Goal: Task Accomplishment & Management: Manage account settings

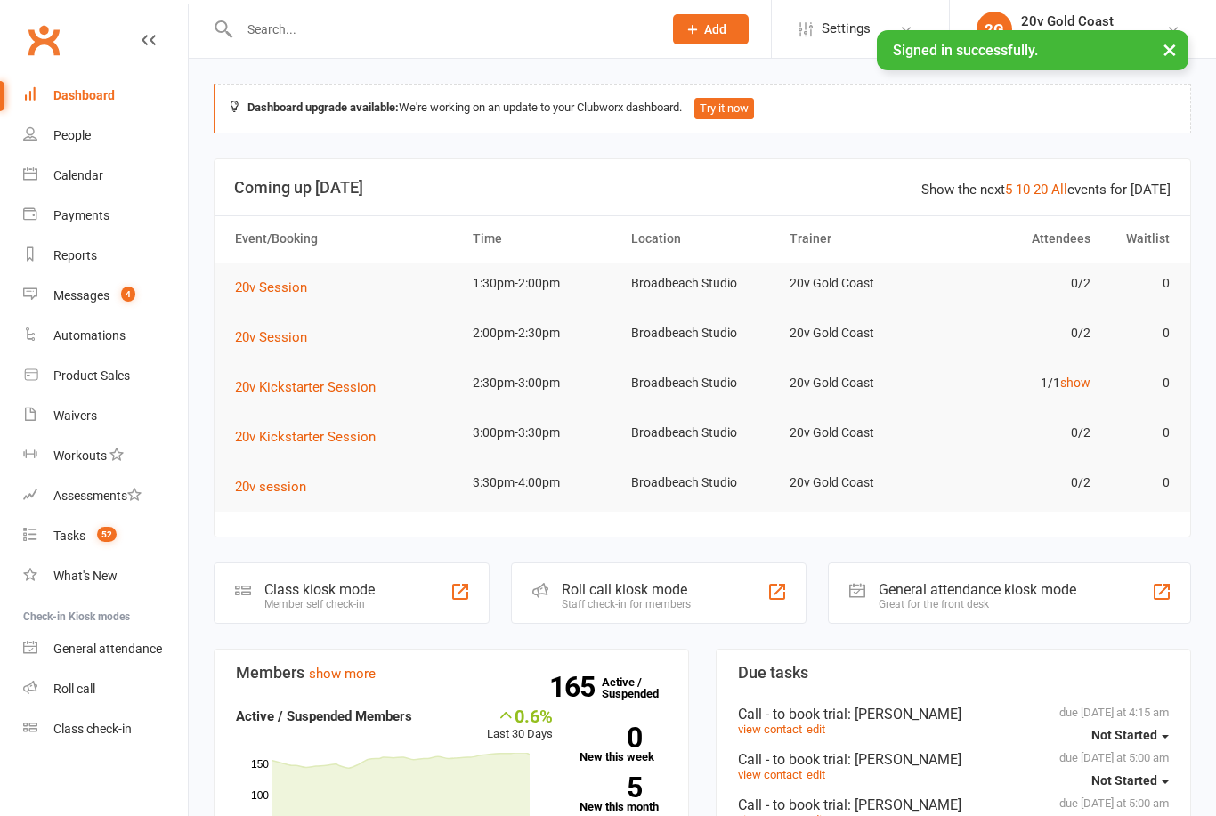
click at [68, 294] on div "Messages" at bounding box center [81, 295] width 56 height 14
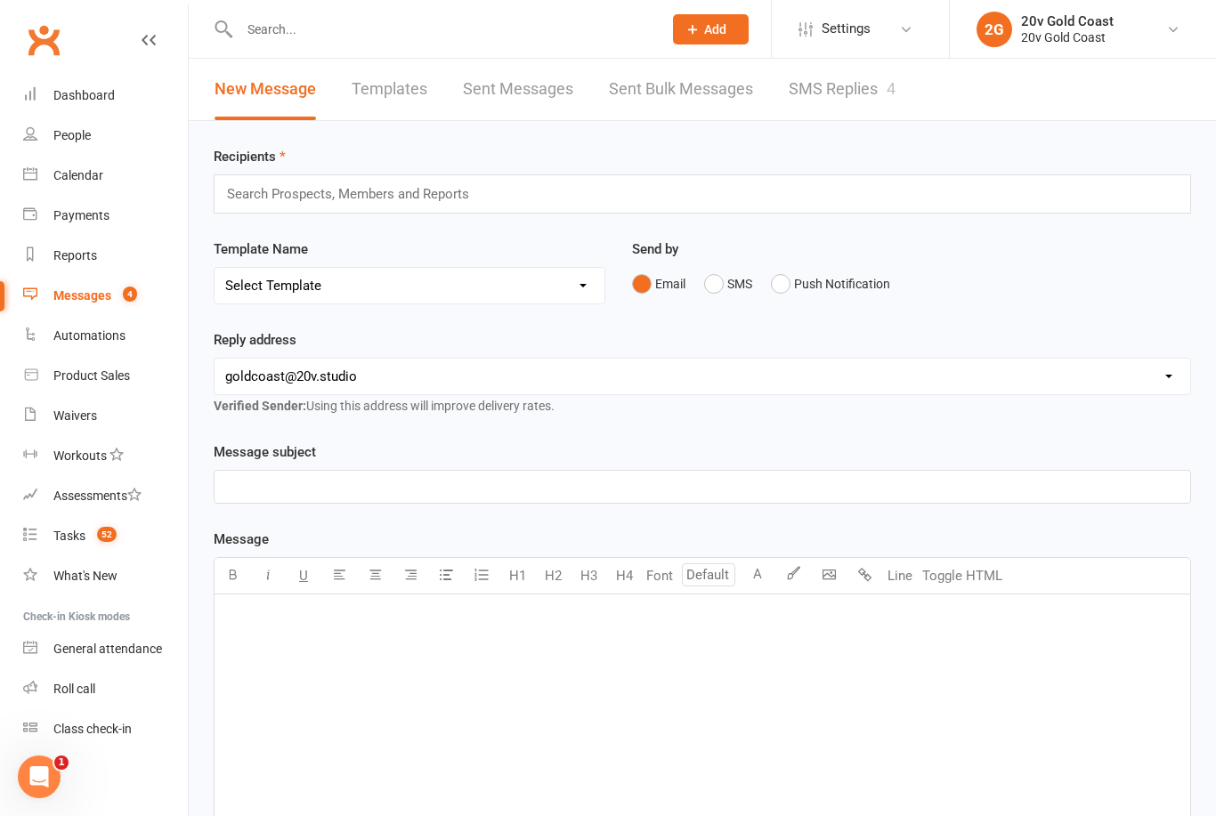
click at [826, 107] on link "SMS Replies 4" at bounding box center [842, 89] width 107 height 61
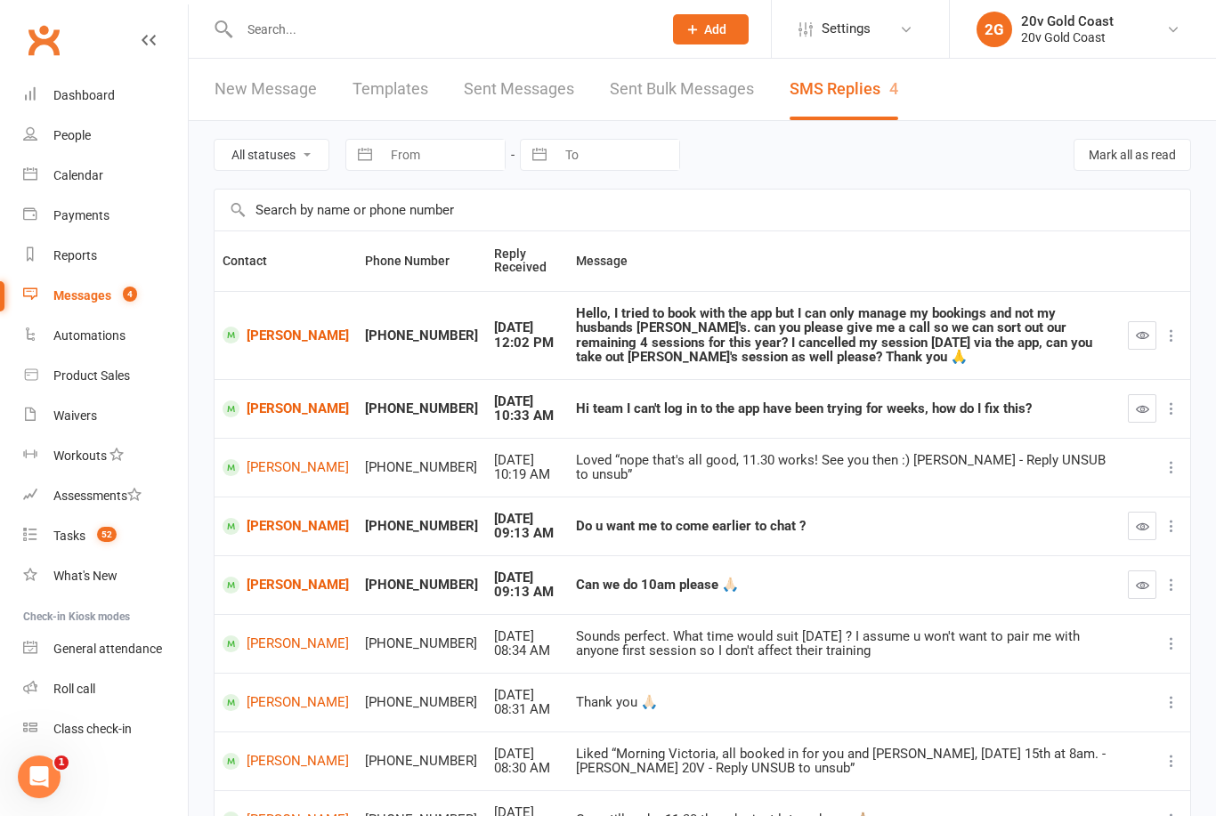
click at [106, 182] on link "Calendar" at bounding box center [105, 176] width 165 height 40
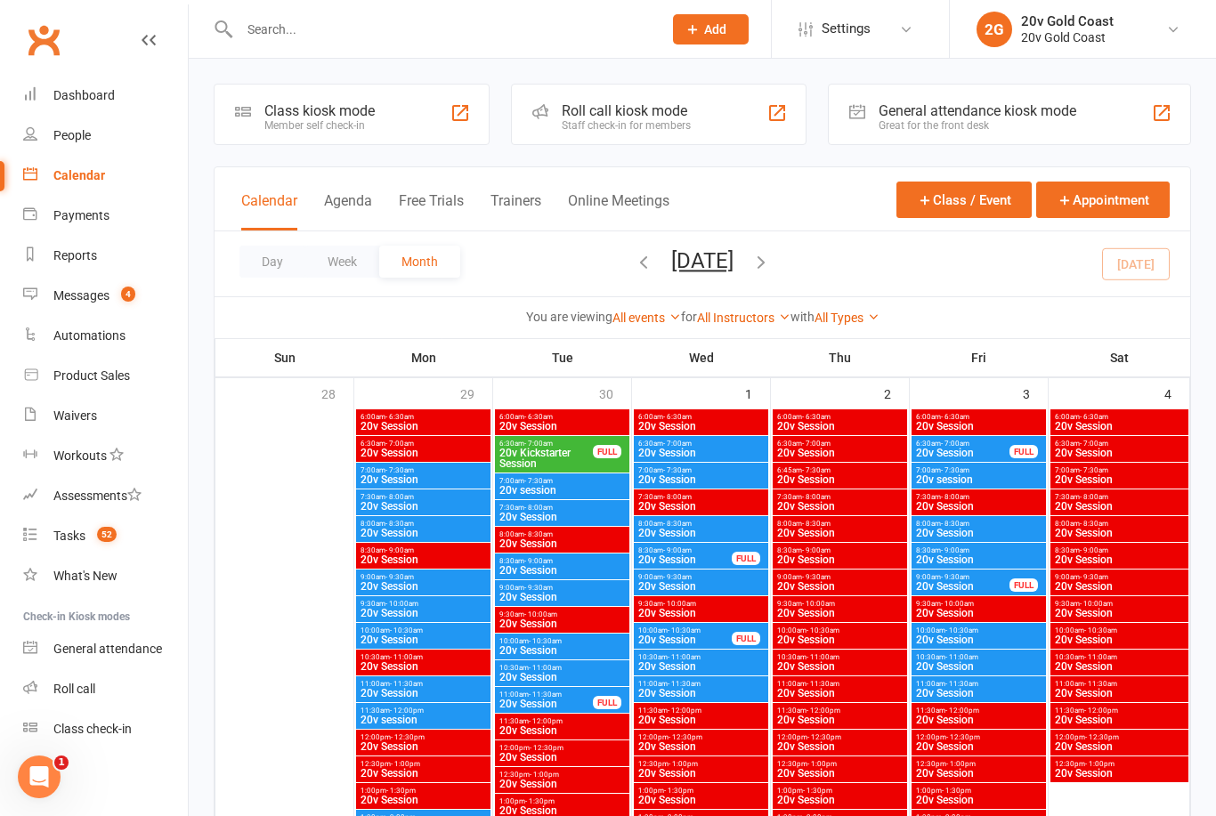
click at [361, 224] on button "Agenda" at bounding box center [348, 211] width 48 height 38
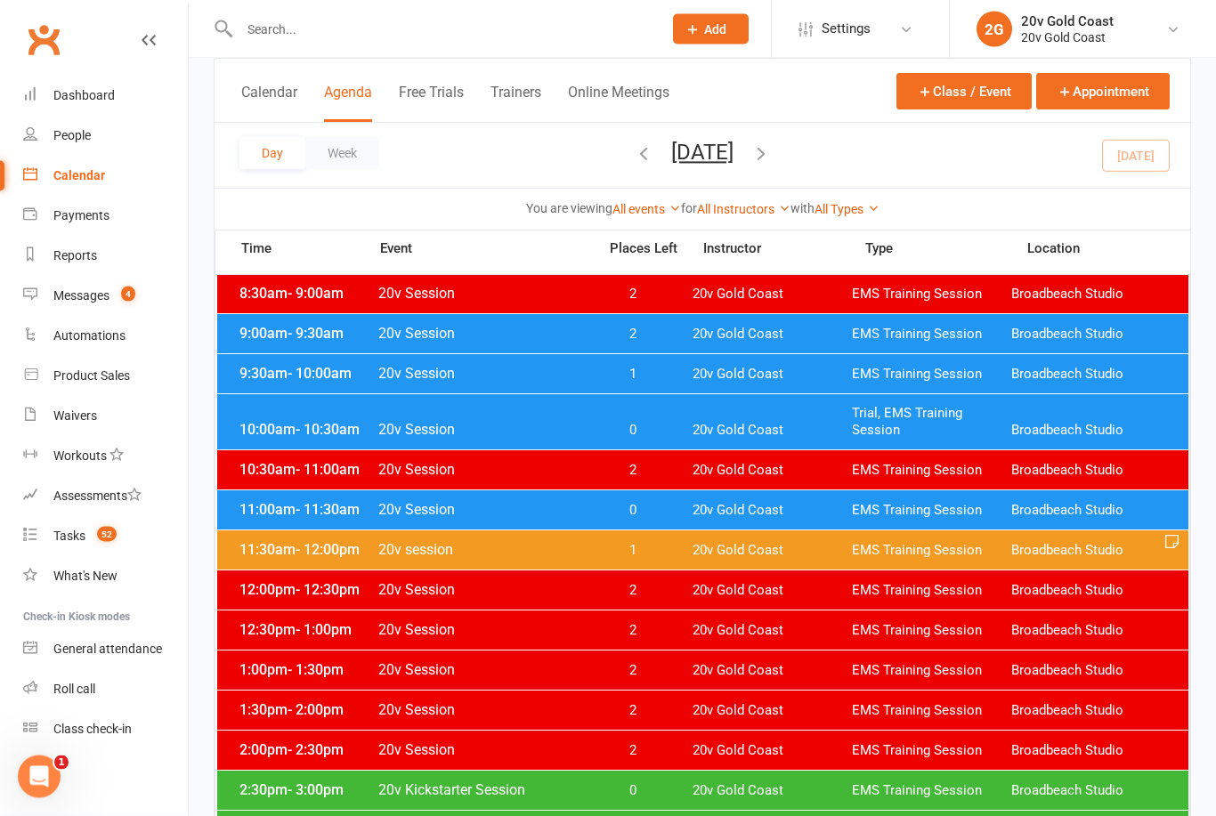
click at [491, 417] on div "10:00am - 10:30am 20v Session 0 20v Gold Coast Trial, EMS Training Session Broa…" at bounding box center [702, 422] width 971 height 55
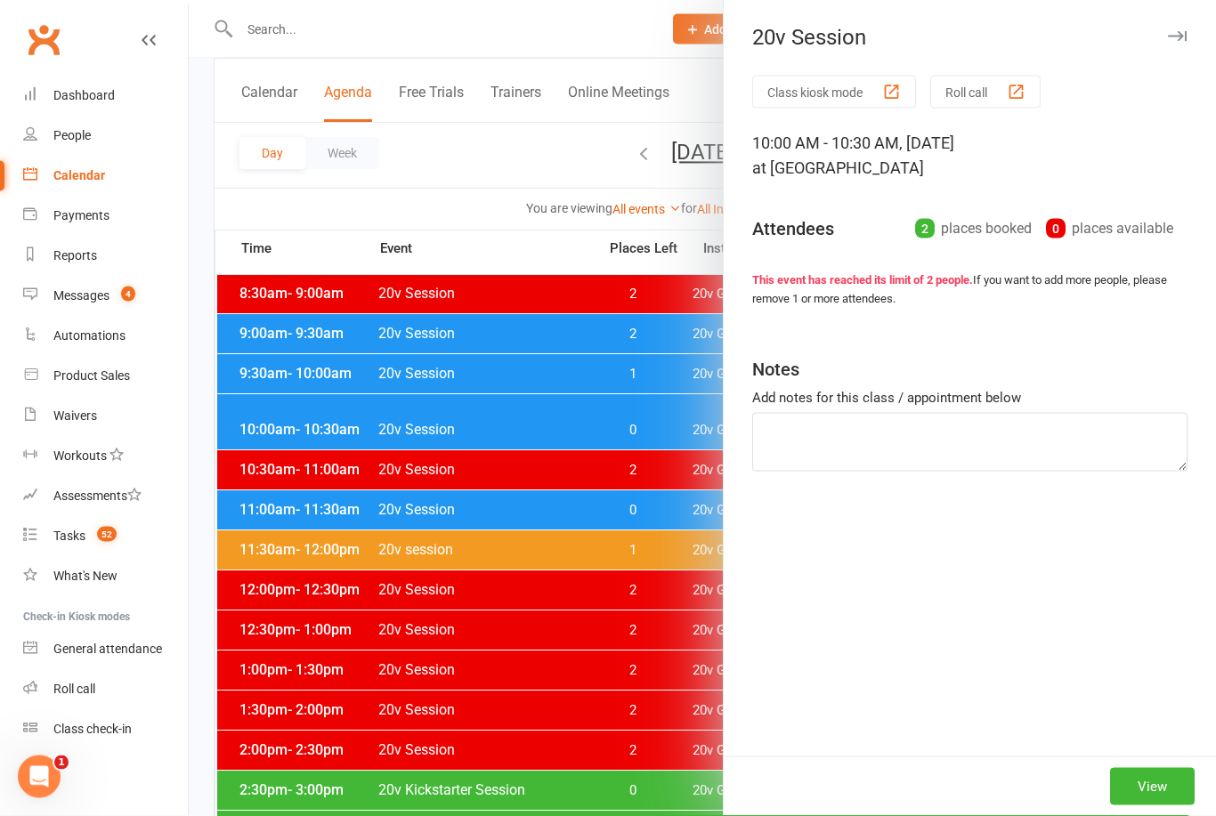
scroll to position [312, 0]
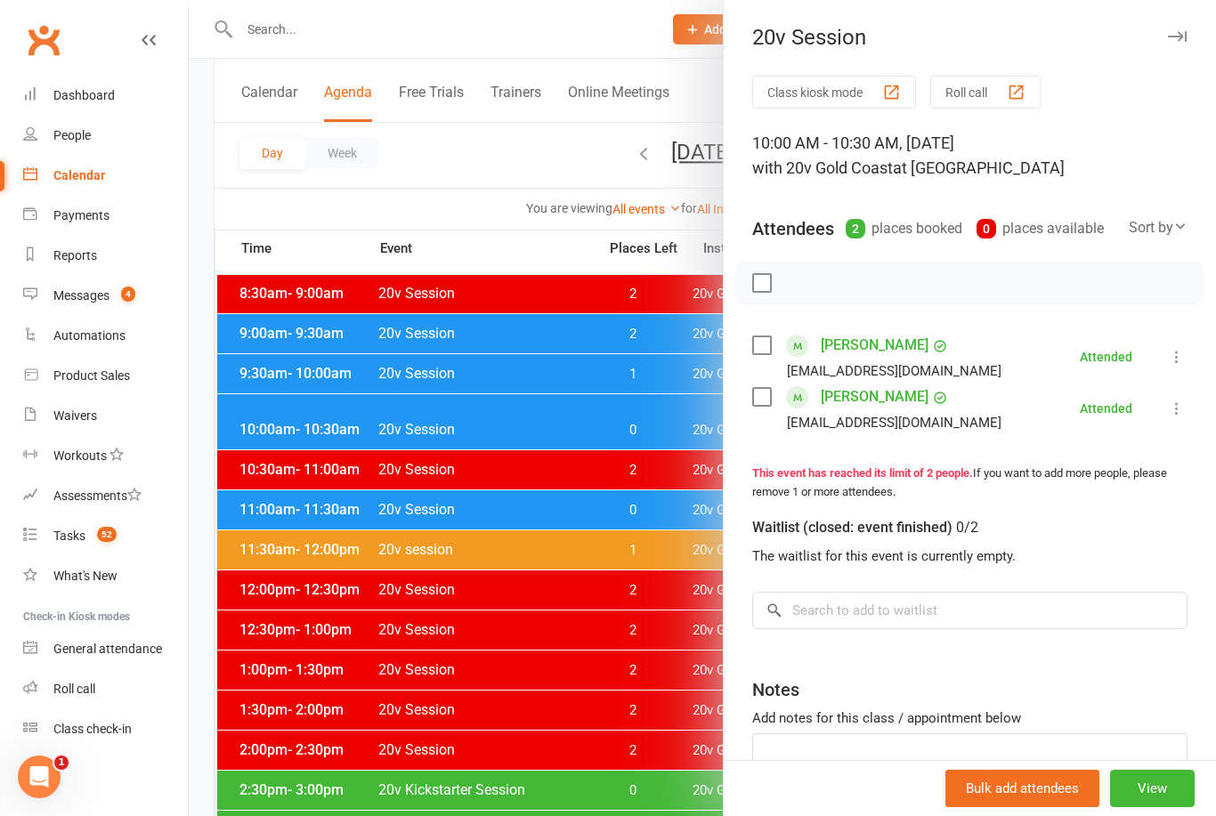
click at [551, 525] on div at bounding box center [702, 408] width 1027 height 816
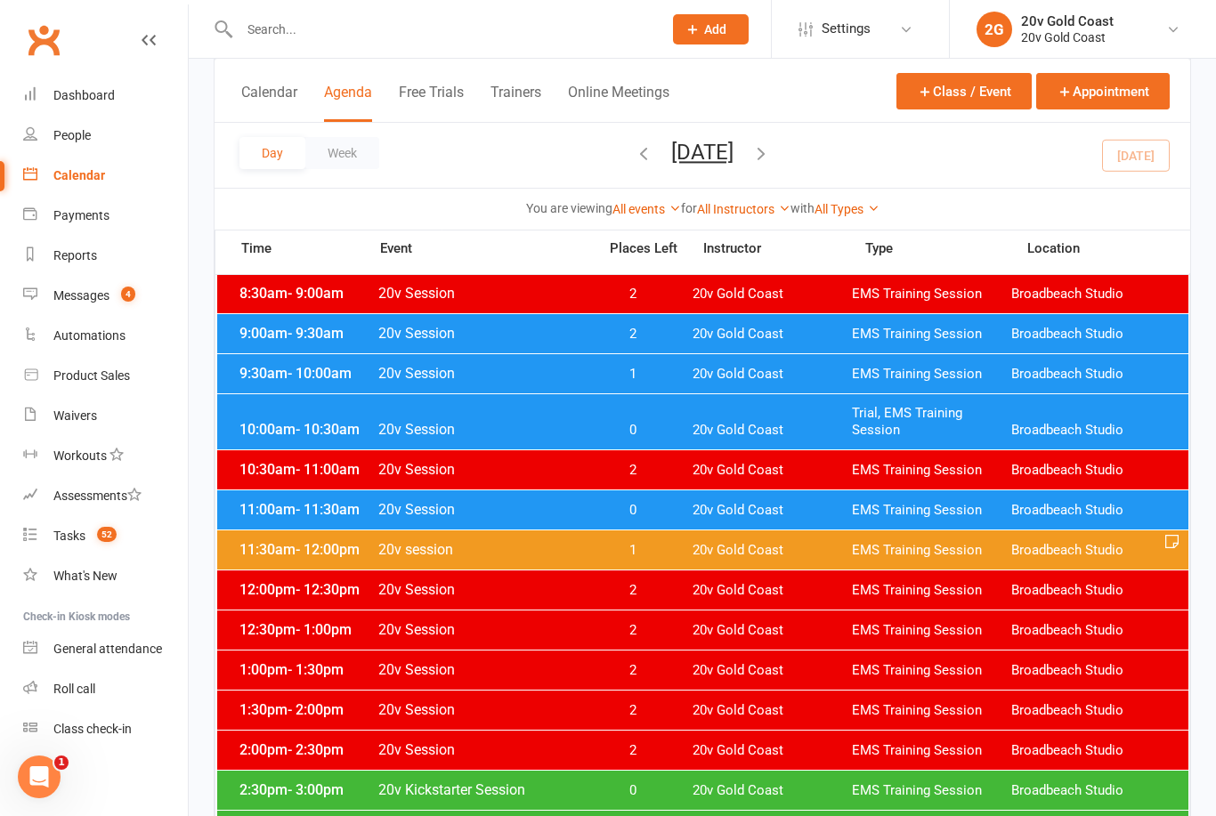
click at [609, 519] on div "11:00am - 11:30am 20v Session 0 20v Gold Coast EMS Training Session Broadbeach …" at bounding box center [702, 509] width 971 height 39
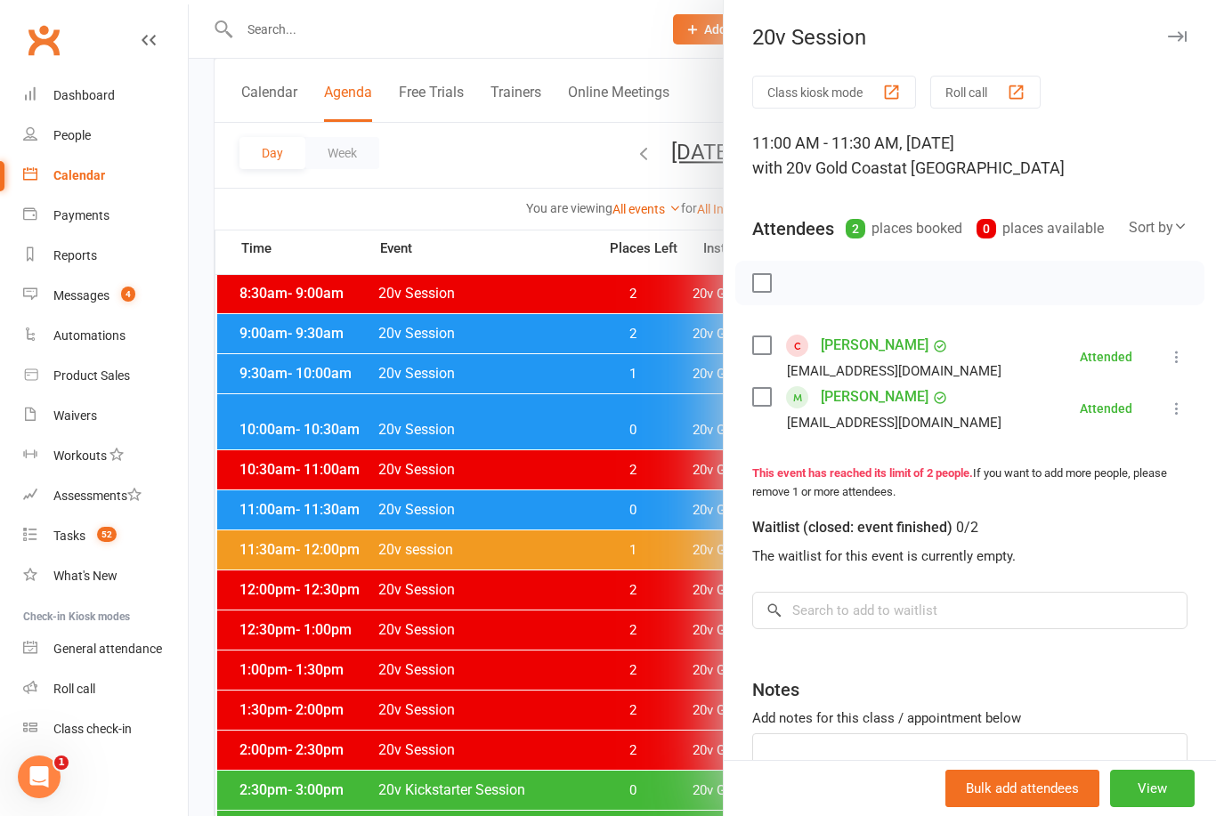
click at [1171, 412] on icon at bounding box center [1177, 409] width 18 height 18
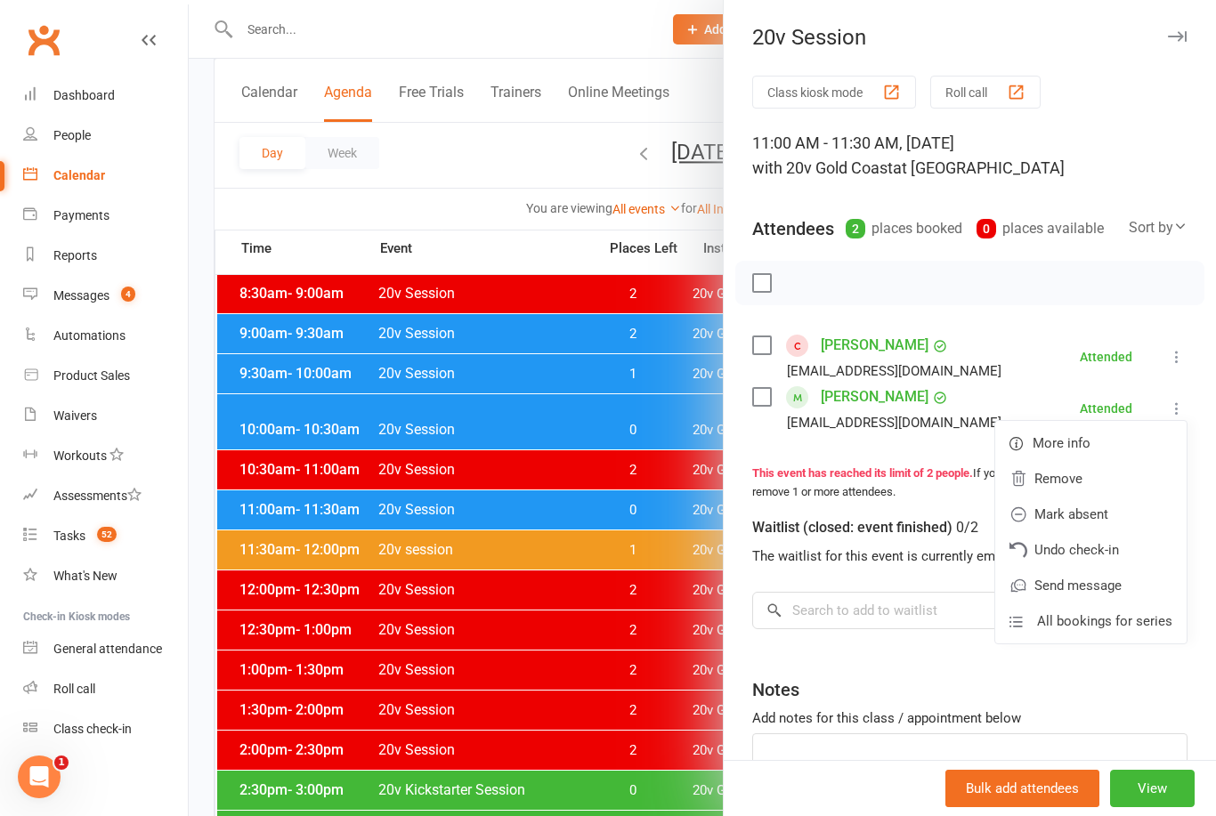
click at [1094, 519] on link "Mark absent" at bounding box center [1090, 515] width 191 height 36
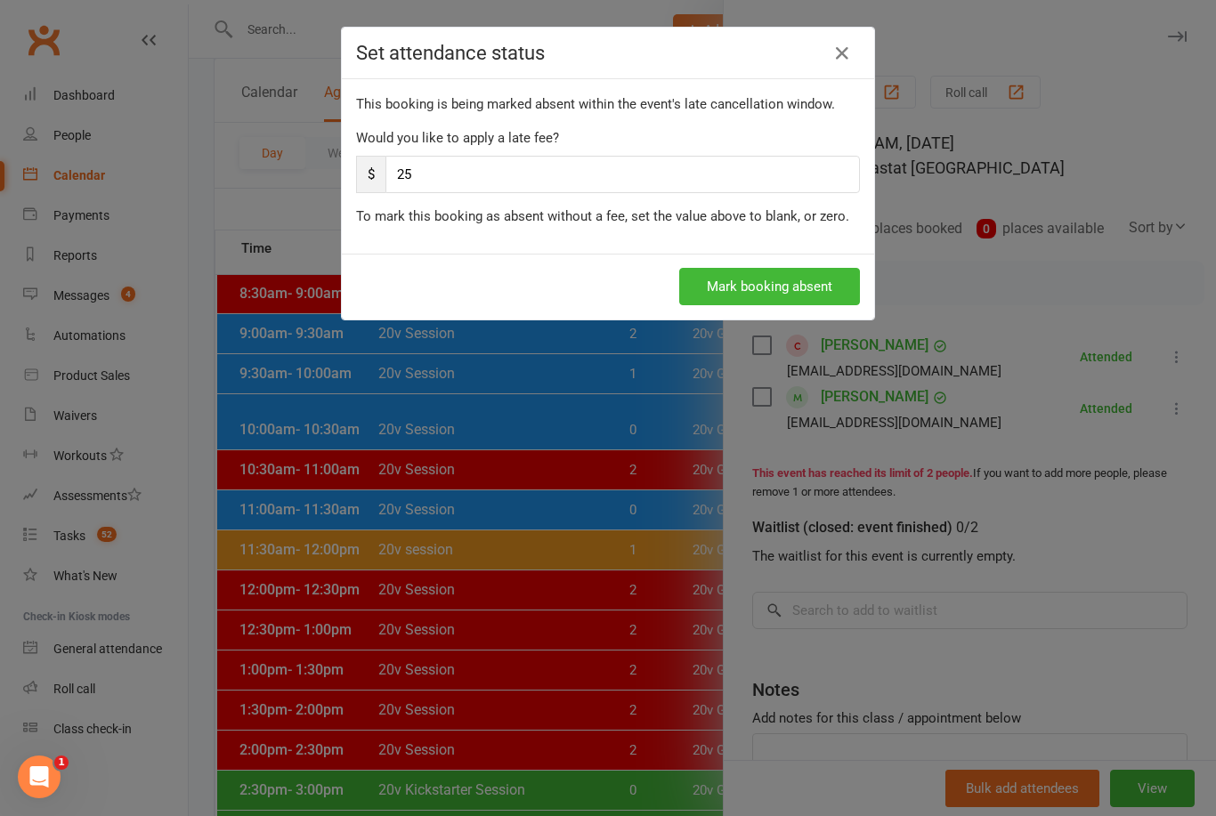
click at [722, 293] on button "Mark booking absent" at bounding box center [769, 286] width 181 height 37
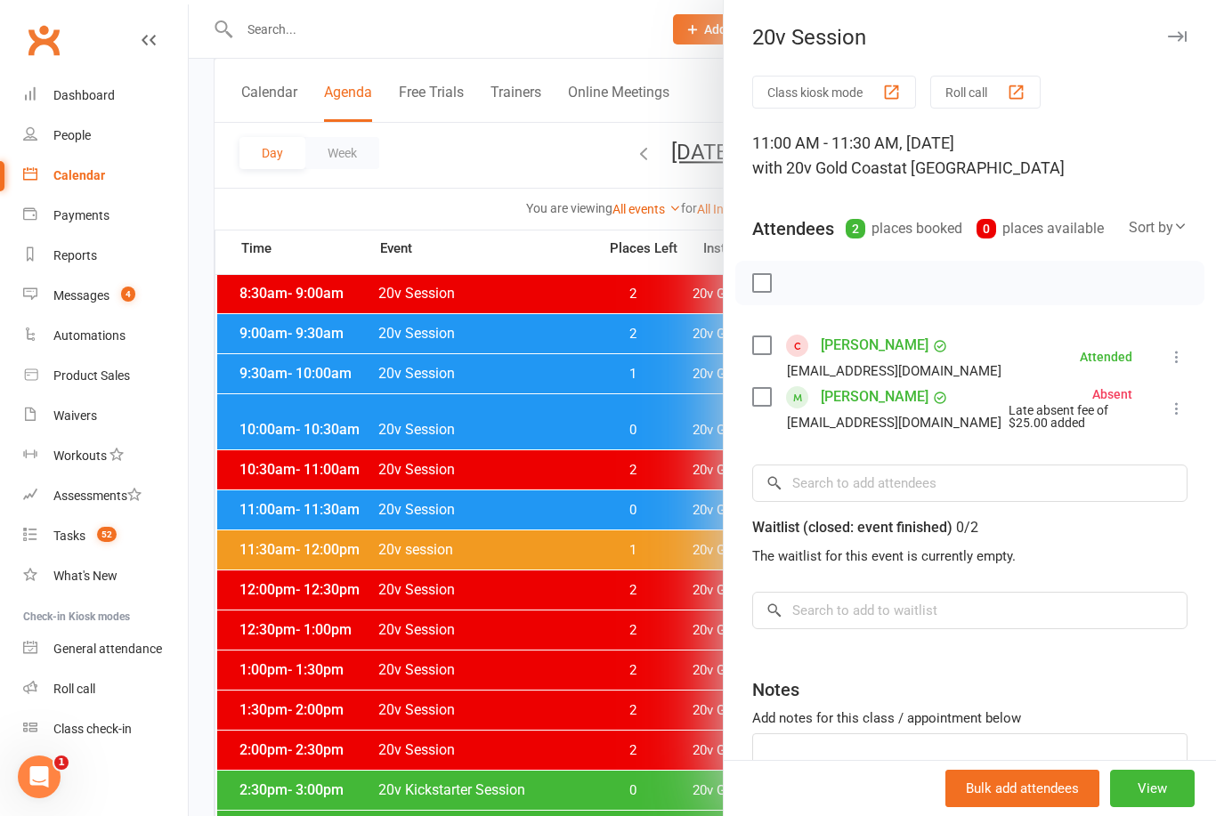
click at [1177, 44] on button "button" at bounding box center [1176, 36] width 21 height 21
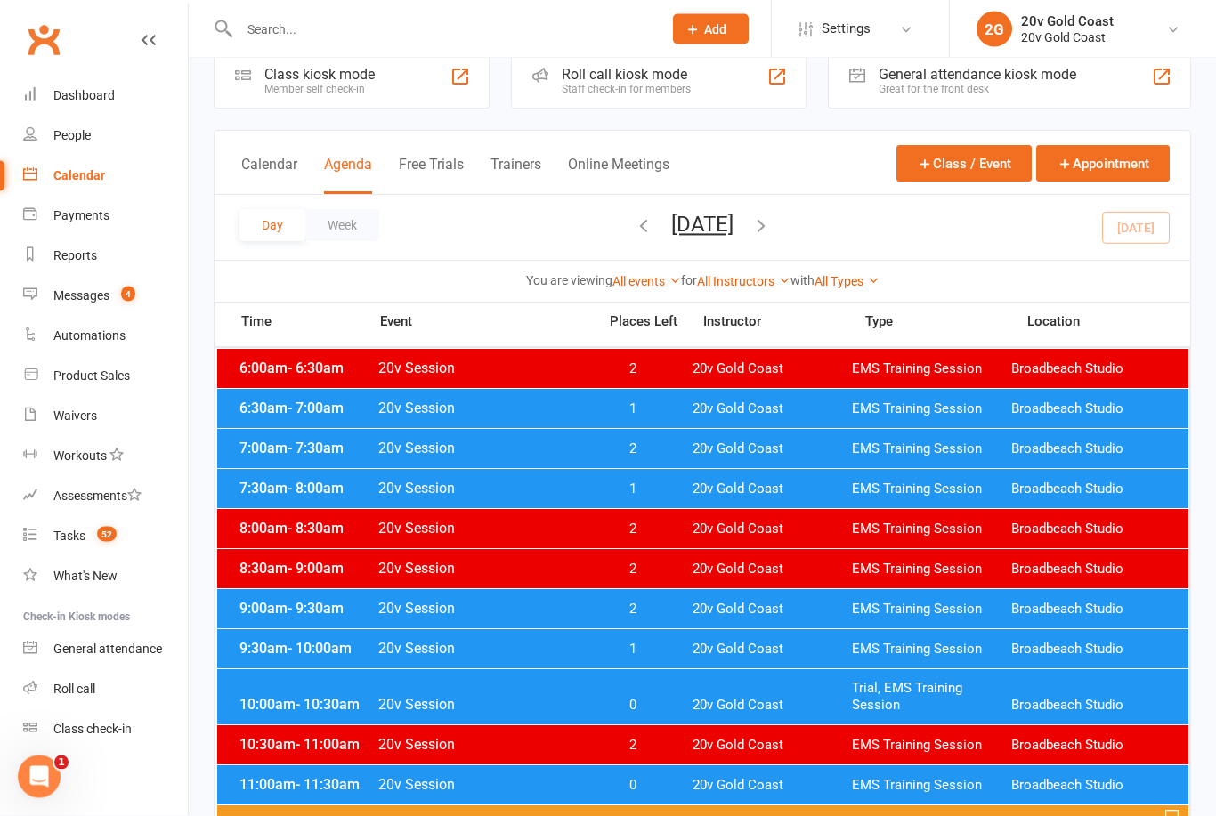
scroll to position [0, 0]
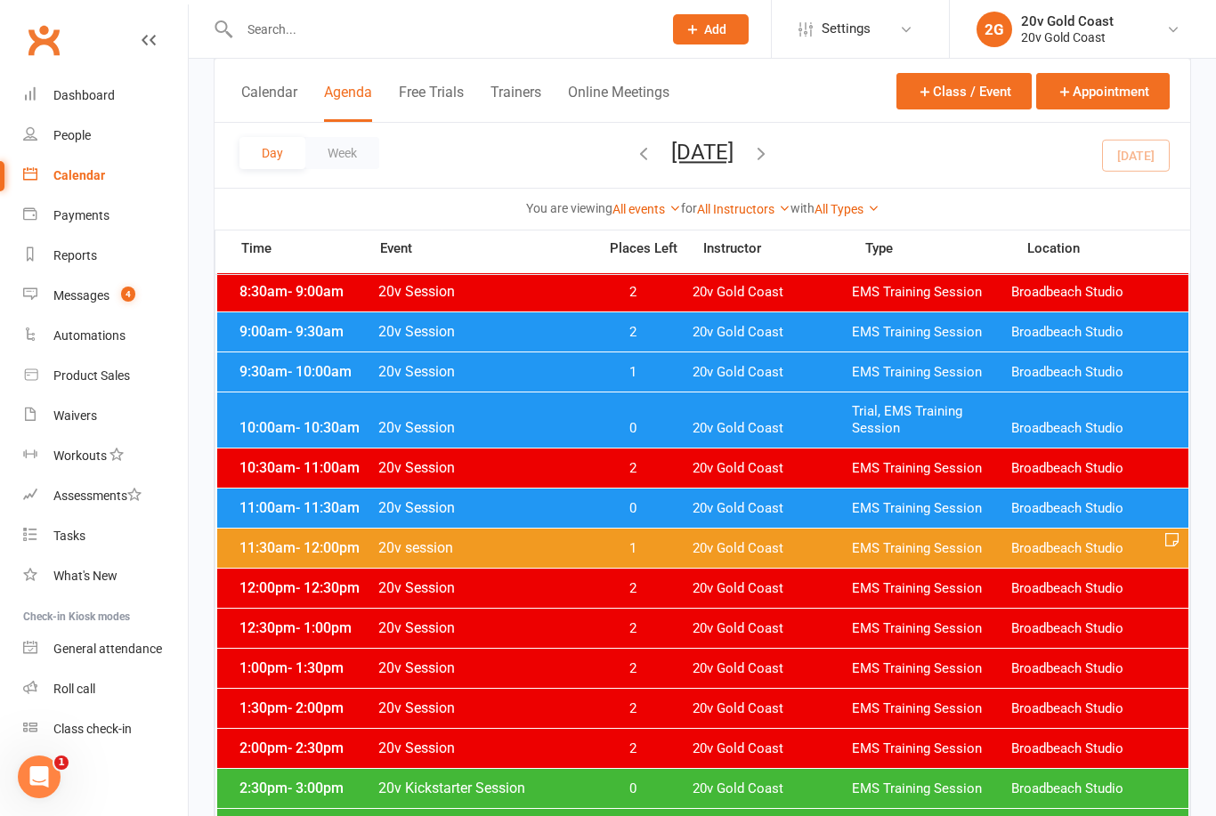
scroll to position [314, 0]
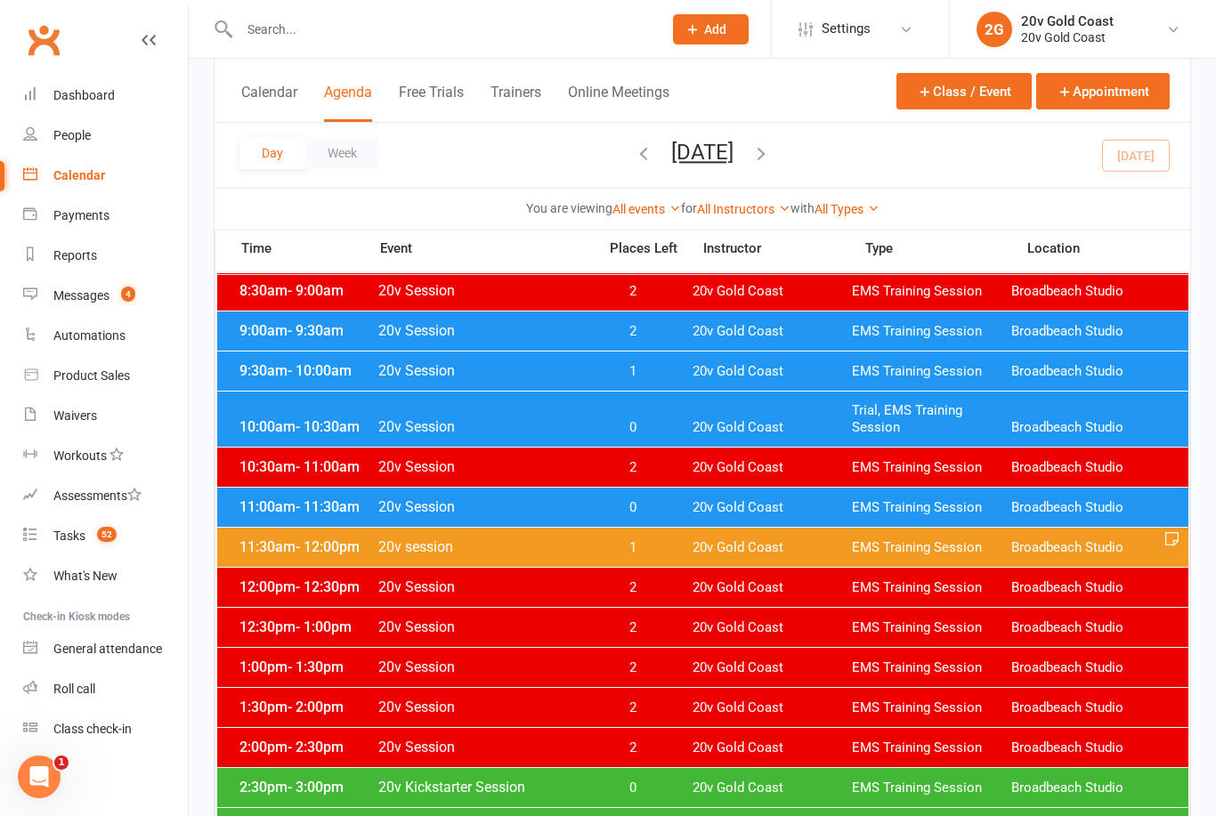
click at [531, 555] on div "11:30am - 12:00pm 20v session 1 20v Gold Coast EMS Training Session Broadbeach …" at bounding box center [702, 547] width 971 height 39
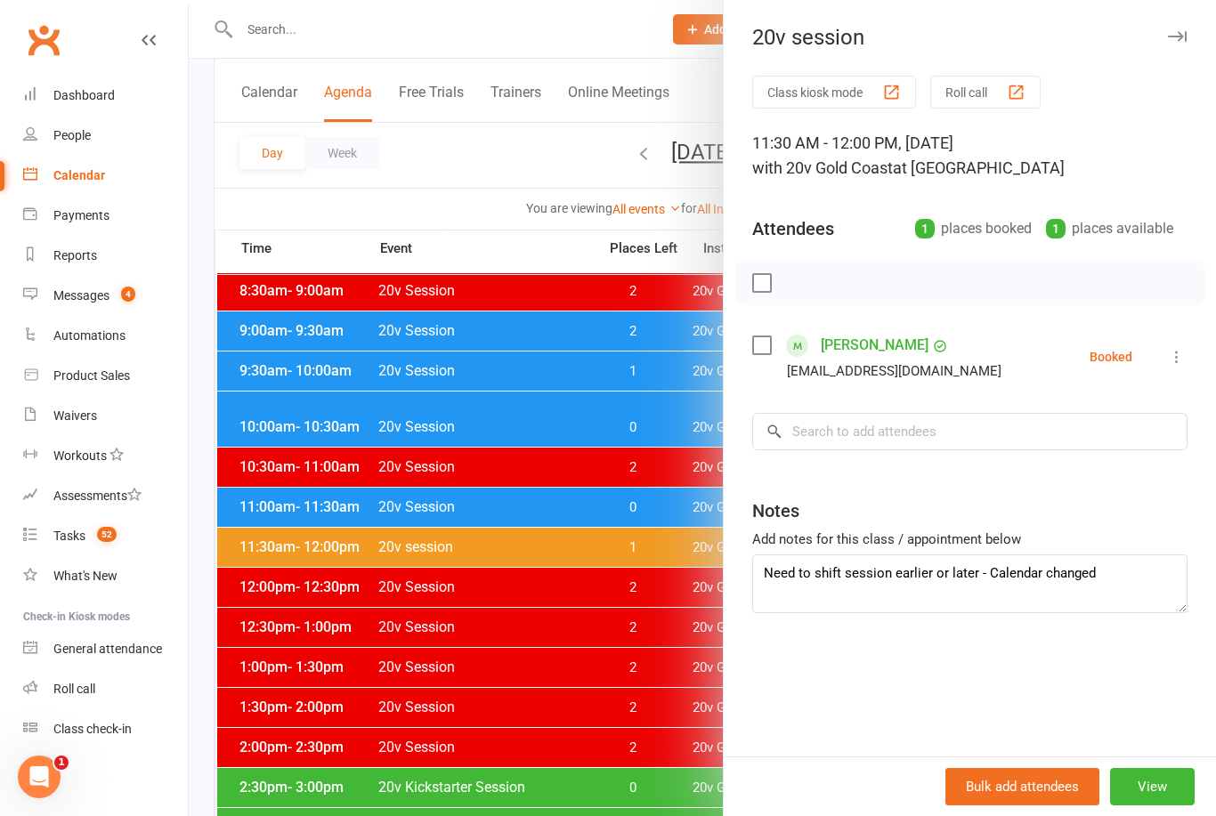
click at [1184, 353] on icon at bounding box center [1177, 357] width 18 height 18
click at [1085, 467] on link "Check in" at bounding box center [1090, 463] width 191 height 36
click at [1172, 28] on button "button" at bounding box center [1176, 36] width 21 height 21
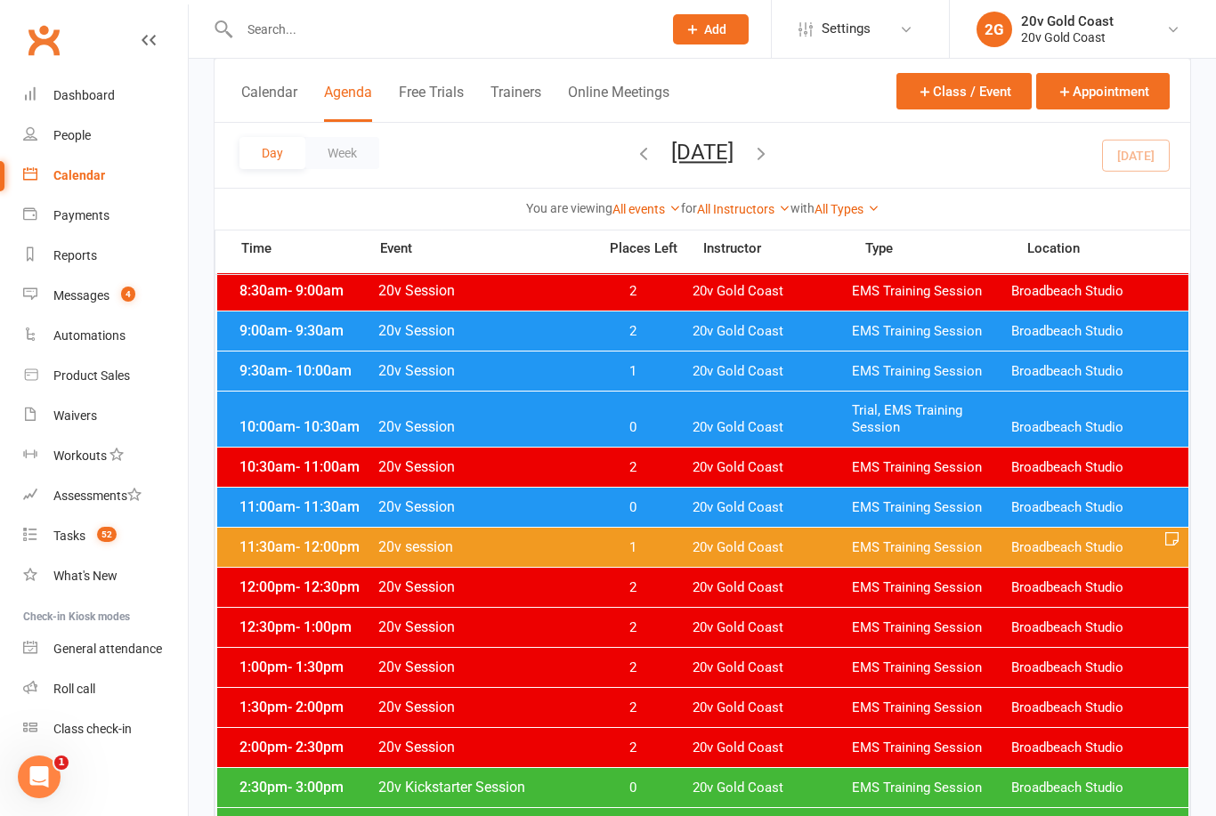
click at [527, 417] on div "10:00am - 10:30am 20v Session 0 20v Gold Coast Trial, EMS Training Session Broa…" at bounding box center [702, 419] width 971 height 55
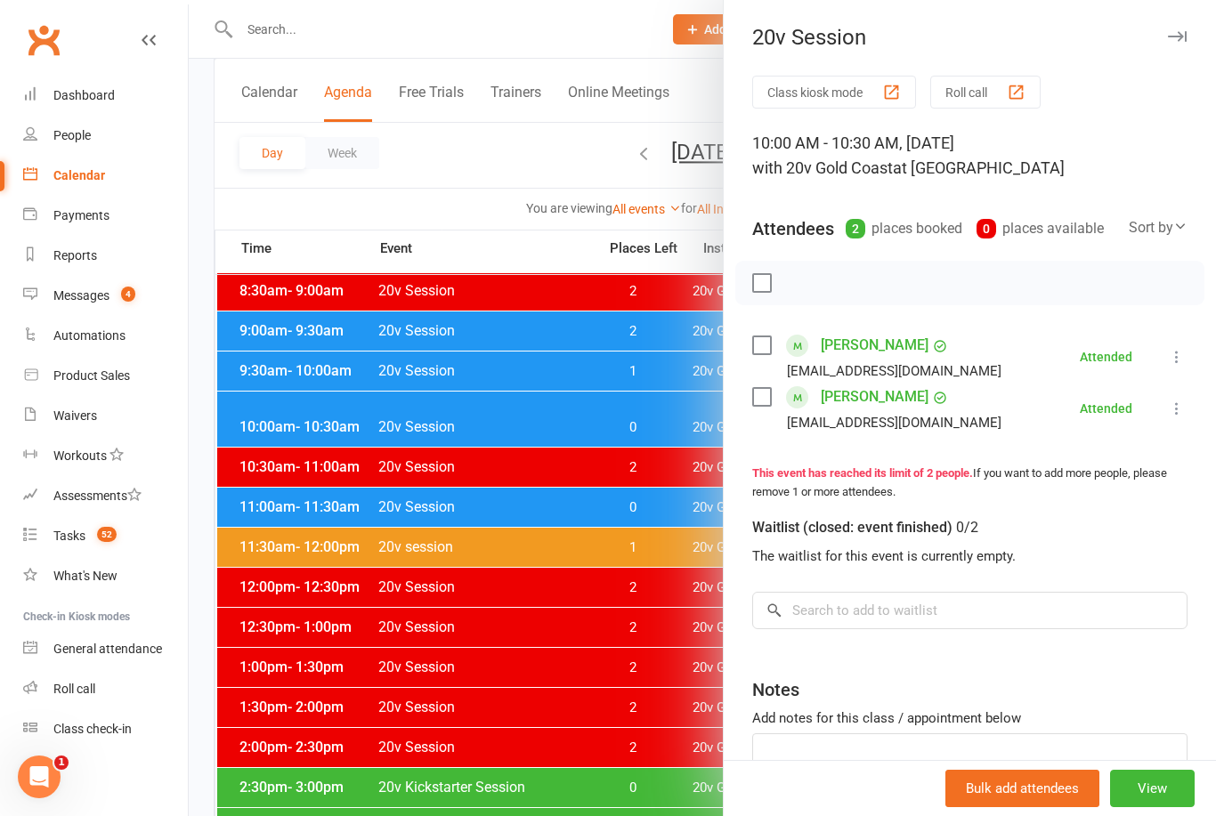
click at [1180, 45] on button "button" at bounding box center [1176, 36] width 21 height 21
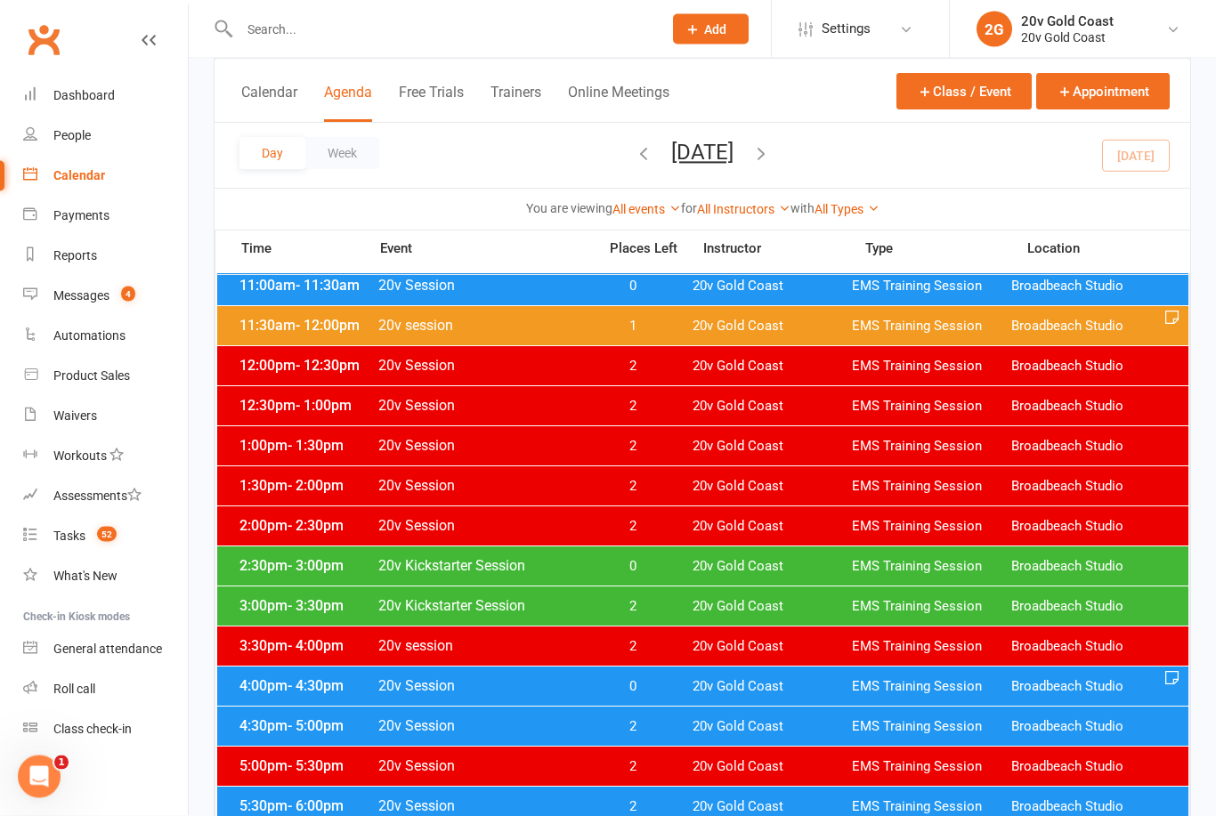
scroll to position [534, 0]
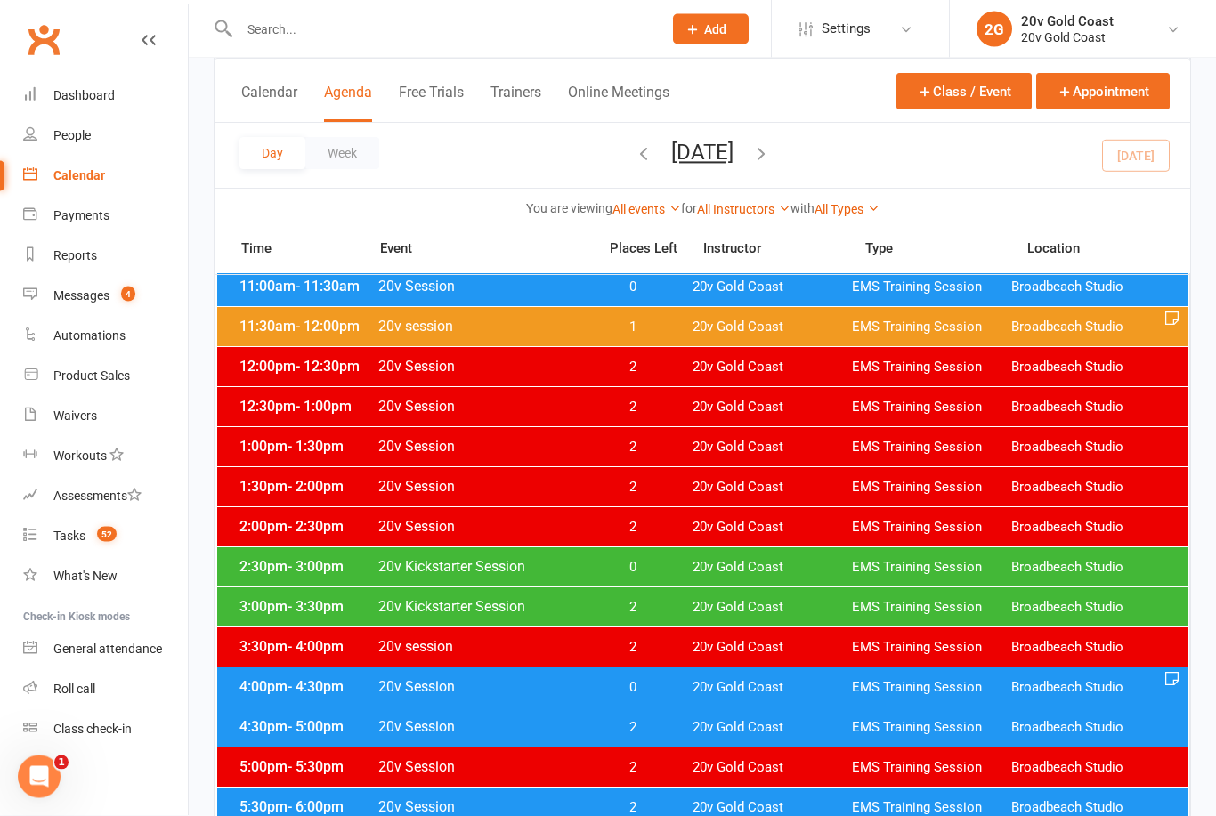
click at [76, 296] on div "Messages" at bounding box center [81, 295] width 56 height 14
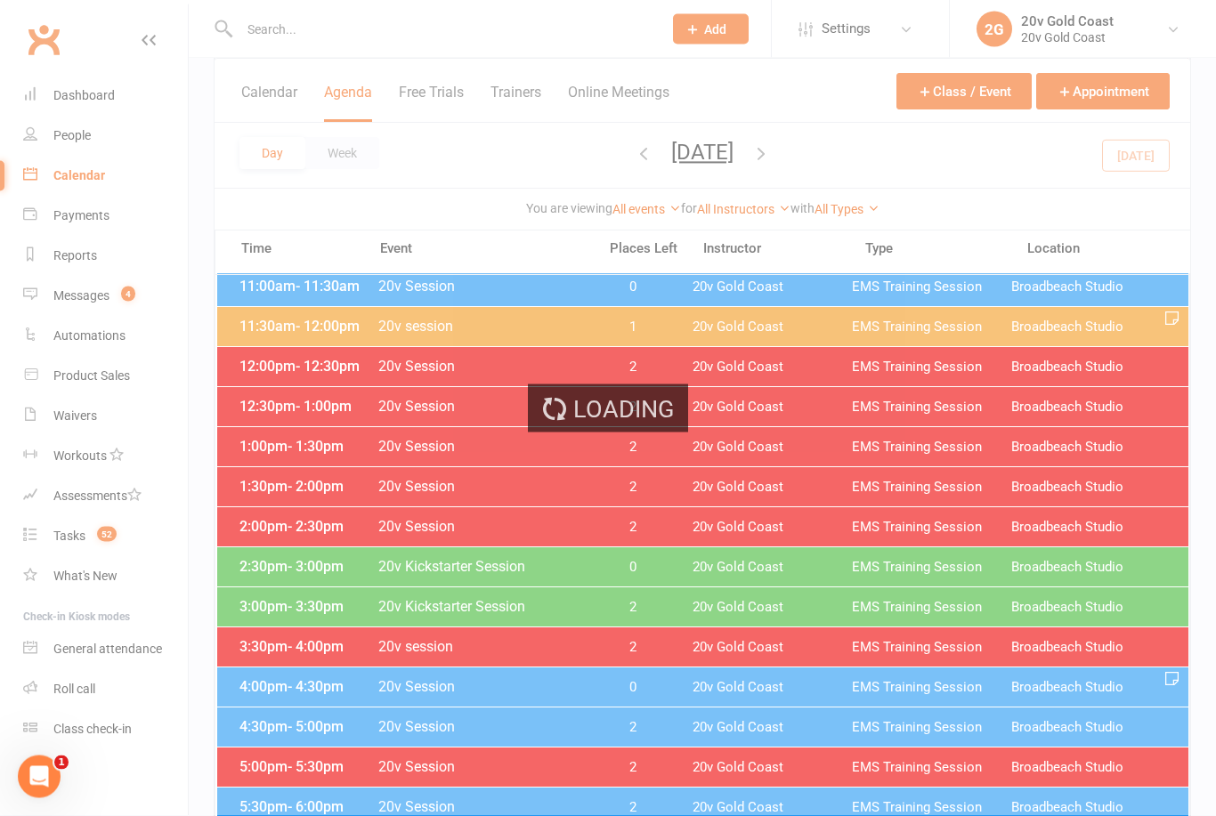
scroll to position [535, 0]
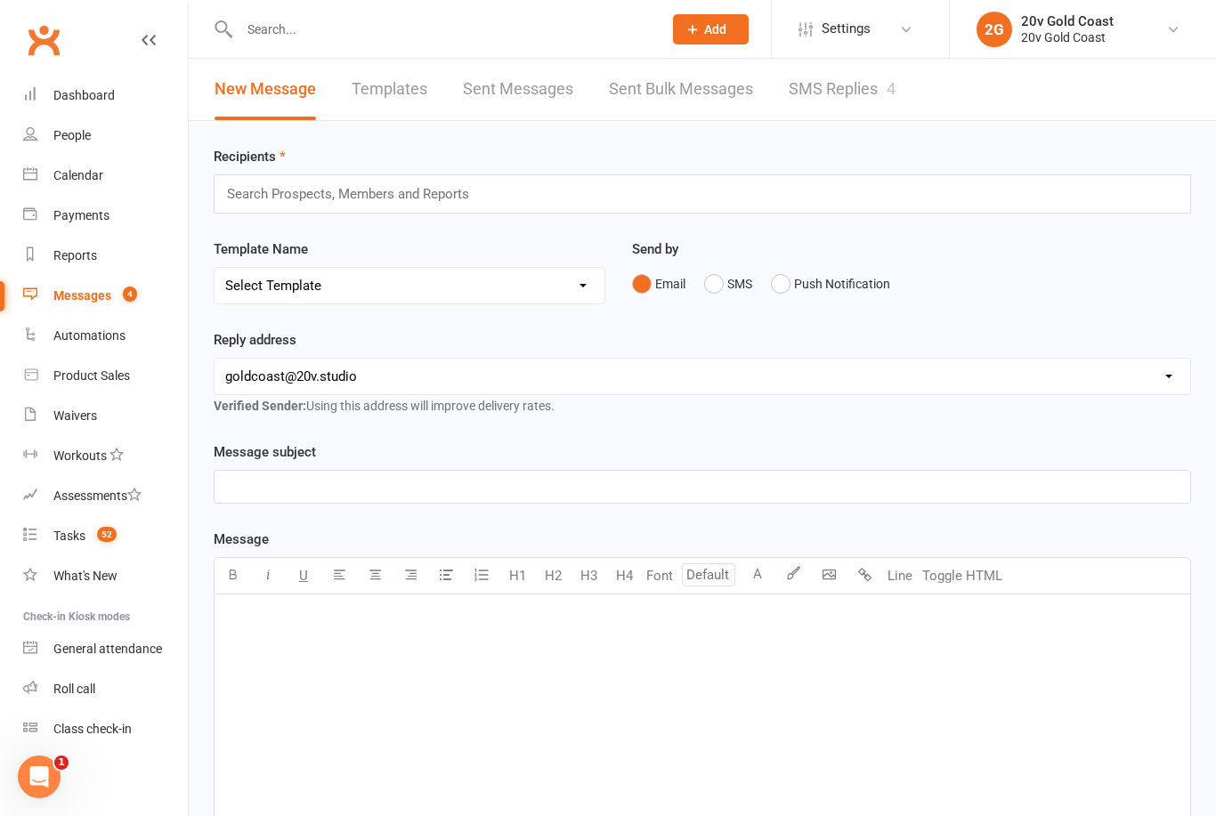
click at [65, 413] on div "Waivers" at bounding box center [75, 416] width 44 height 14
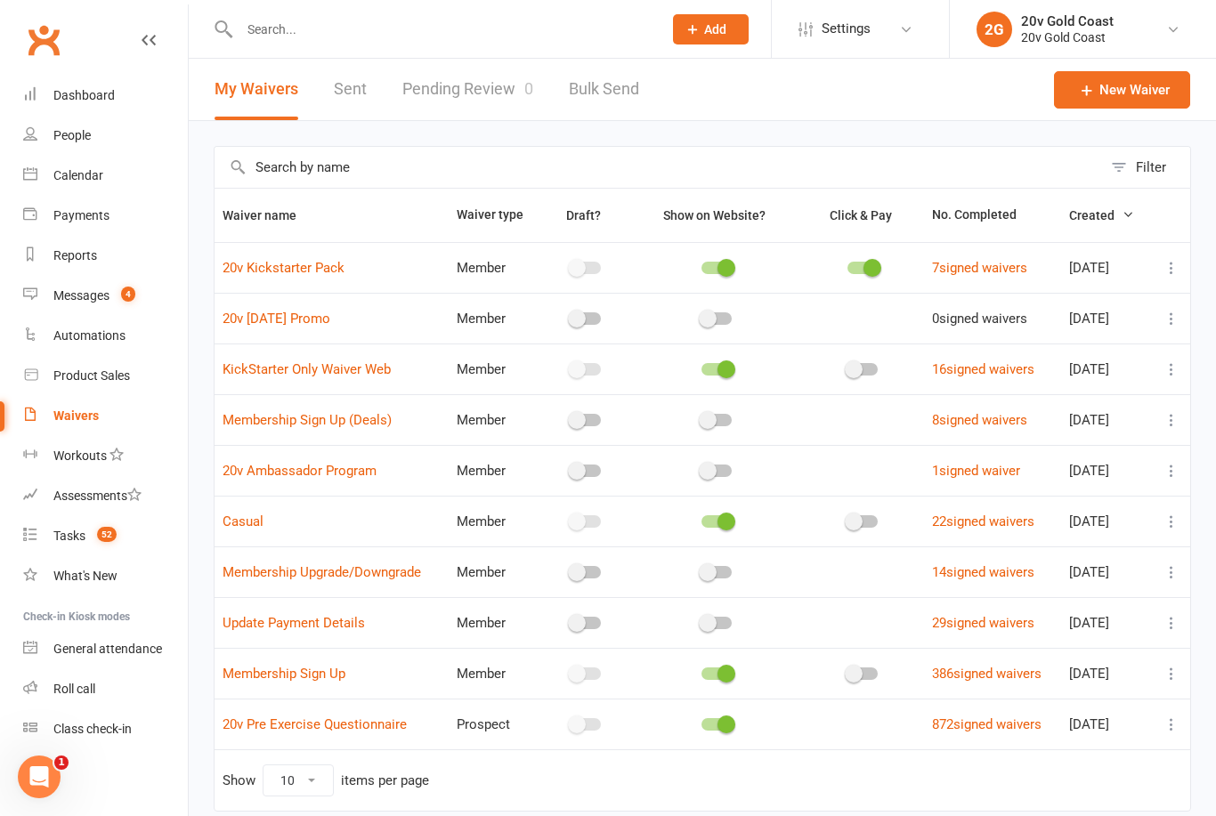
click at [468, 104] on link "Pending Review 0" at bounding box center [467, 89] width 131 height 61
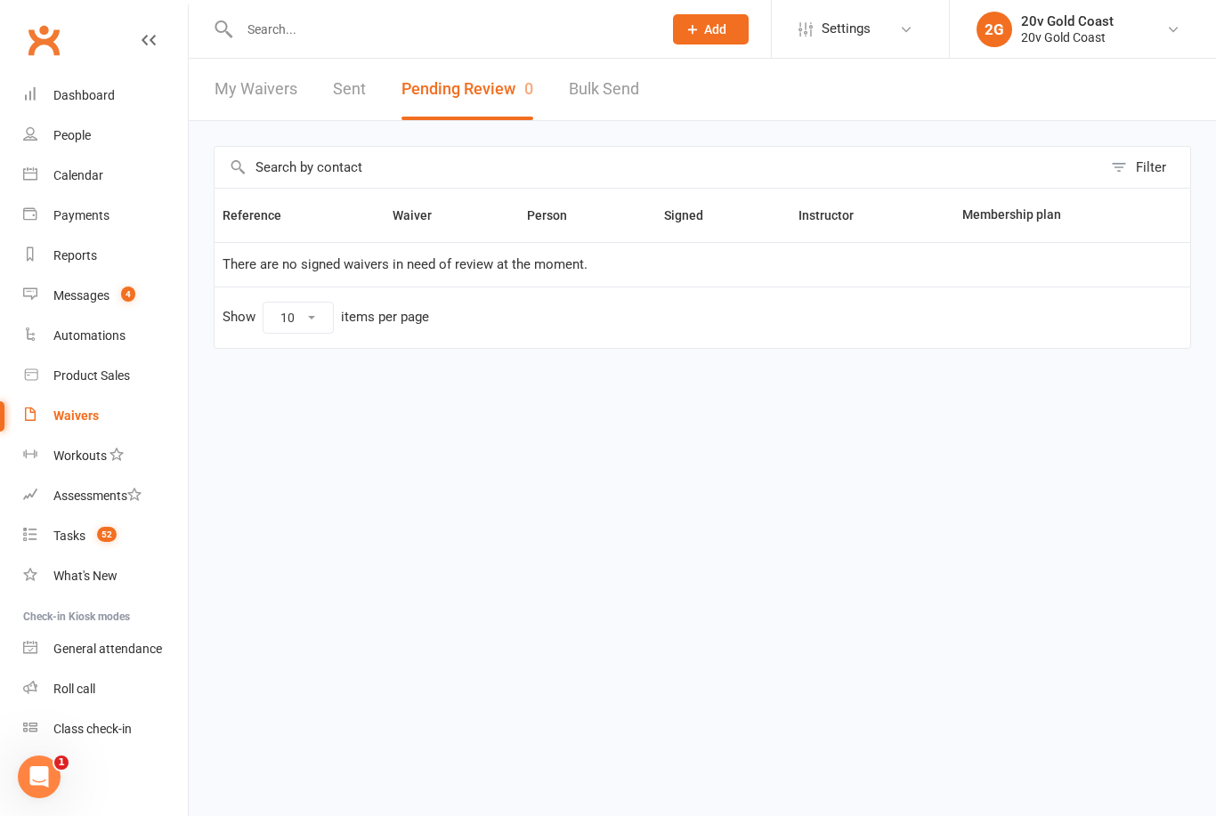
click at [67, 542] on div "Tasks" at bounding box center [69, 536] width 32 height 14
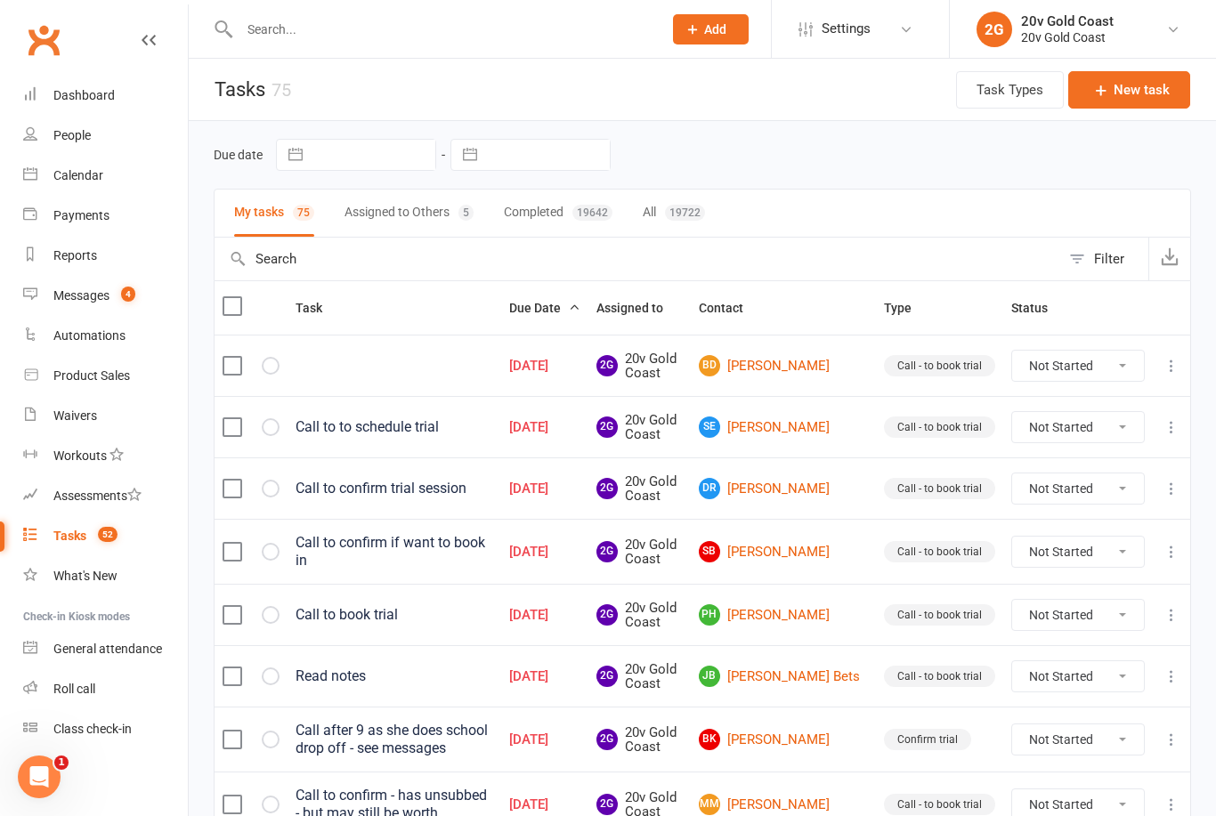
click at [77, 306] on link "Messages 4" at bounding box center [105, 296] width 165 height 40
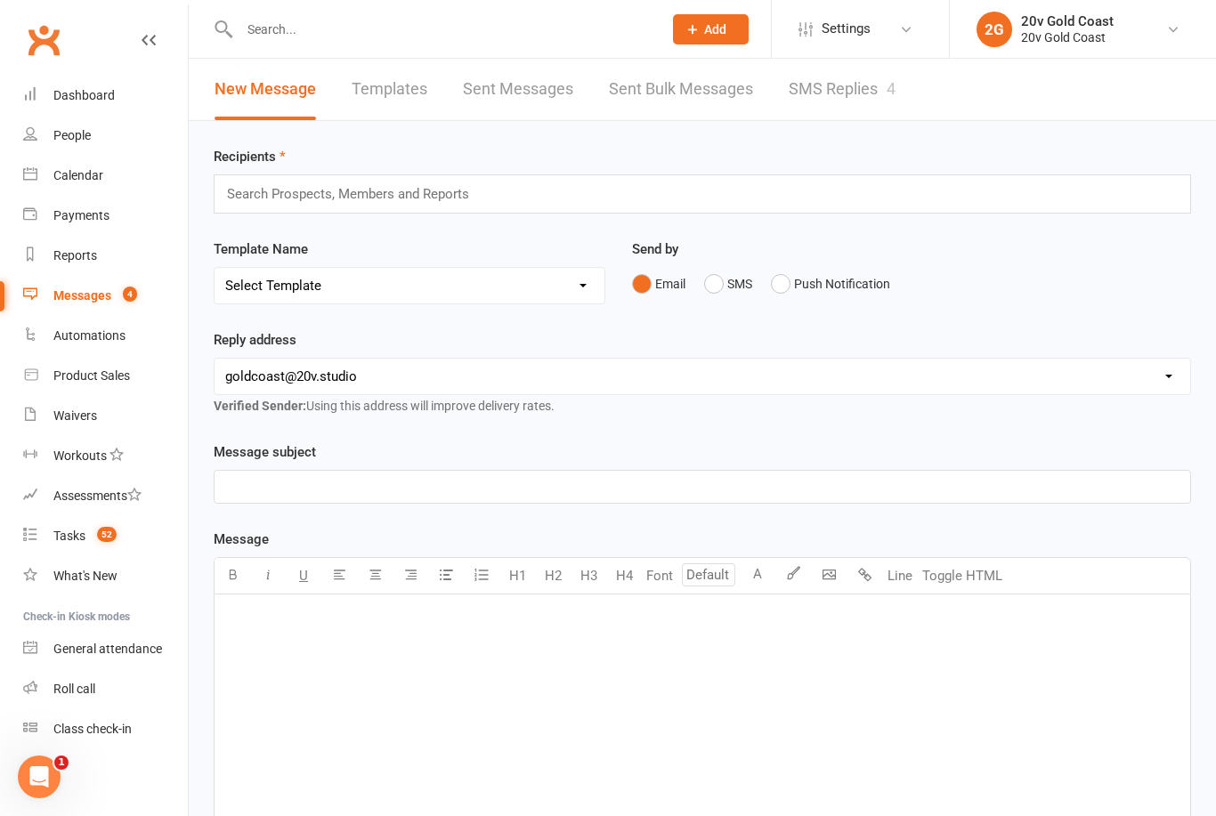
click at [386, 28] on input "text" at bounding box center [442, 29] width 416 height 25
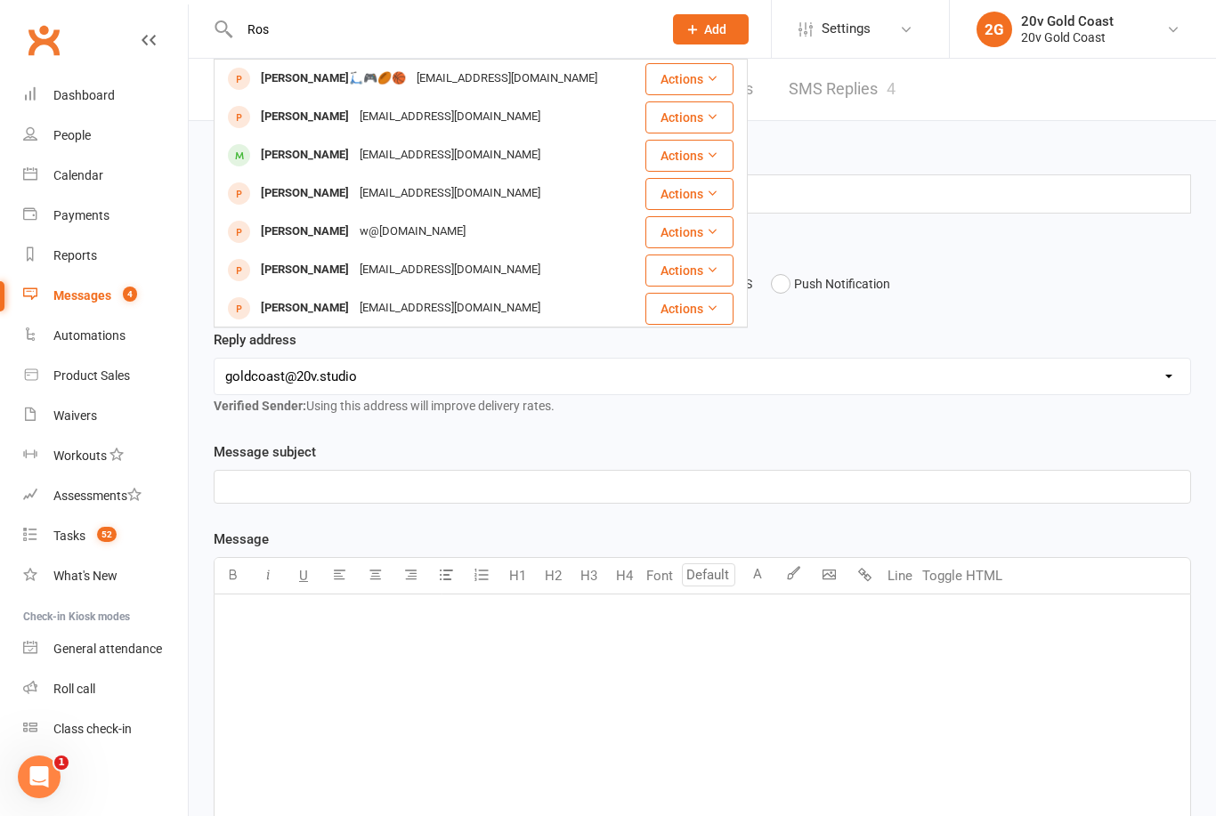
type input "Ros"
click at [64, 186] on link "Calendar" at bounding box center [105, 176] width 165 height 40
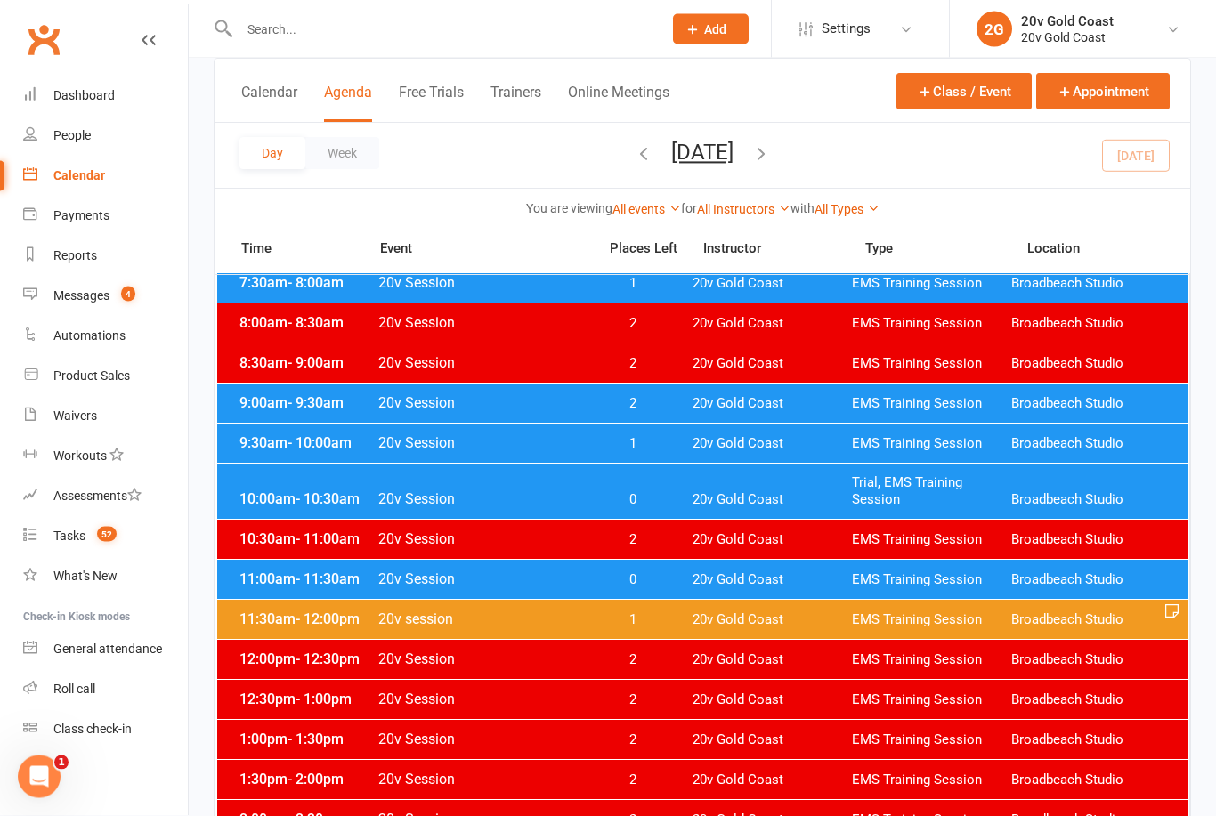
scroll to position [257, 0]
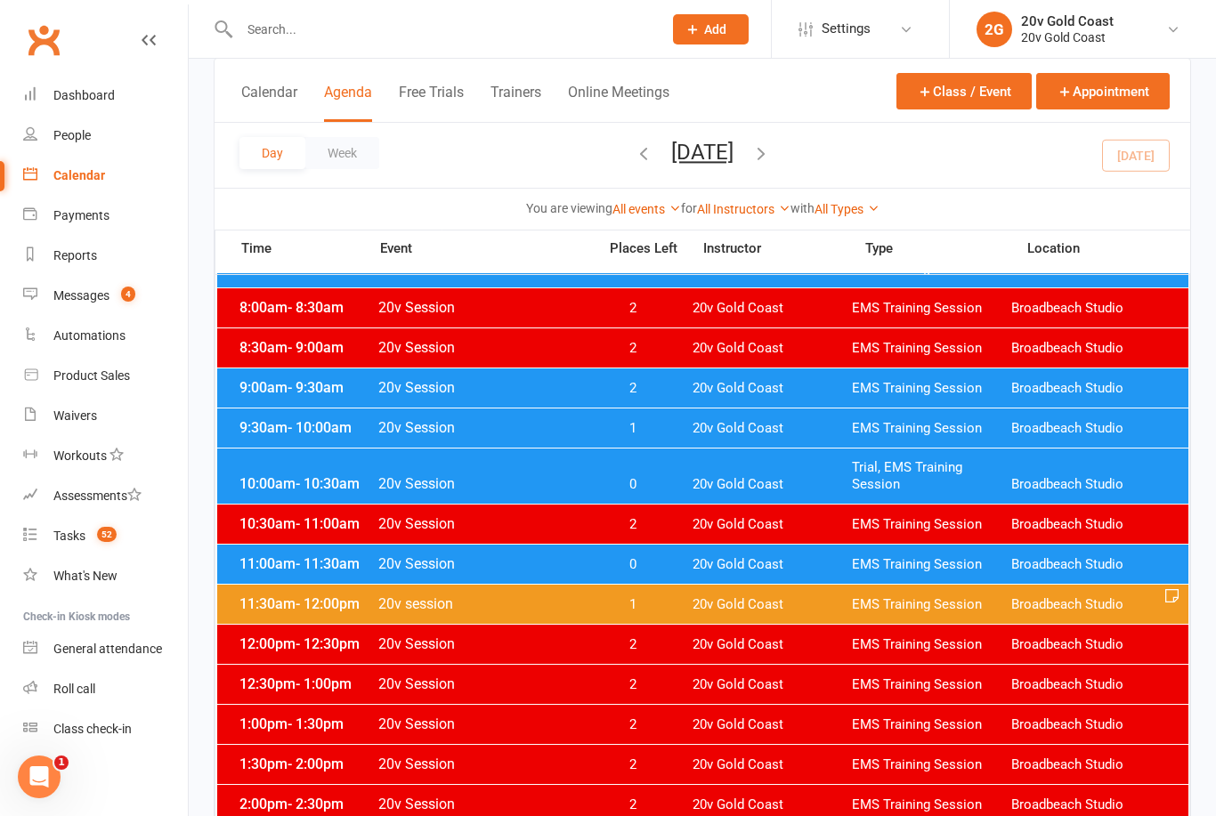
click at [596, 621] on div "11:30am - 12:00pm 20v session 1 20v Gold Coast EMS Training Session Broadbeach …" at bounding box center [702, 604] width 971 height 39
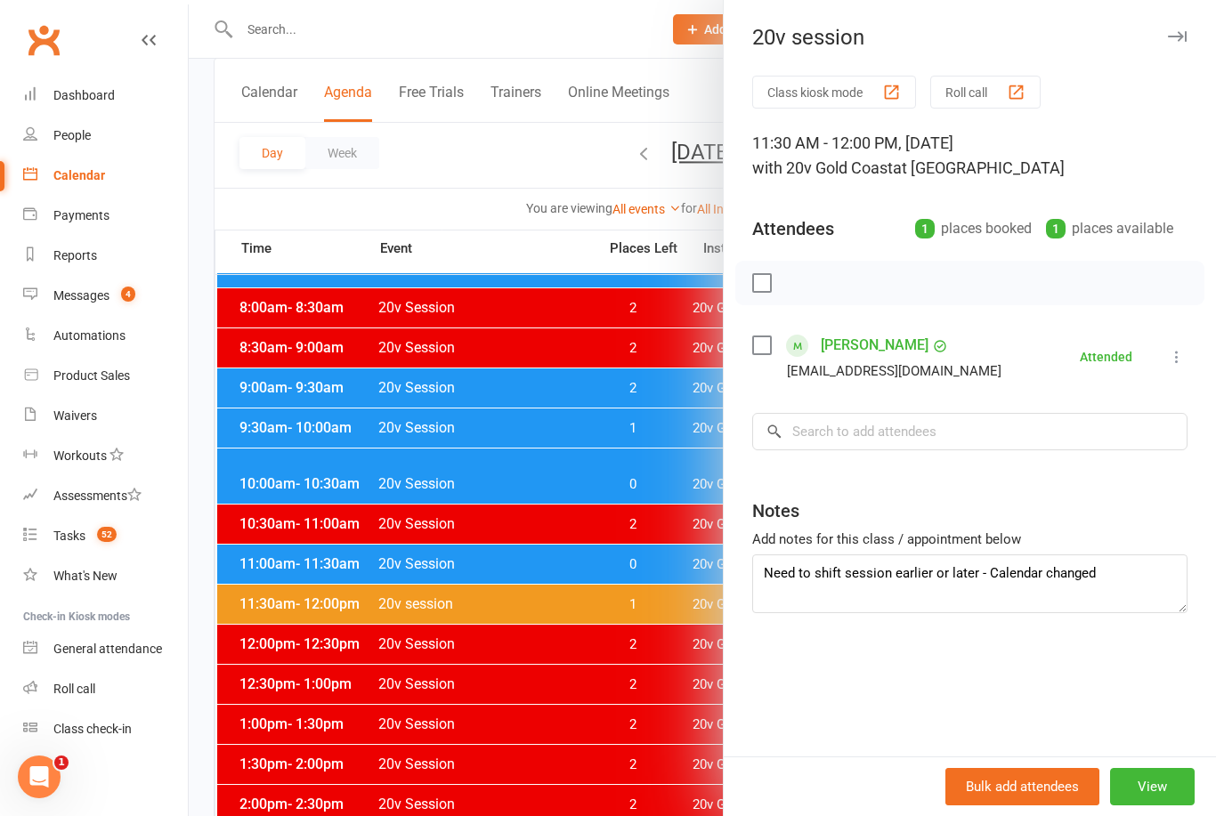
click at [847, 354] on link "Rosanna Arkle" at bounding box center [875, 345] width 108 height 28
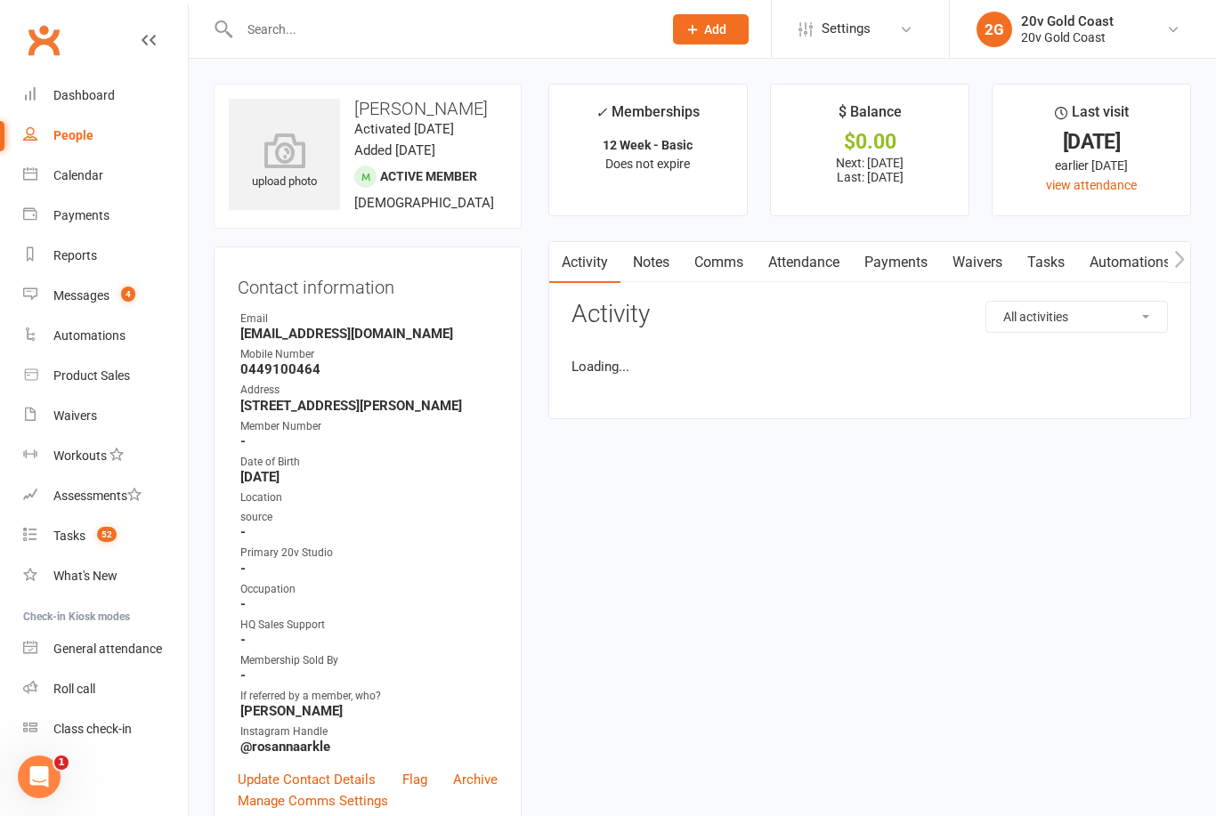
click at [649, 268] on link "Notes" at bounding box center [650, 262] width 61 height 41
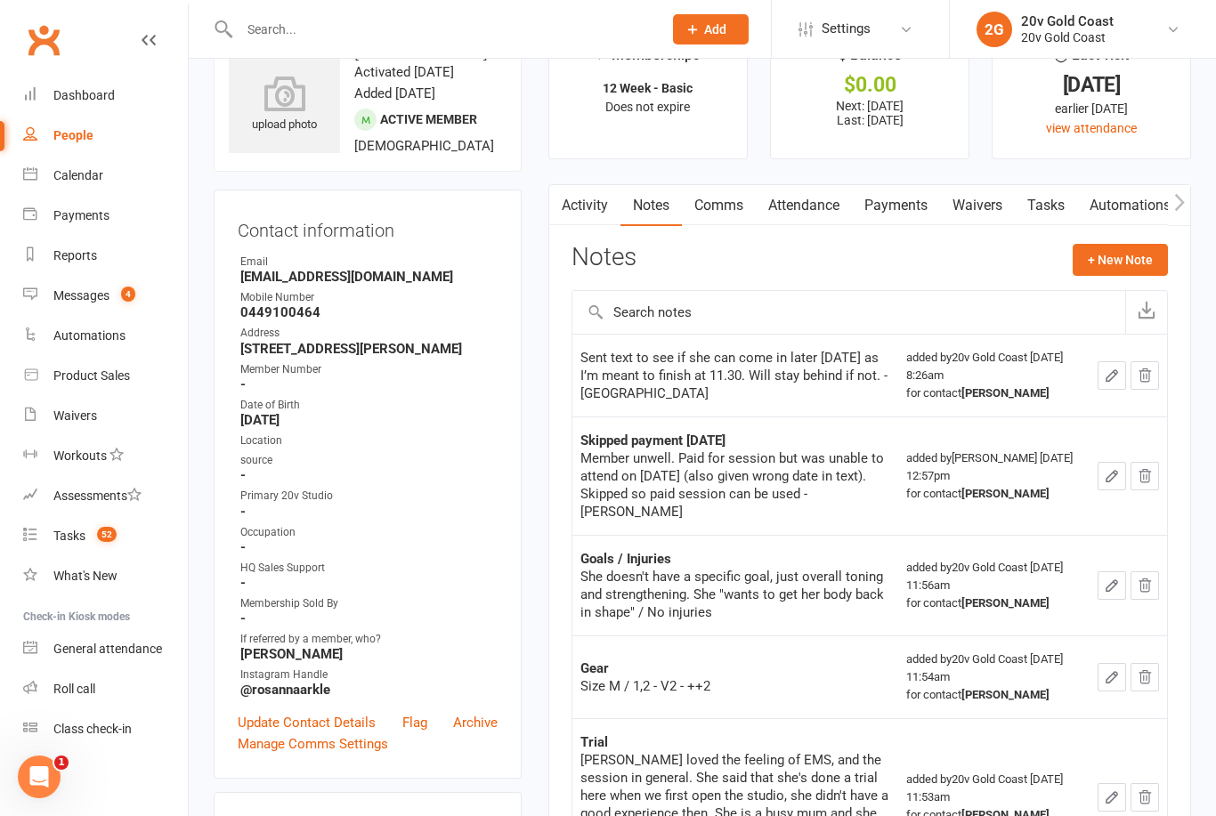
click at [1123, 261] on button "+ New Note" at bounding box center [1120, 260] width 95 height 32
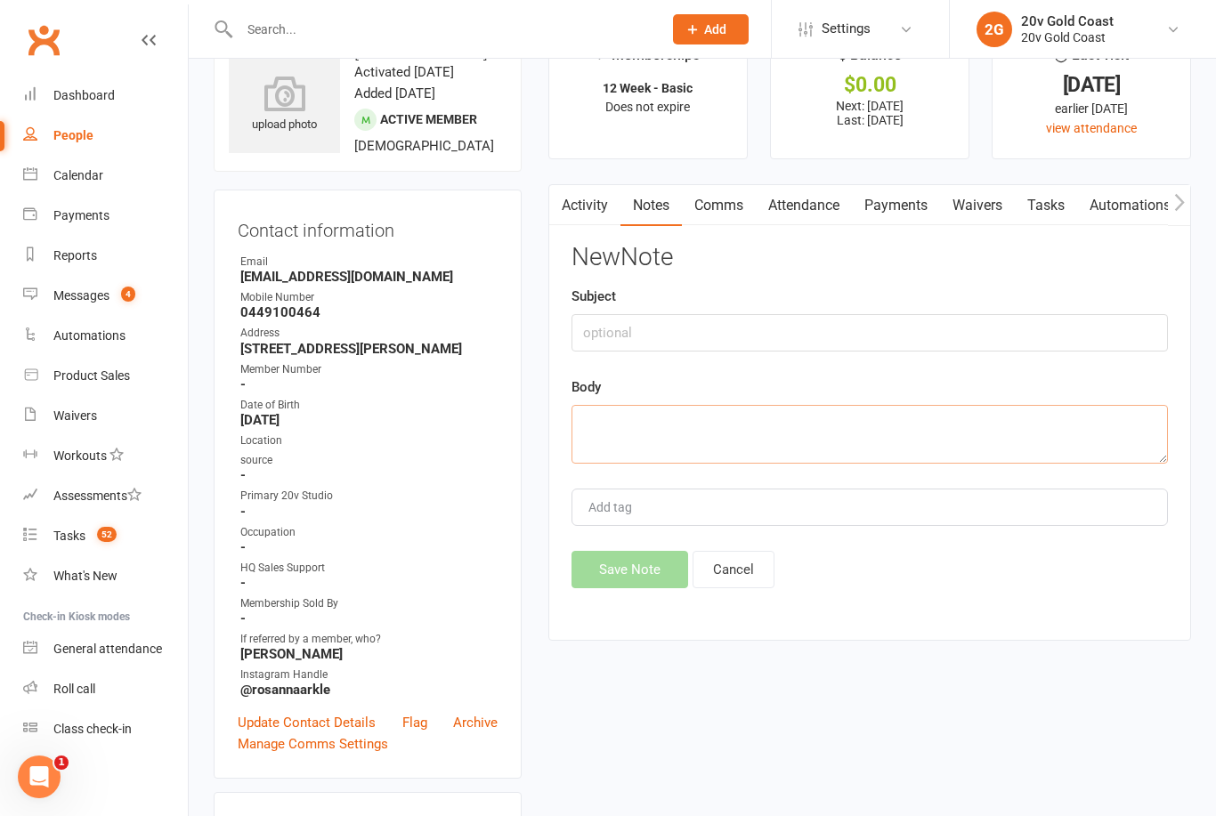
click at [823, 426] on textarea at bounding box center [870, 434] width 596 height 59
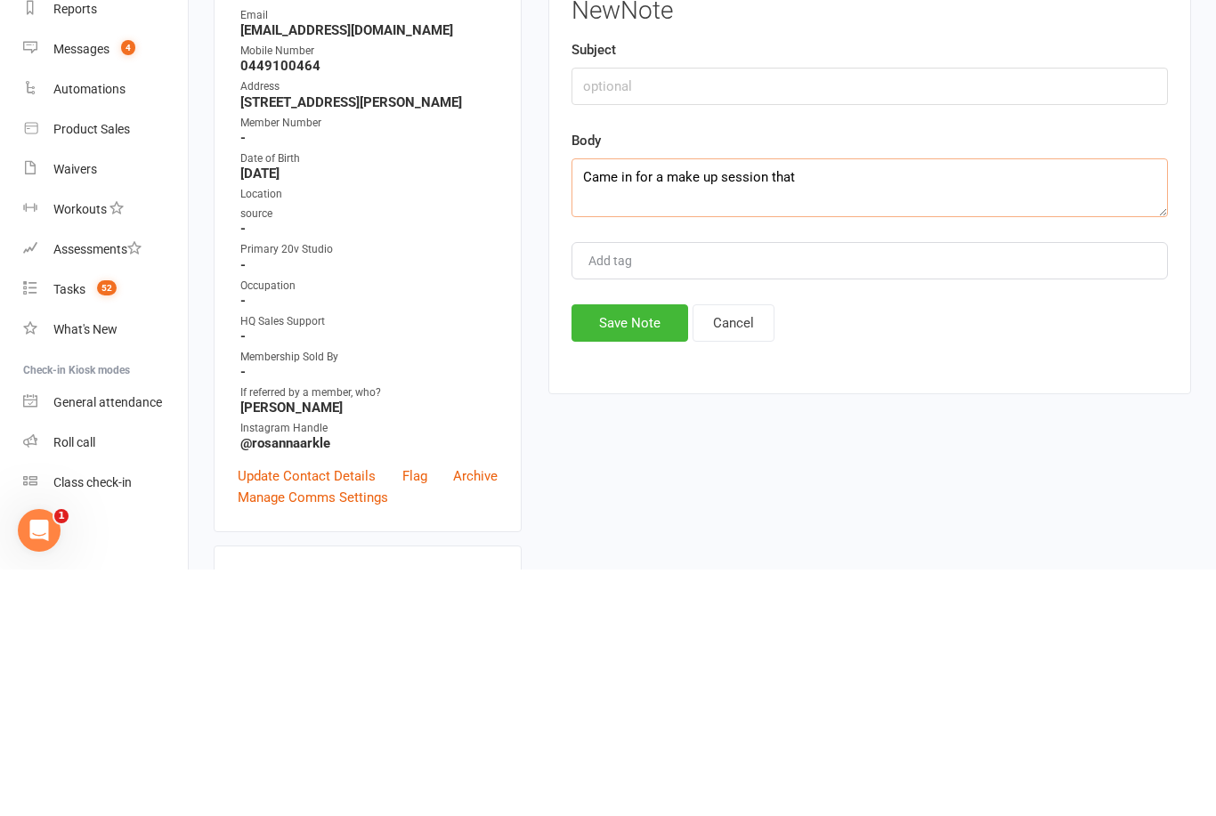
click at [673, 405] on textarea "Came in for a make up session that" at bounding box center [870, 434] width 596 height 59
click at [680, 405] on textarea "Came in for a make up session that" at bounding box center [870, 434] width 596 height 59
click at [677, 405] on textarea "Came in for up session that" at bounding box center [870, 434] width 596 height 59
click at [670, 405] on textarea "Came in for up session that" at bounding box center [870, 434] width 596 height 59
click at [854, 405] on textarea "Came in for session that" at bounding box center [870, 434] width 596 height 59
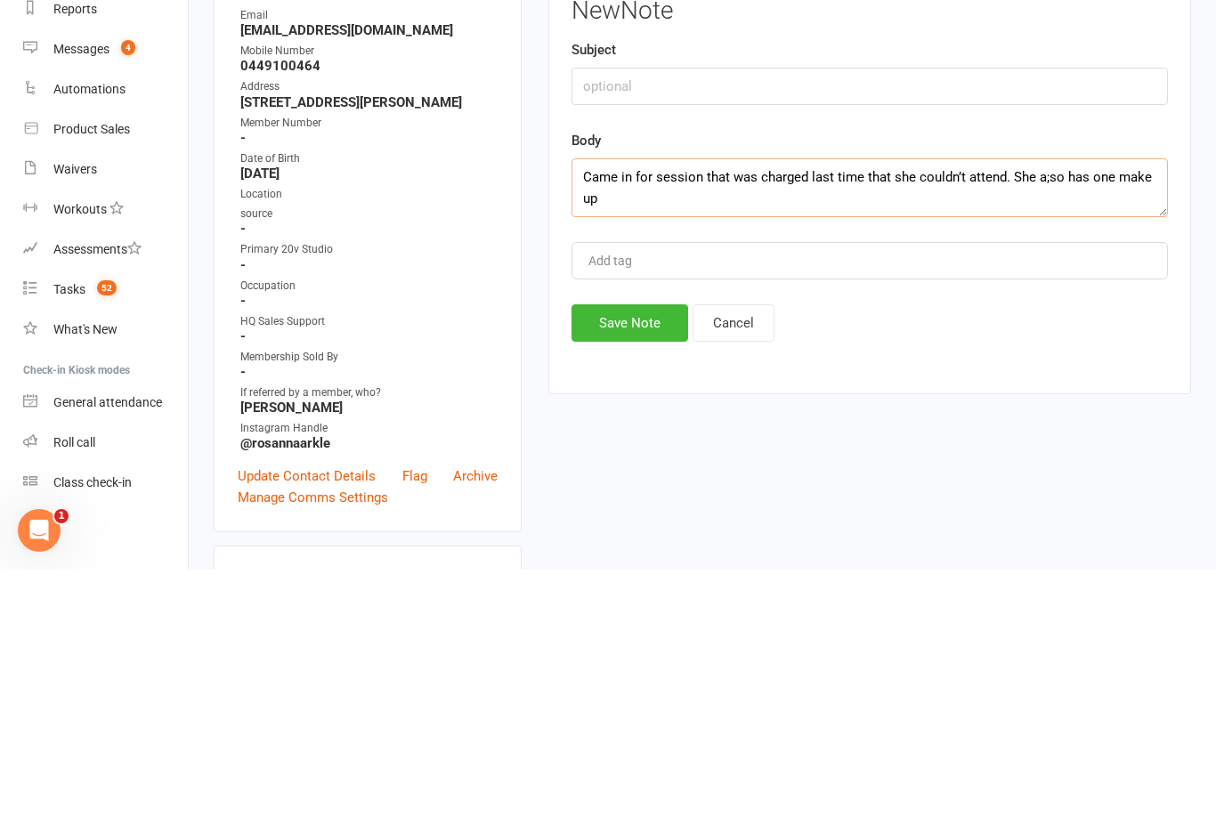
click at [1055, 405] on textarea "Came in for session that was charged last time that she couldn’t attend. She a;…" at bounding box center [870, 434] width 596 height 59
click at [1049, 405] on textarea "Came in for session that was charged last time that she couldn’t attend. She a;…" at bounding box center [870, 434] width 596 height 59
click at [823, 405] on textarea "Came in for session that was charged last time that she couldn’t attend. She al…" at bounding box center [870, 434] width 596 height 59
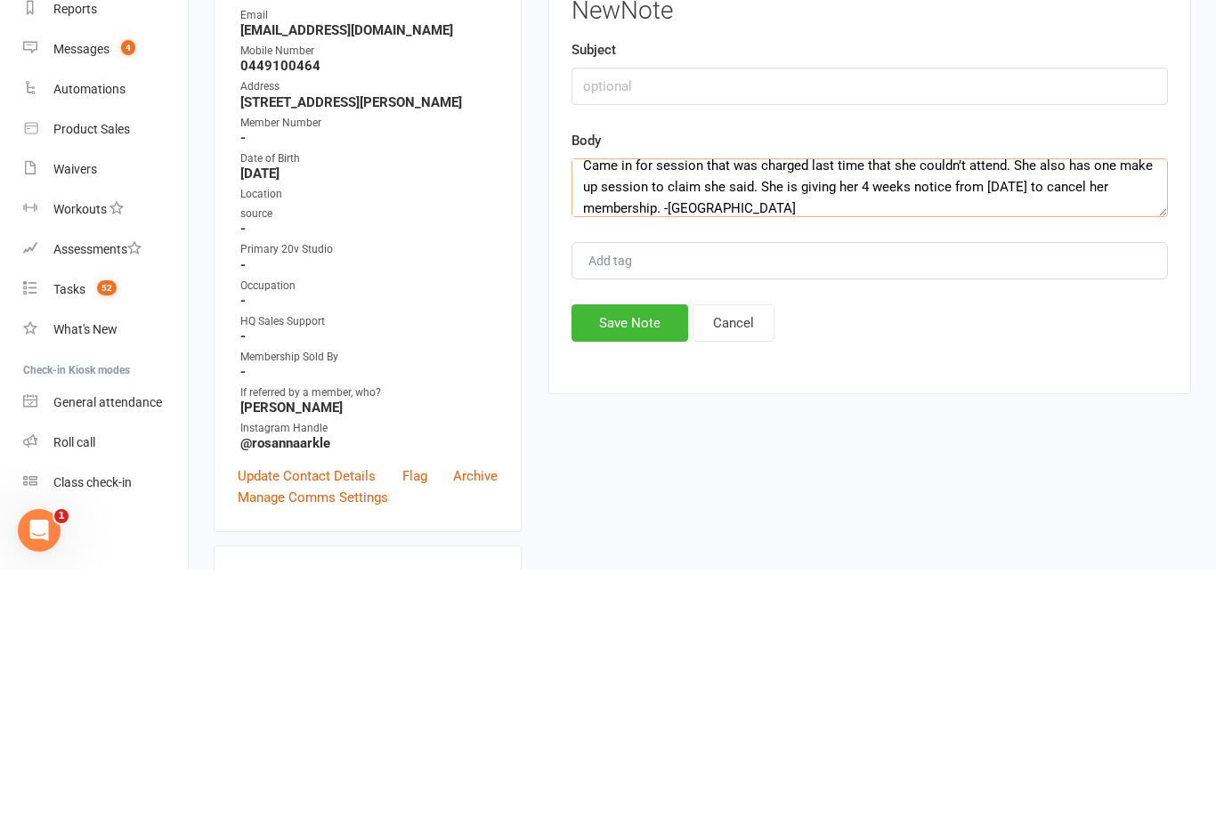
type textarea "Came in for session that was charged last time that she couldn’t attend. She al…"
click at [642, 551] on button "Save Note" at bounding box center [630, 569] width 117 height 37
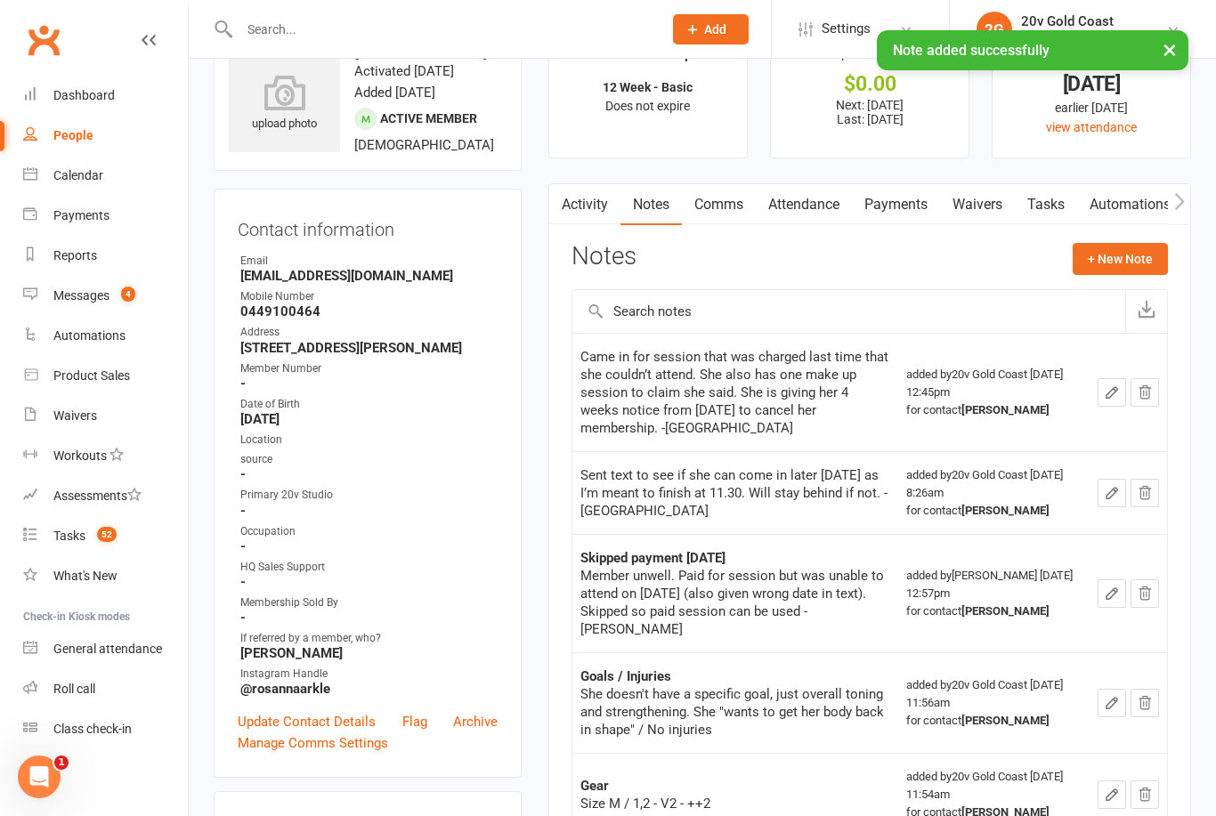
scroll to position [59, 0]
click at [1041, 191] on link "Tasks" at bounding box center [1046, 203] width 62 height 41
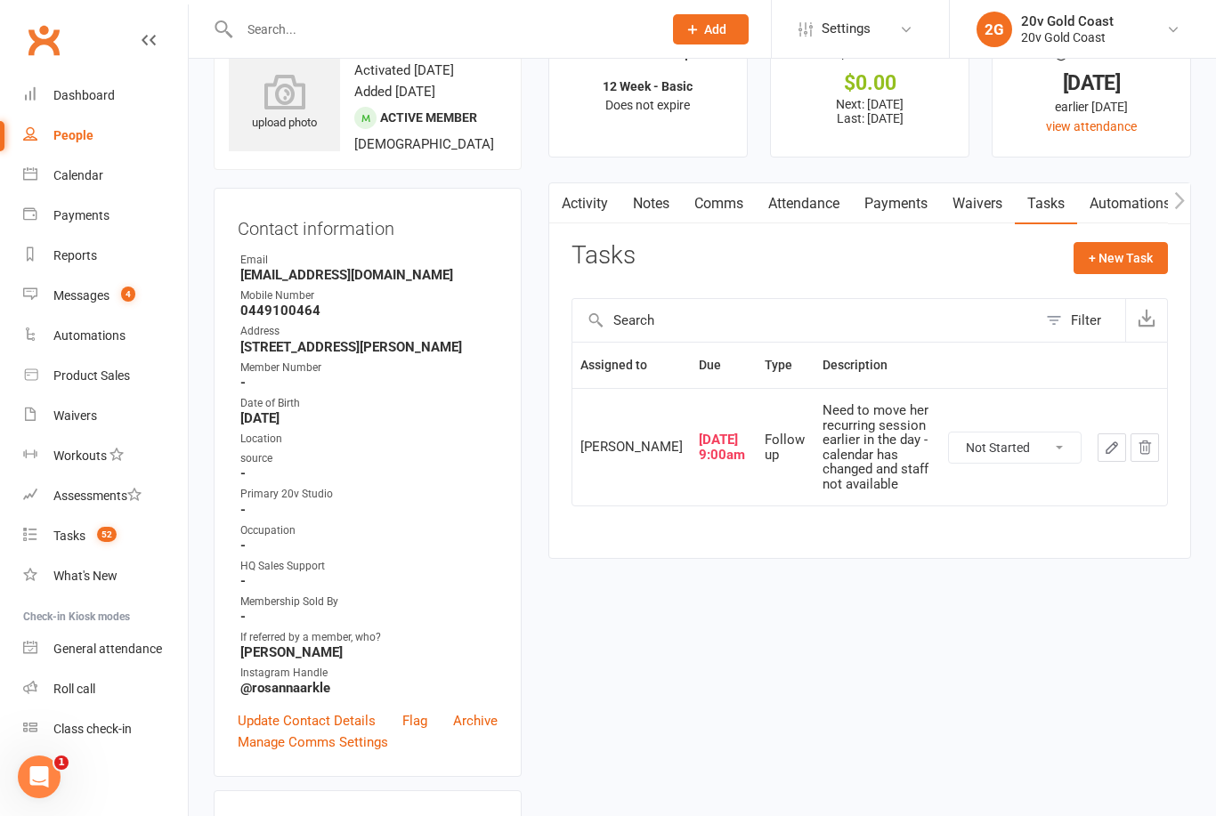
click at [1050, 448] on select "Not Started In Progress Waiting Complete" at bounding box center [1015, 448] width 132 height 30
select select "unstarted"
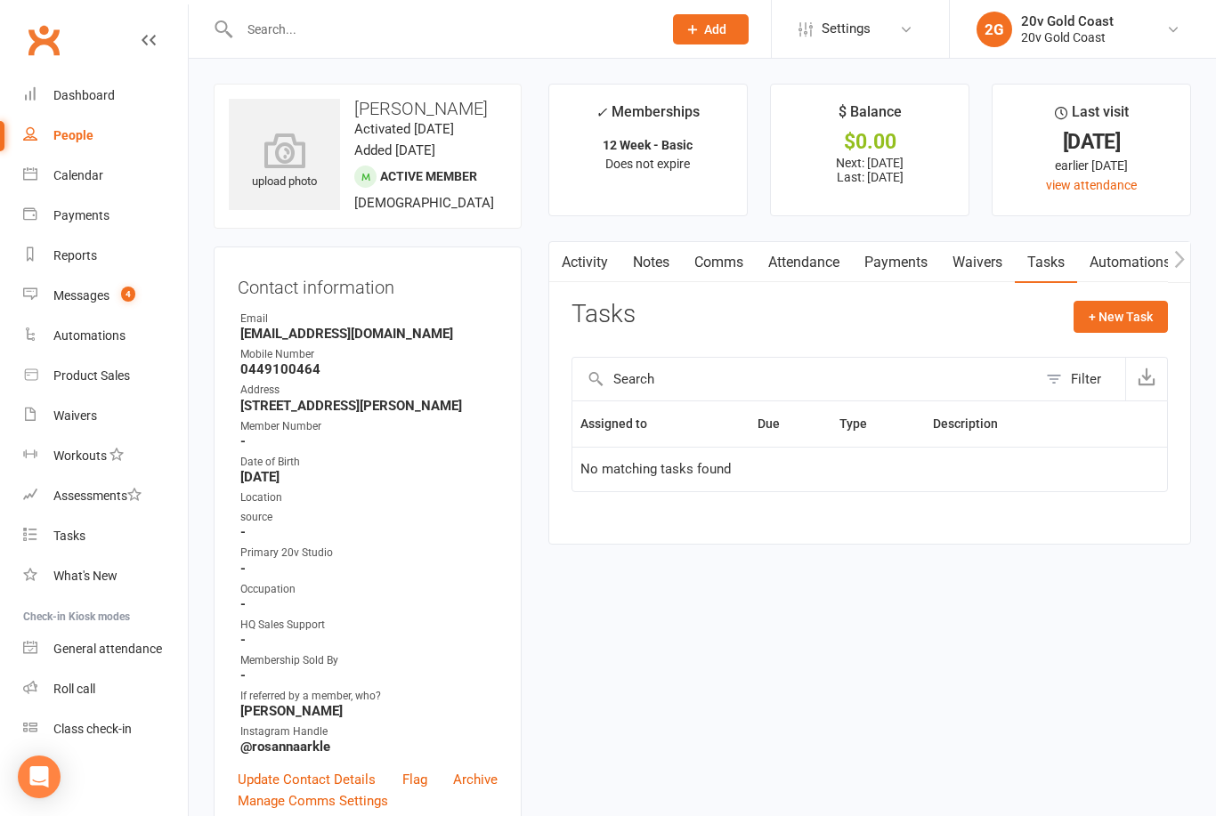
click at [1131, 308] on button "+ New Task" at bounding box center [1121, 317] width 94 height 32
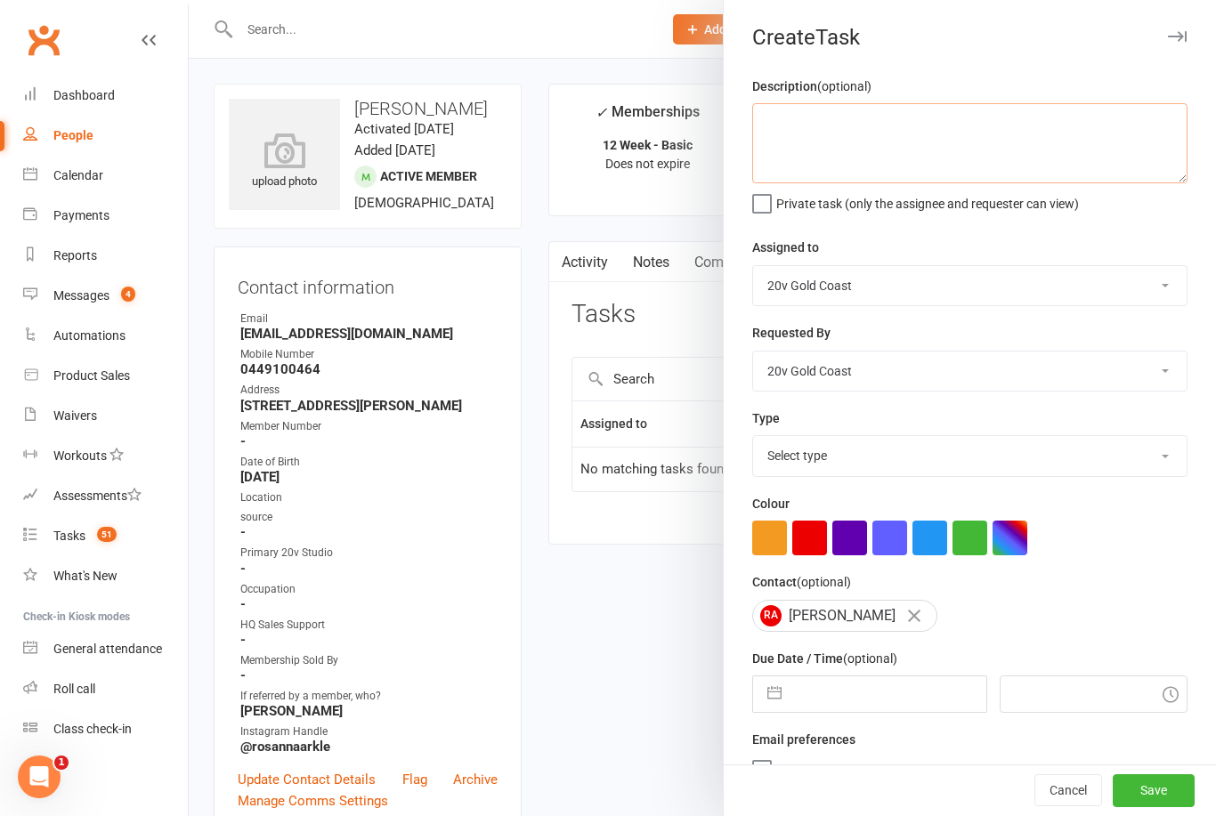
click at [920, 126] on textarea at bounding box center [969, 143] width 435 height 80
click at [1003, 122] on textarea "4 week cancel membership notice. A;so isn’t to be charged" at bounding box center [969, 143] width 435 height 80
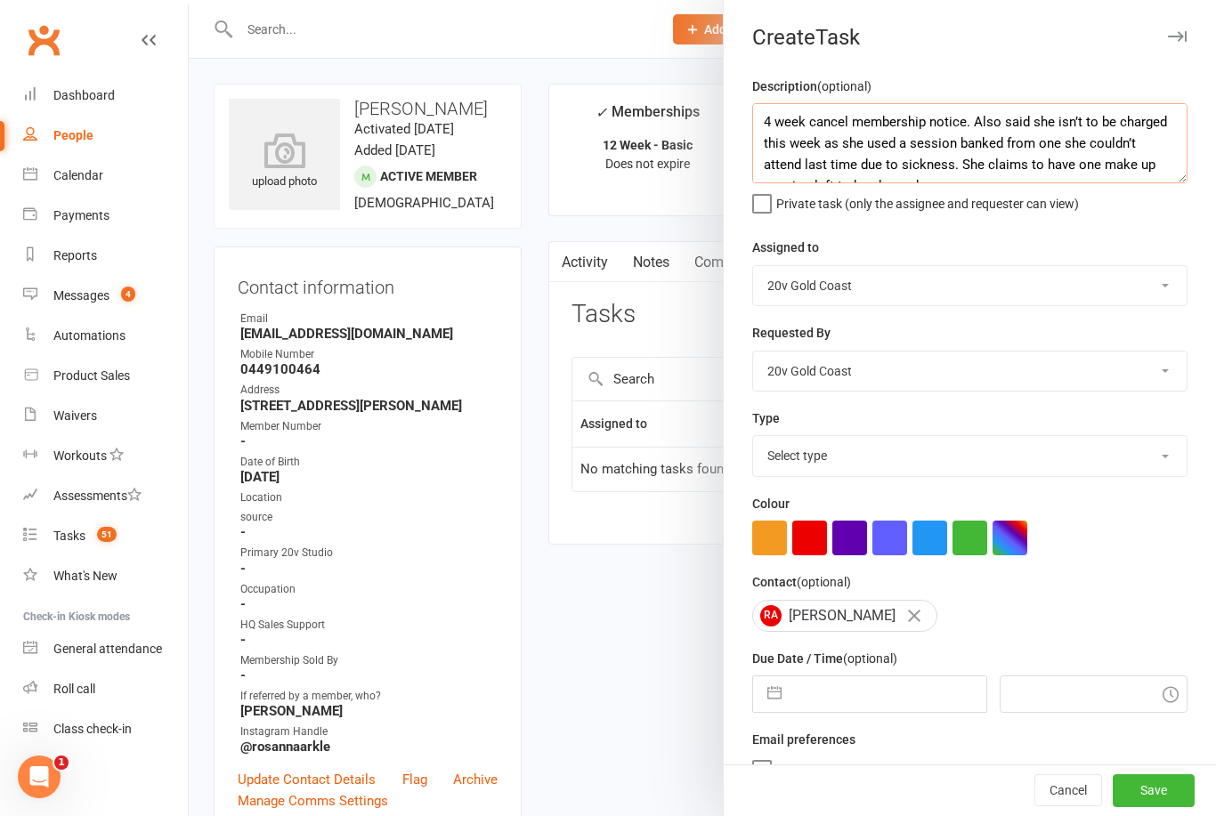
scroll to position [12, 0]
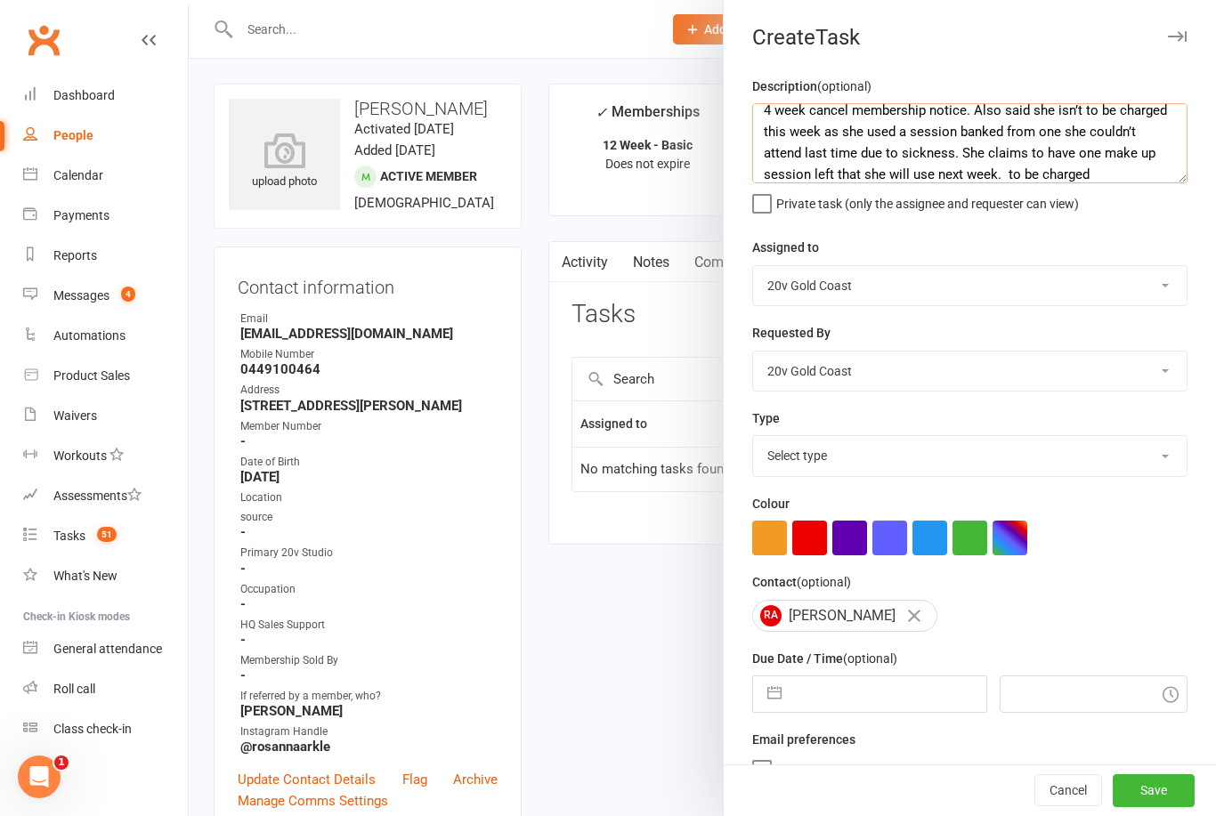
click at [1027, 174] on textarea "4 week cancel membership notice. Also said she isn’t to be charged this week as…" at bounding box center [969, 143] width 435 height 80
click at [1031, 172] on textarea "4 week cancel membership notice. Also said she isn’t to be charged this week as…" at bounding box center [969, 143] width 435 height 80
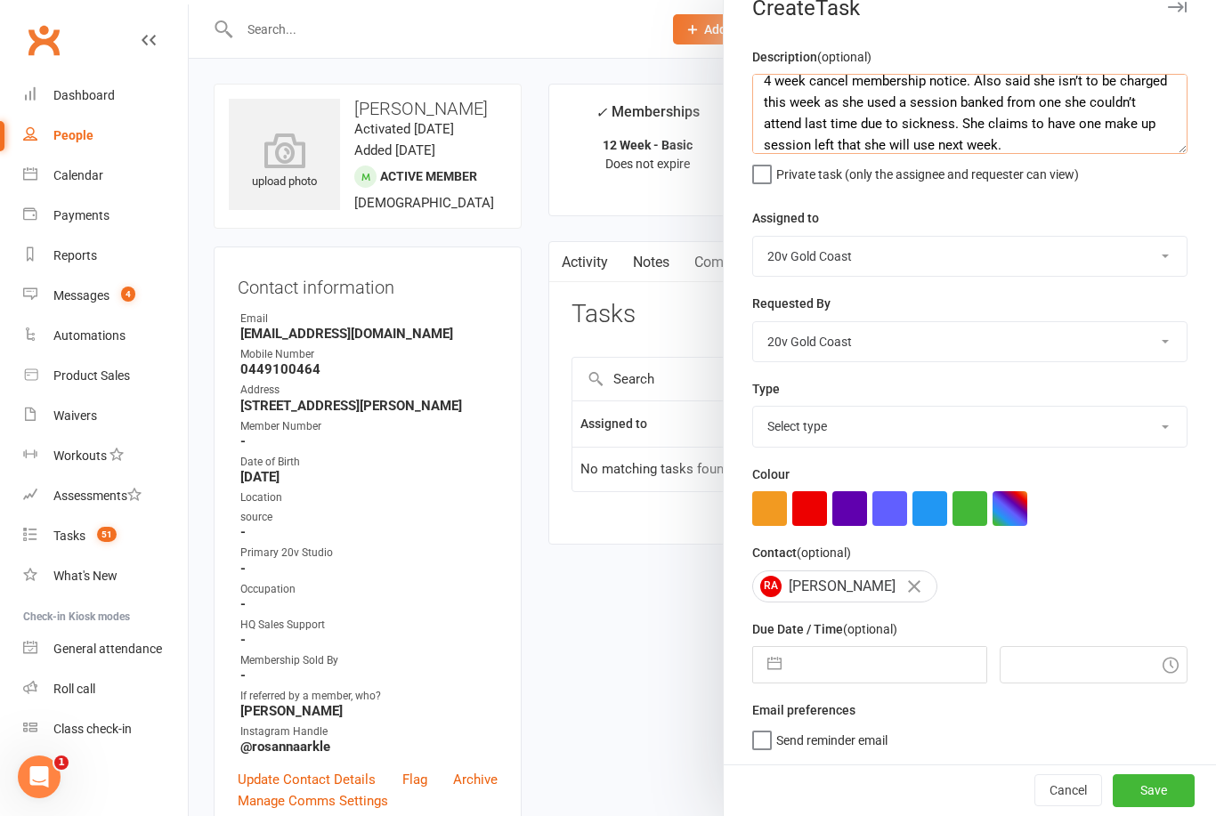
scroll to position [33, 0]
type textarea "4 week cancel membership notice. Also said she isn’t to be charged this week as…"
click at [1096, 241] on select "20v Gold Coast Yu Wang Byron Kruger Graham Pearson Joel Cox" at bounding box center [970, 256] width 434 height 39
select select "46005"
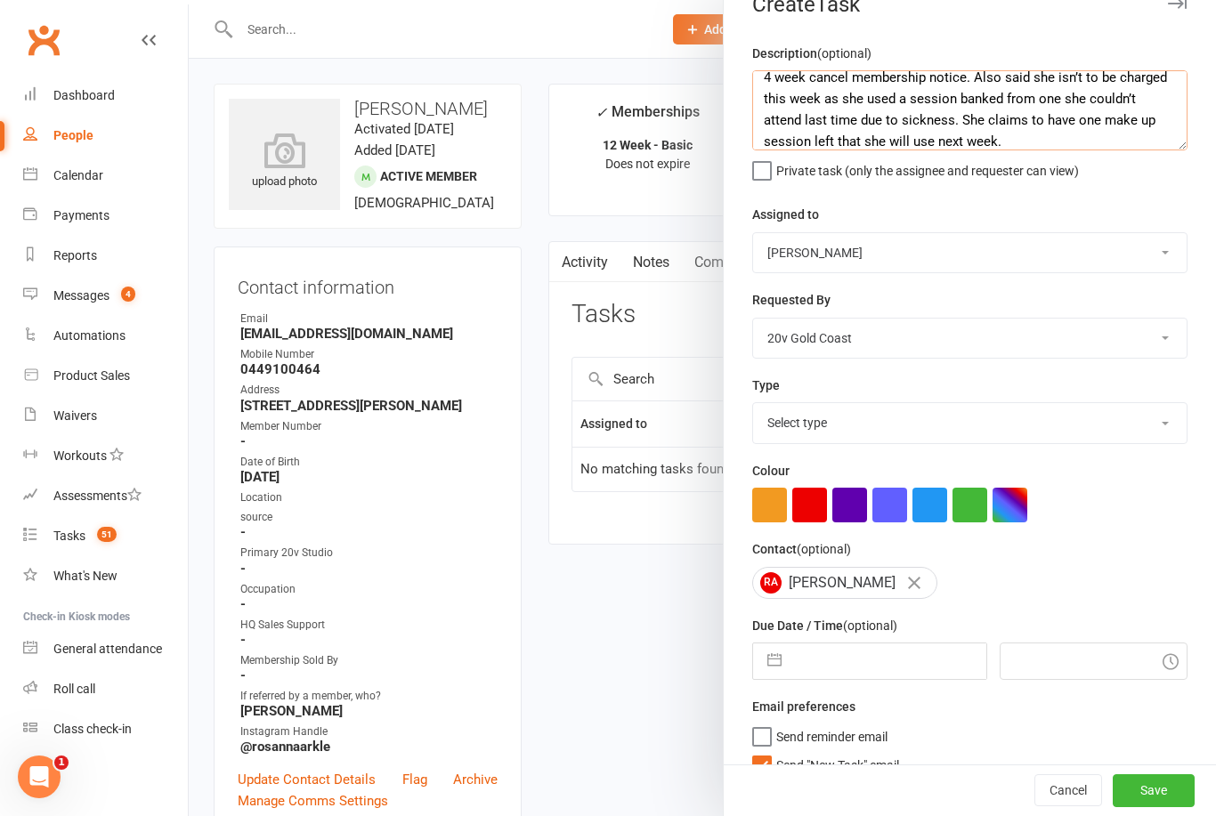
click at [1027, 142] on textarea "4 week cancel membership notice. Also said she isn’t to be charged this week as…" at bounding box center [969, 110] width 435 height 80
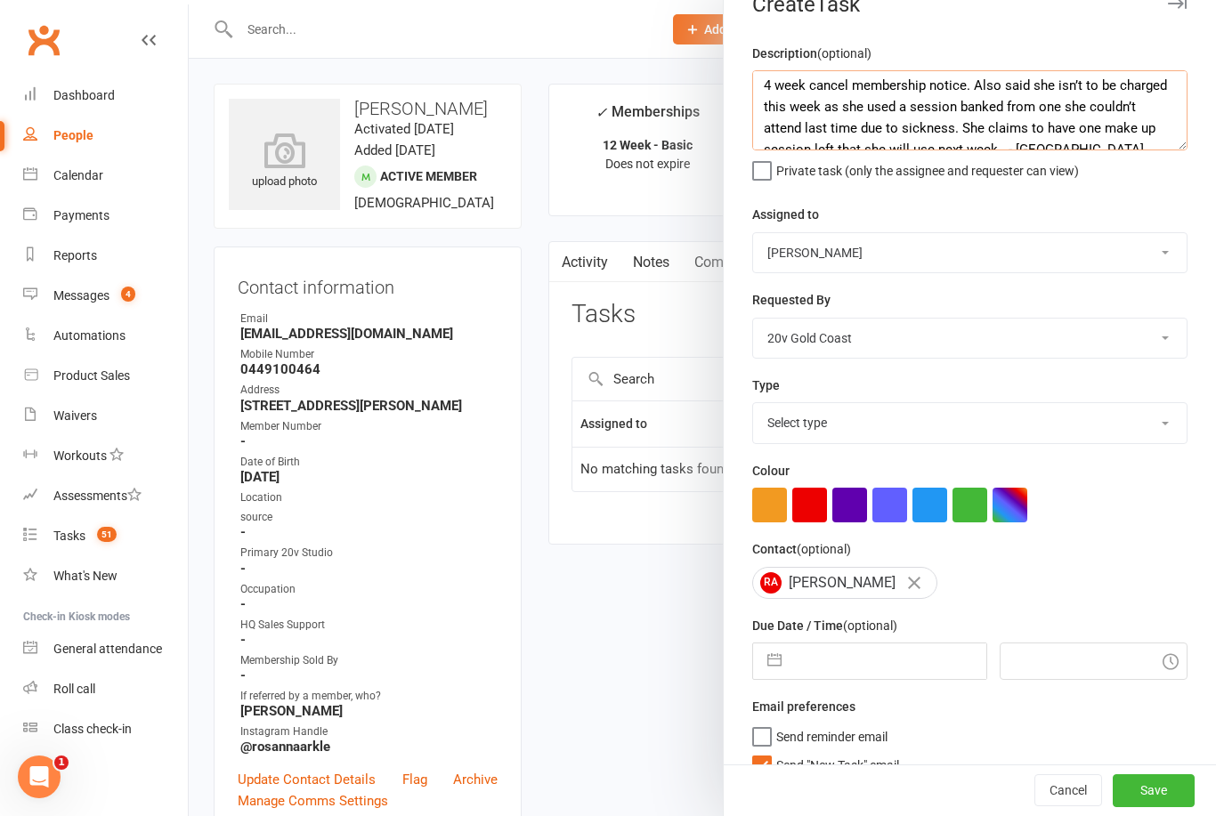
scroll to position [3, 0]
click at [1074, 89] on textarea "4 week cancel membership notice. Also said she isn’t to be charged this week as…" at bounding box center [969, 110] width 435 height 80
click at [770, 112] on textarea "4 week cancel membership notice. Also said to be sure she isn’t to be charged t…" at bounding box center [969, 110] width 435 height 80
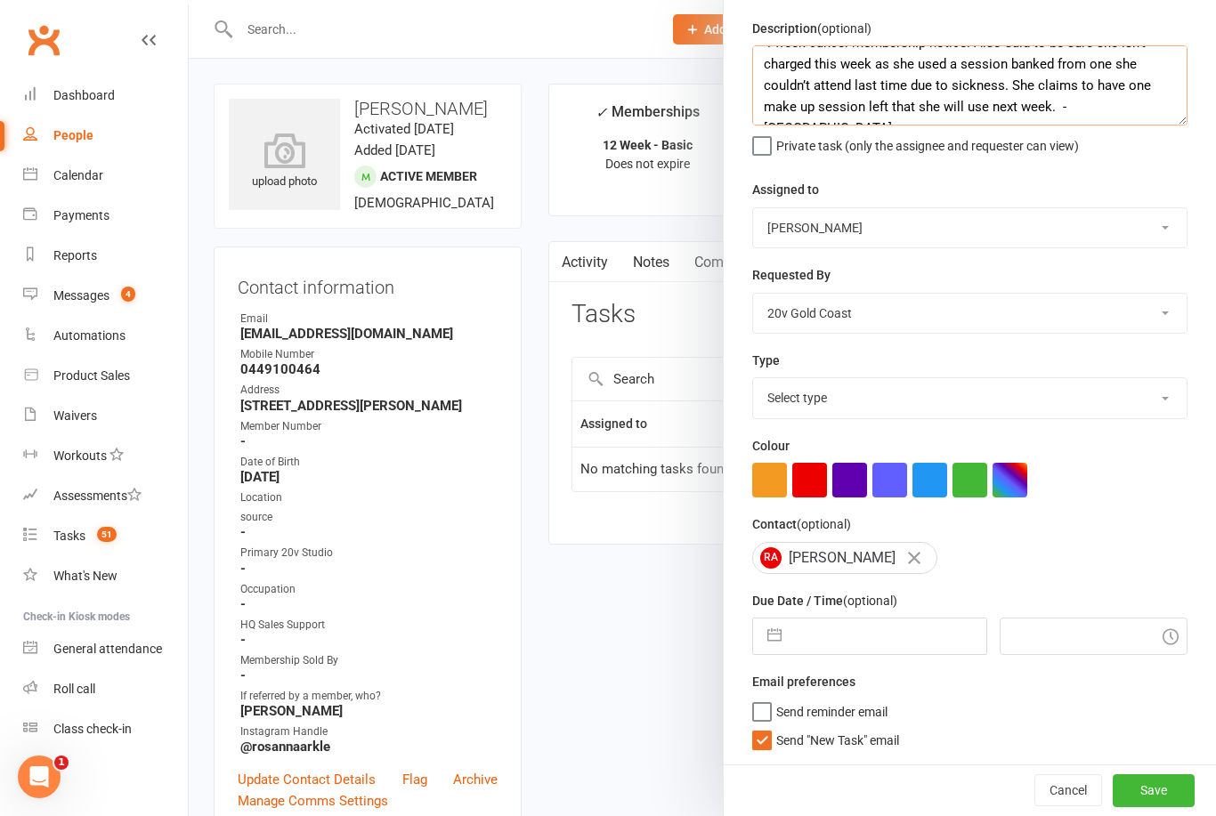
scroll to position [61, 0]
click at [1048, 102] on textarea "4 week cancel membership notice. Also said to be sure she isn’t charged this we…" at bounding box center [969, 85] width 435 height 80
click at [1044, 99] on textarea "4 week cancel membership notice. Also said to be sure she isn’t charged this we…" at bounding box center [969, 85] width 435 height 80
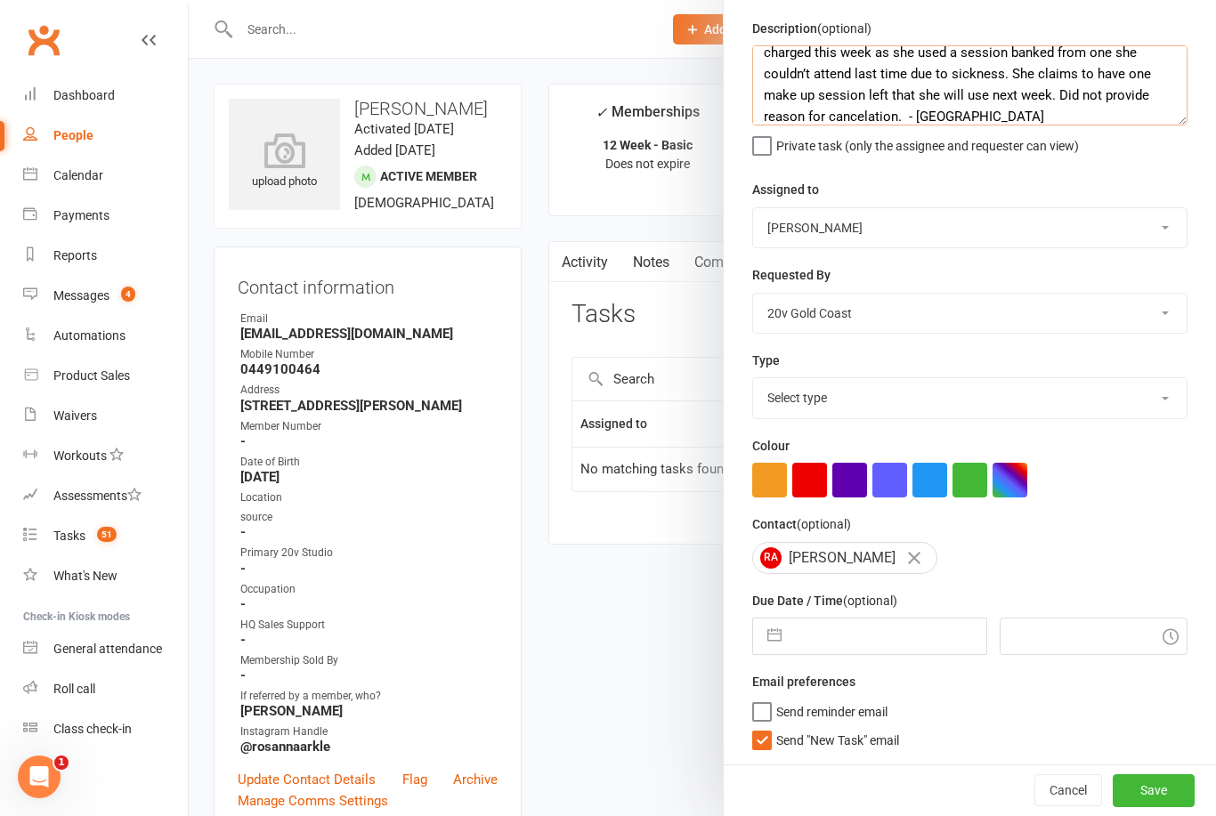
click at [1134, 110] on textarea "4 week cancel membership notice. Also said to be sure she isn’t charged this we…" at bounding box center [969, 85] width 435 height 80
click at [881, 109] on textarea "4 week cancel membership notice. Also said to be sure she isn’t charged this we…" at bounding box center [969, 85] width 435 height 80
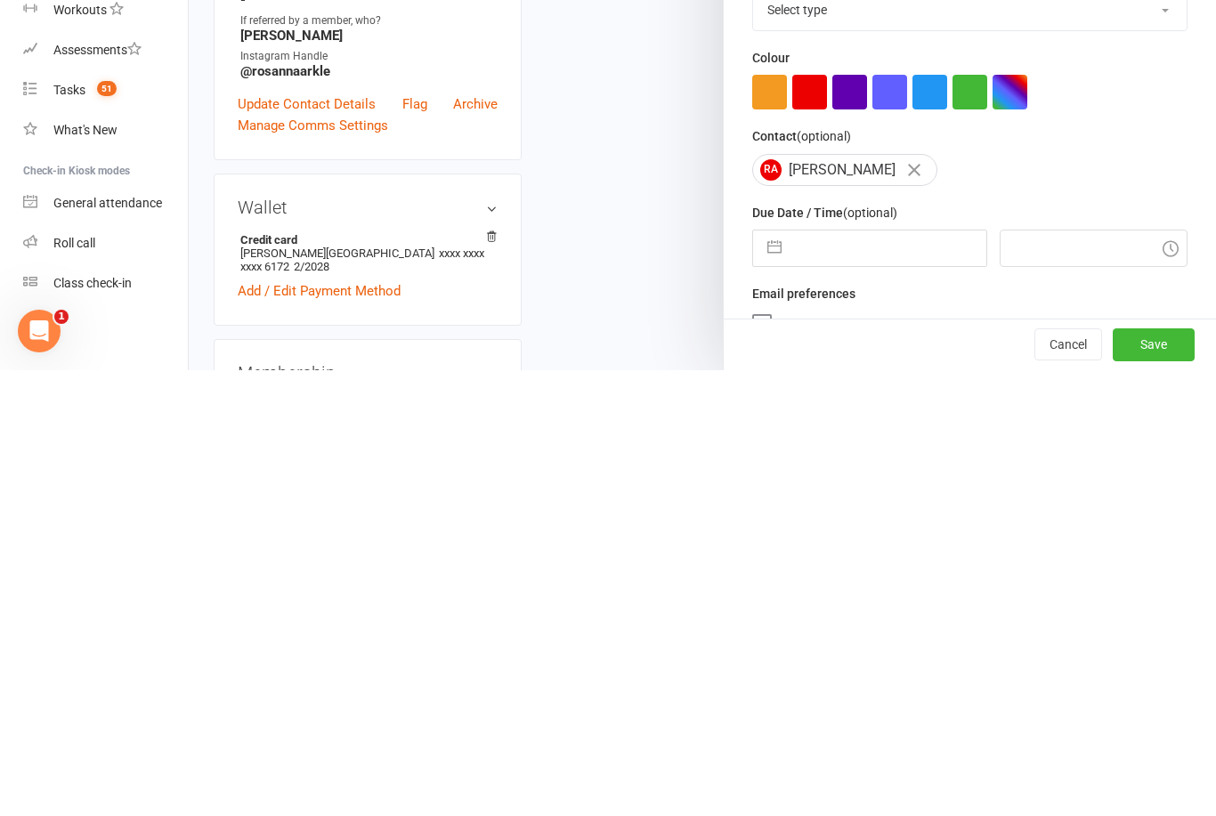
scroll to position [0, 0]
type textarea "4 week cancel membership notice. Also said to be sure she isn’t charged this we…"
click at [1146, 436] on select "Select type Call Call - to book trial Confirm session attendance Confirm trial …" at bounding box center [970, 455] width 434 height 39
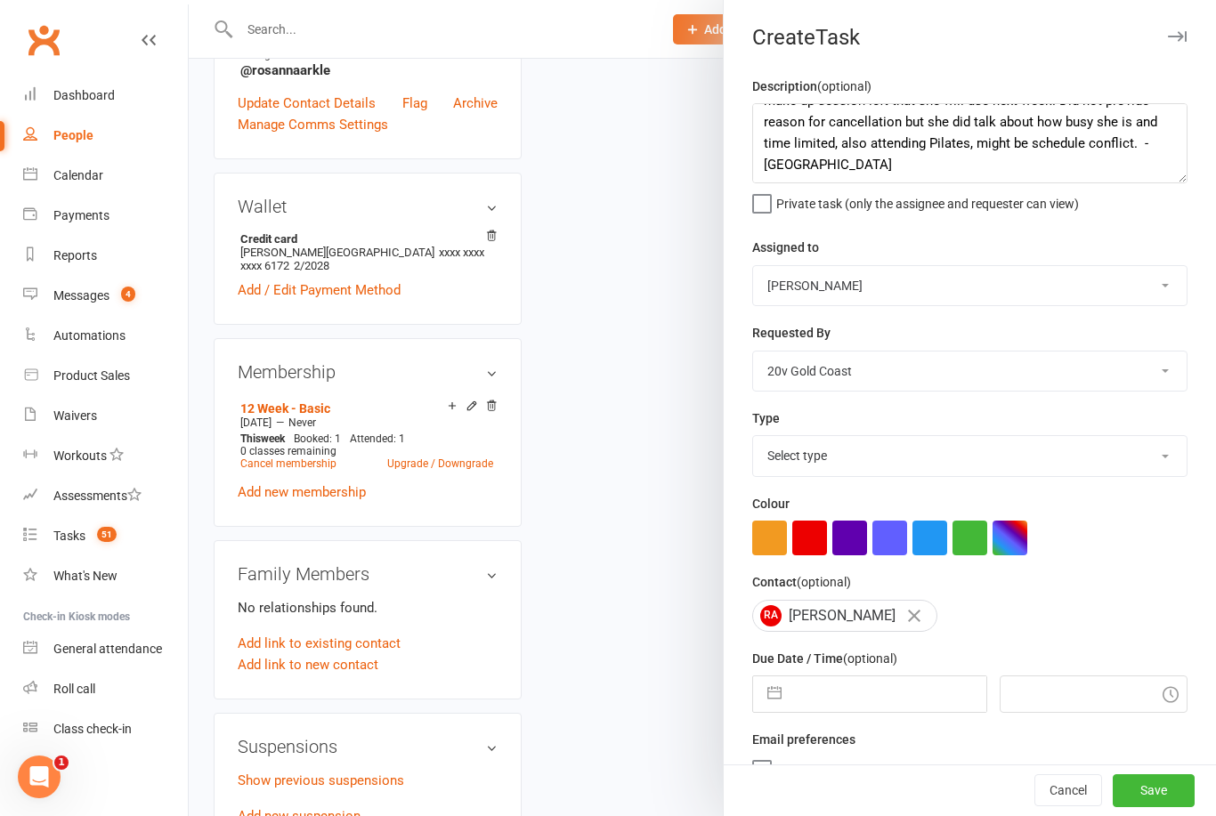
select select "27552"
click at [916, 698] on input "text" at bounding box center [887, 695] width 195 height 36
select select "8"
select select "2025"
select select "9"
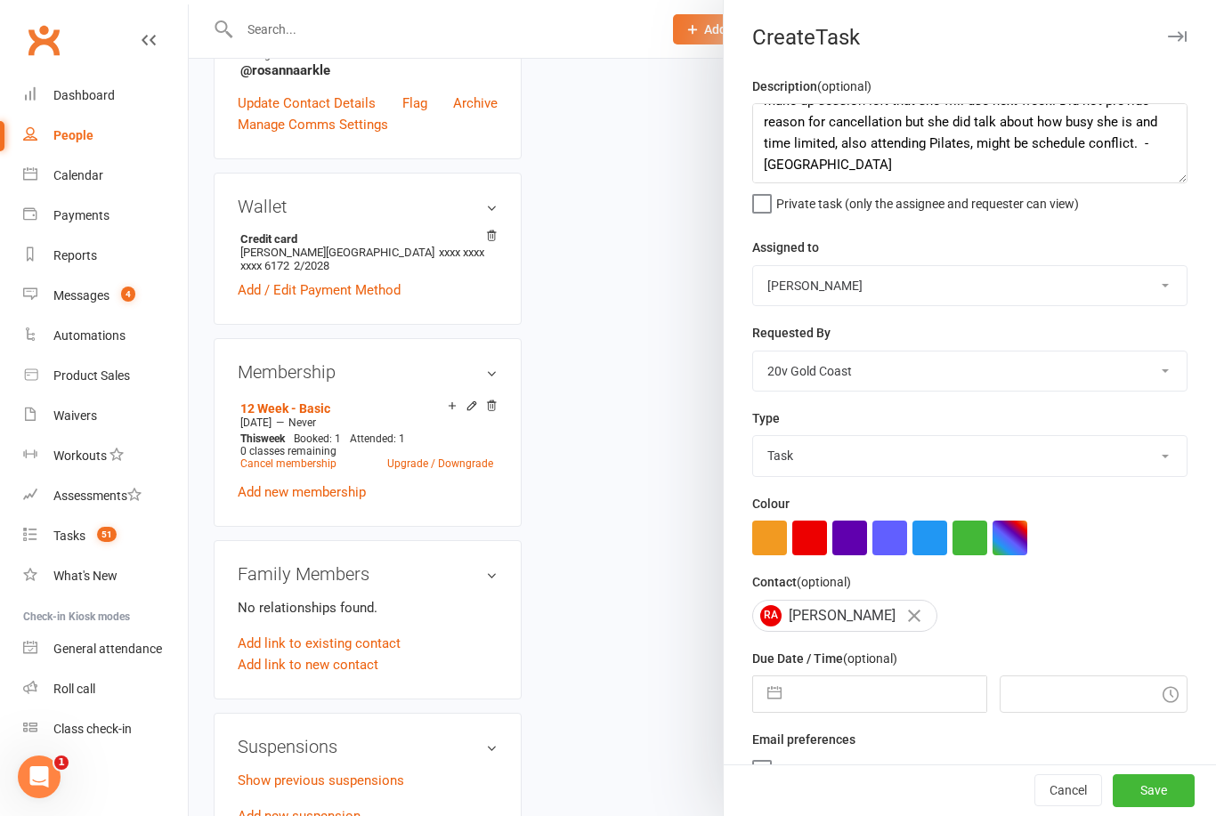
select select "2025"
select select "10"
select select "2025"
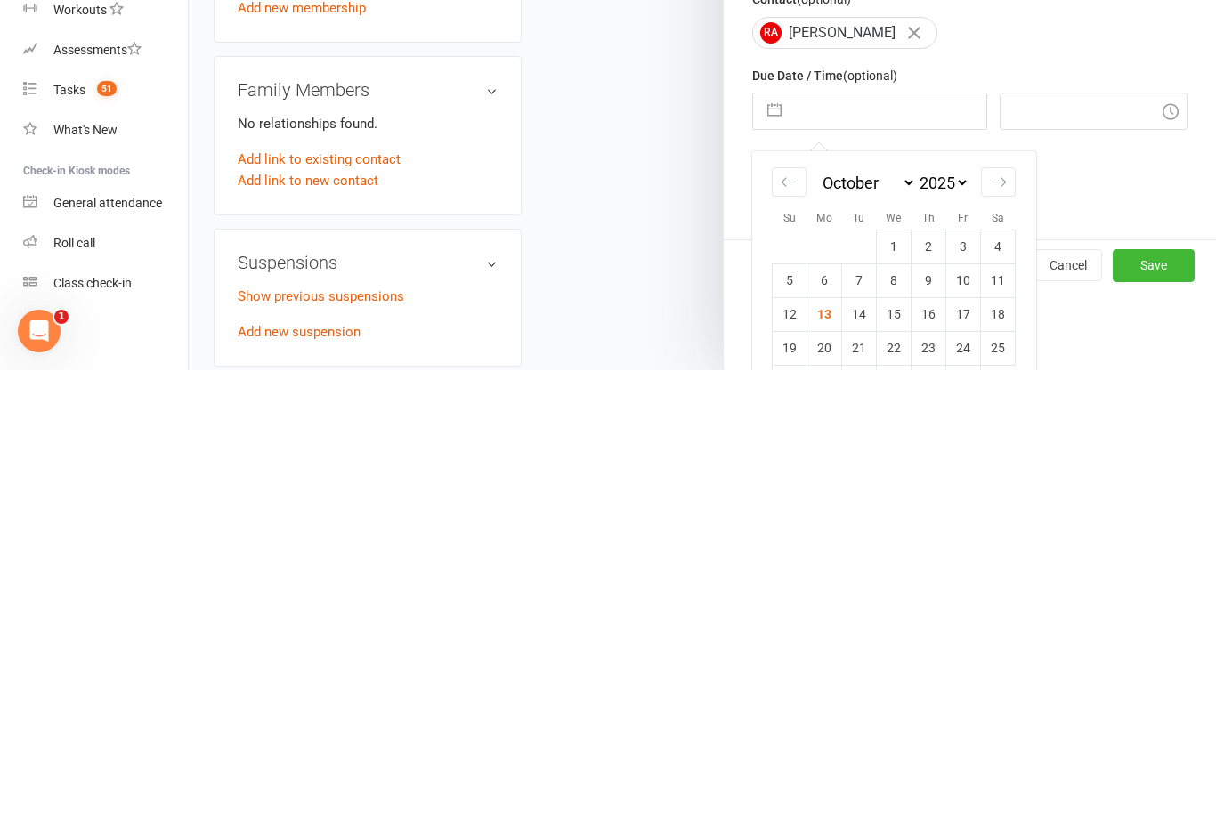
scroll to position [136, 0]
click at [824, 744] on td "13" at bounding box center [824, 761] width 35 height 34
type input "[DATE]"
type input "1:00pm"
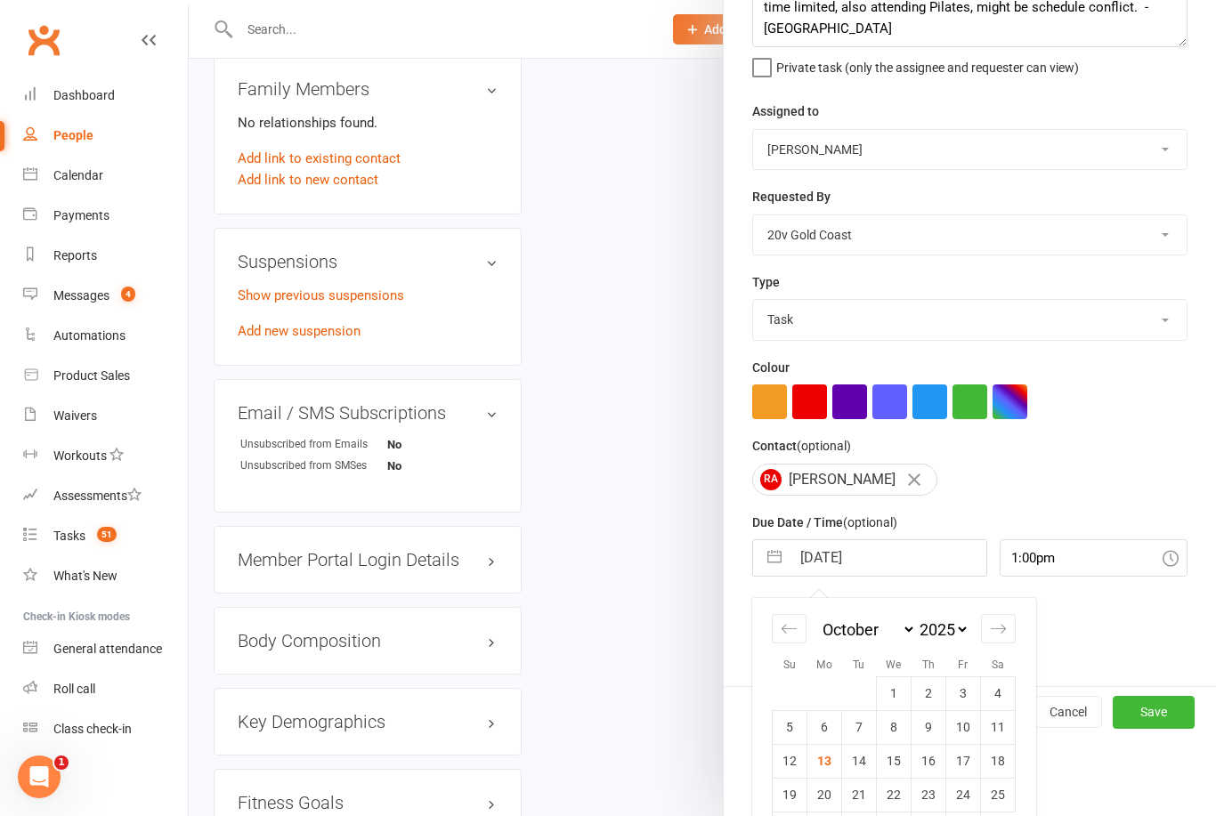
scroll to position [4, 0]
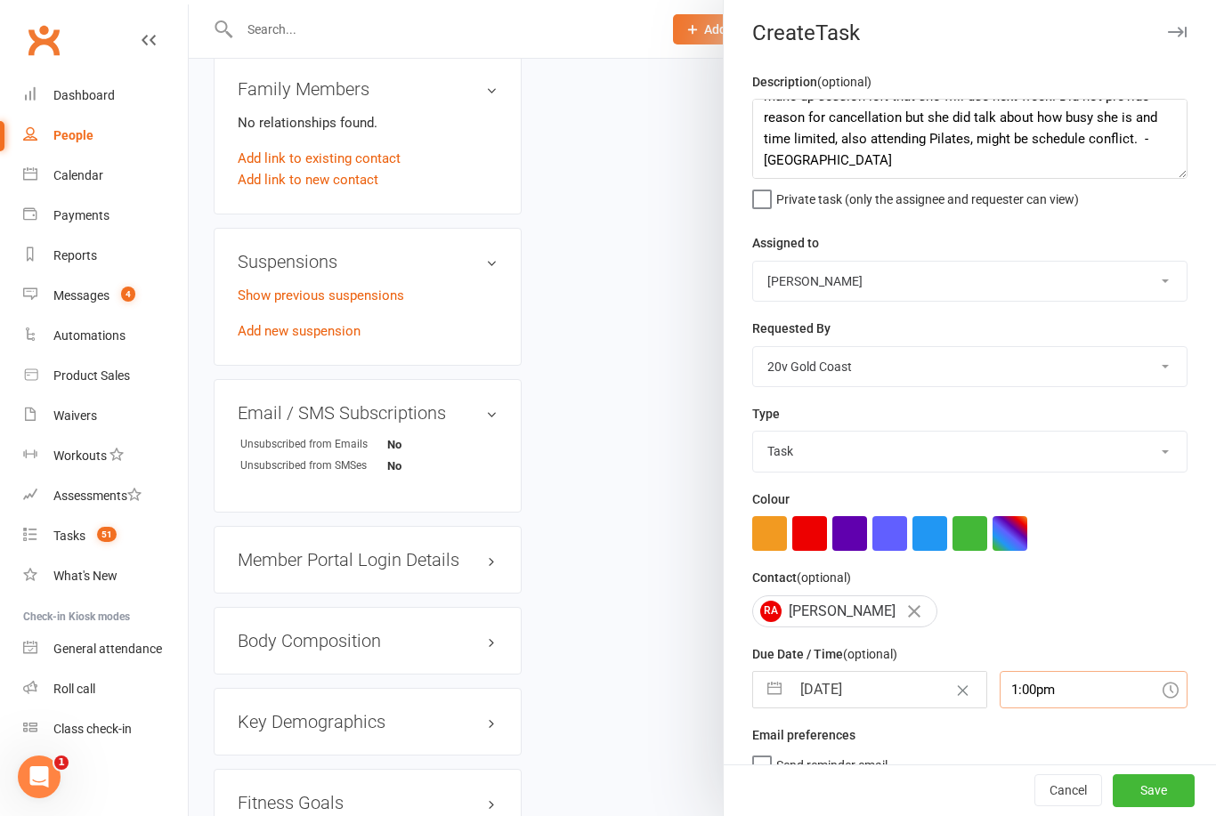
click at [1034, 695] on input "1:00pm" at bounding box center [1094, 689] width 189 height 37
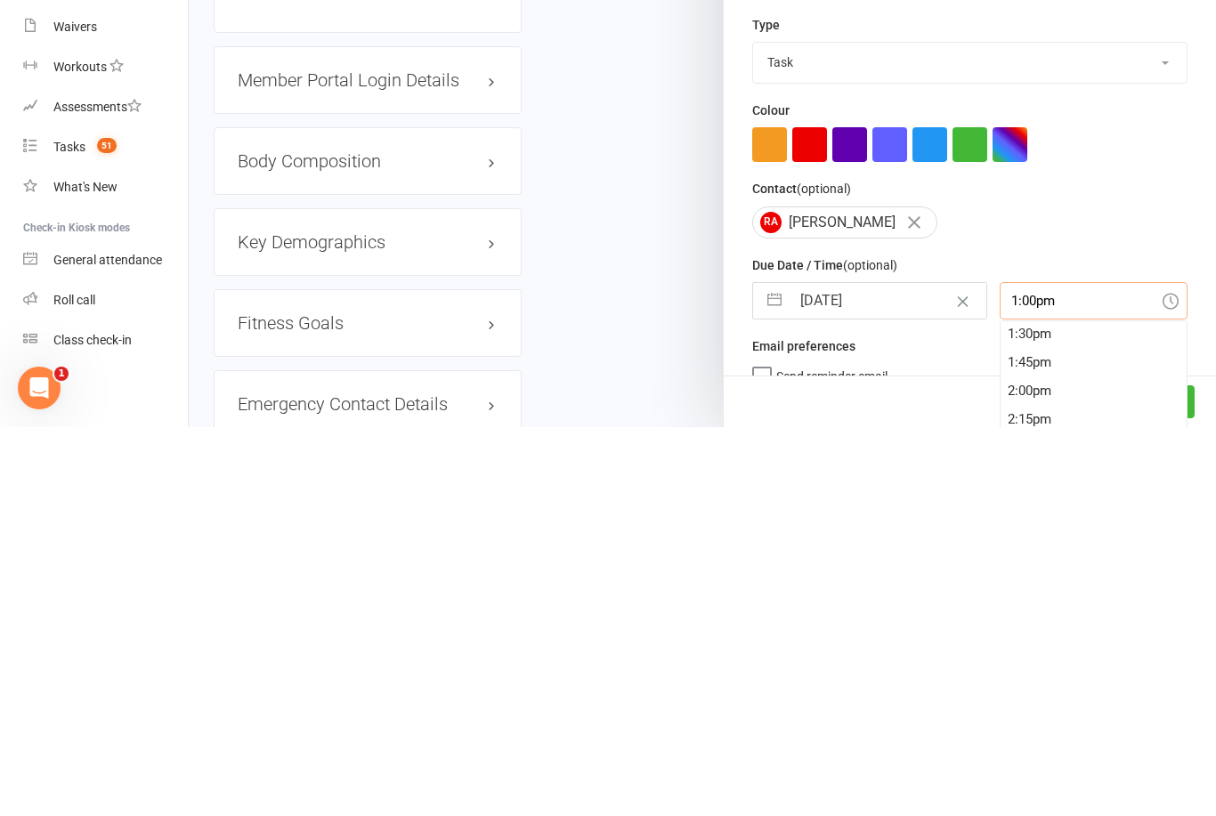
scroll to position [1539, 0]
click at [1176, 775] on button "Save" at bounding box center [1154, 791] width 82 height 32
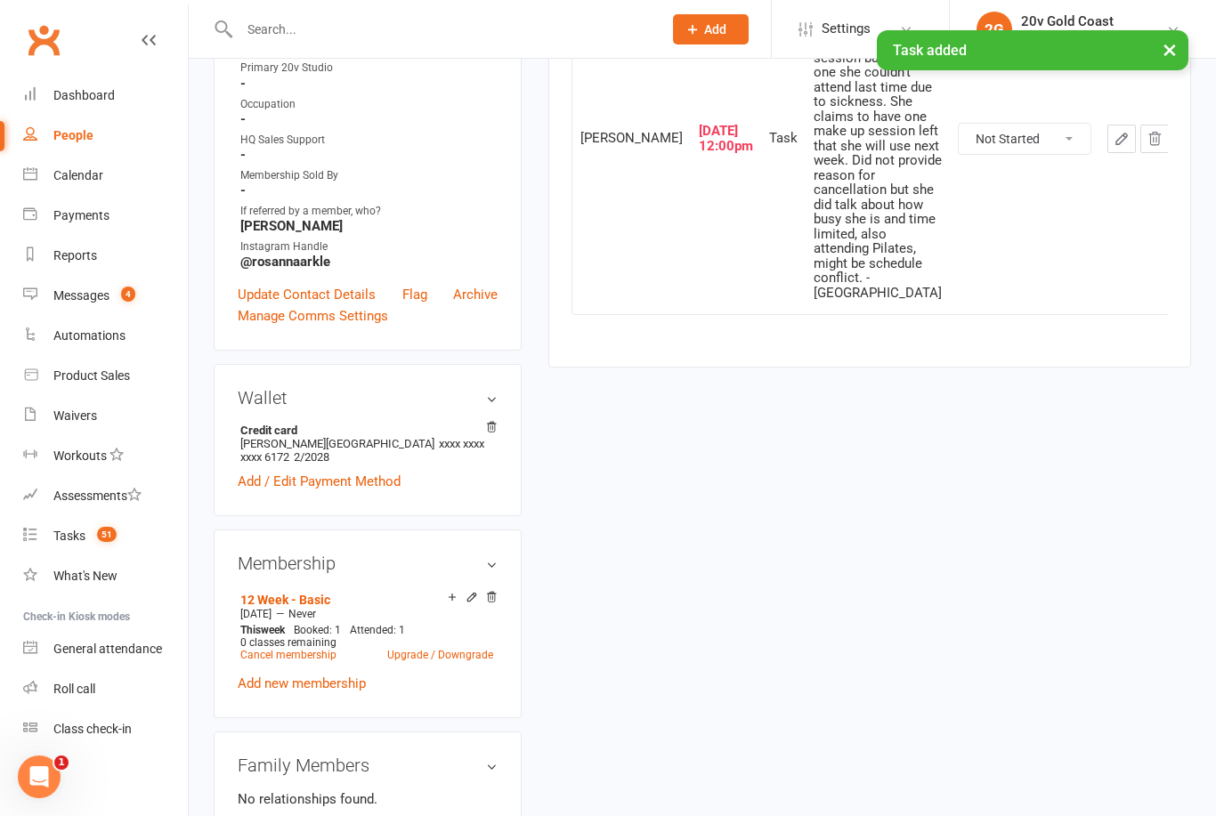
scroll to position [0, 0]
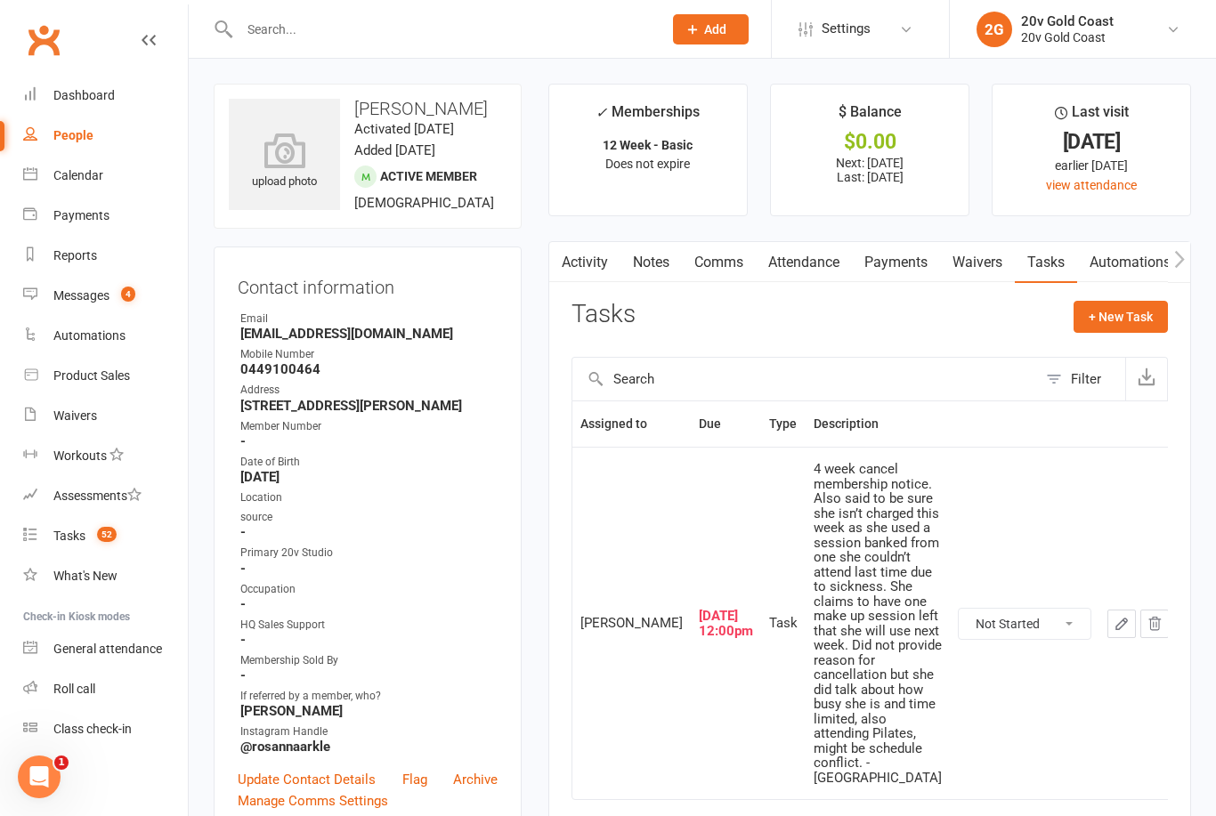
click at [77, 302] on div "Messages" at bounding box center [81, 295] width 56 height 14
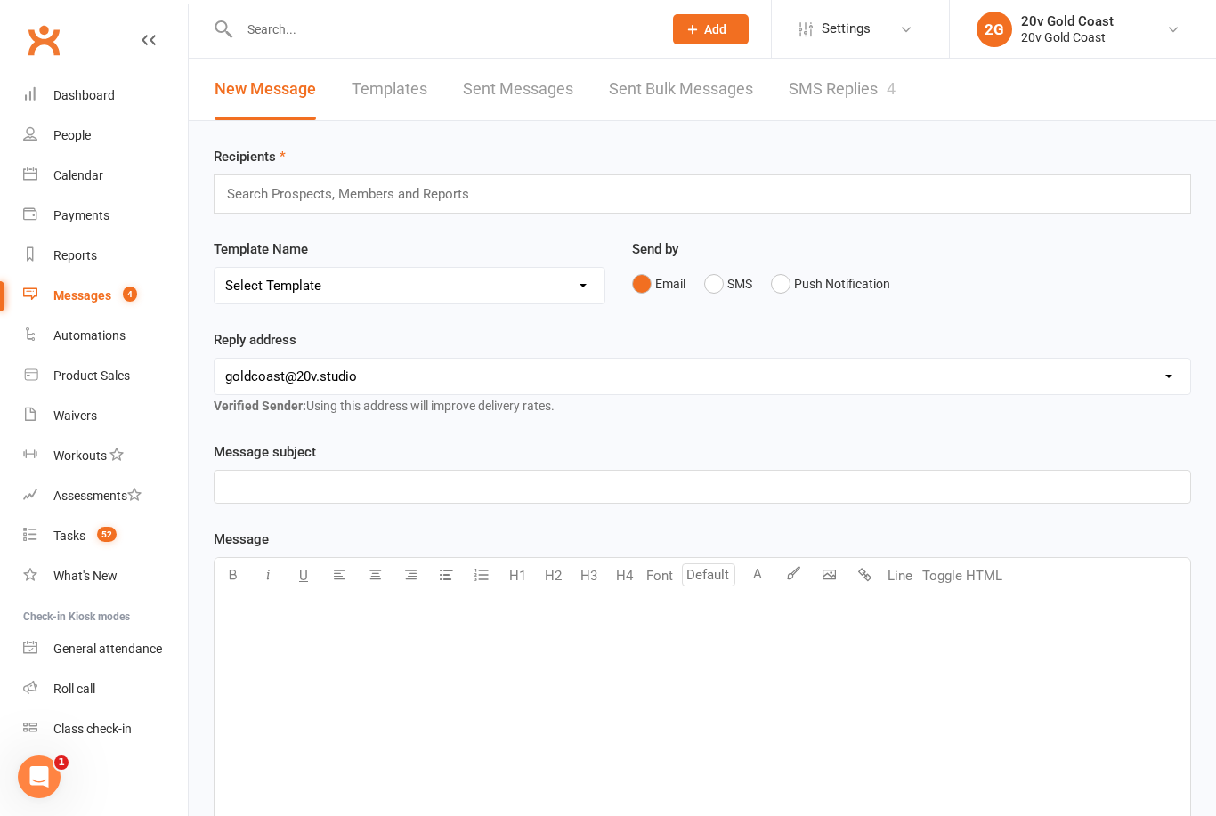
click at [74, 174] on div "Calendar" at bounding box center [78, 175] width 50 height 14
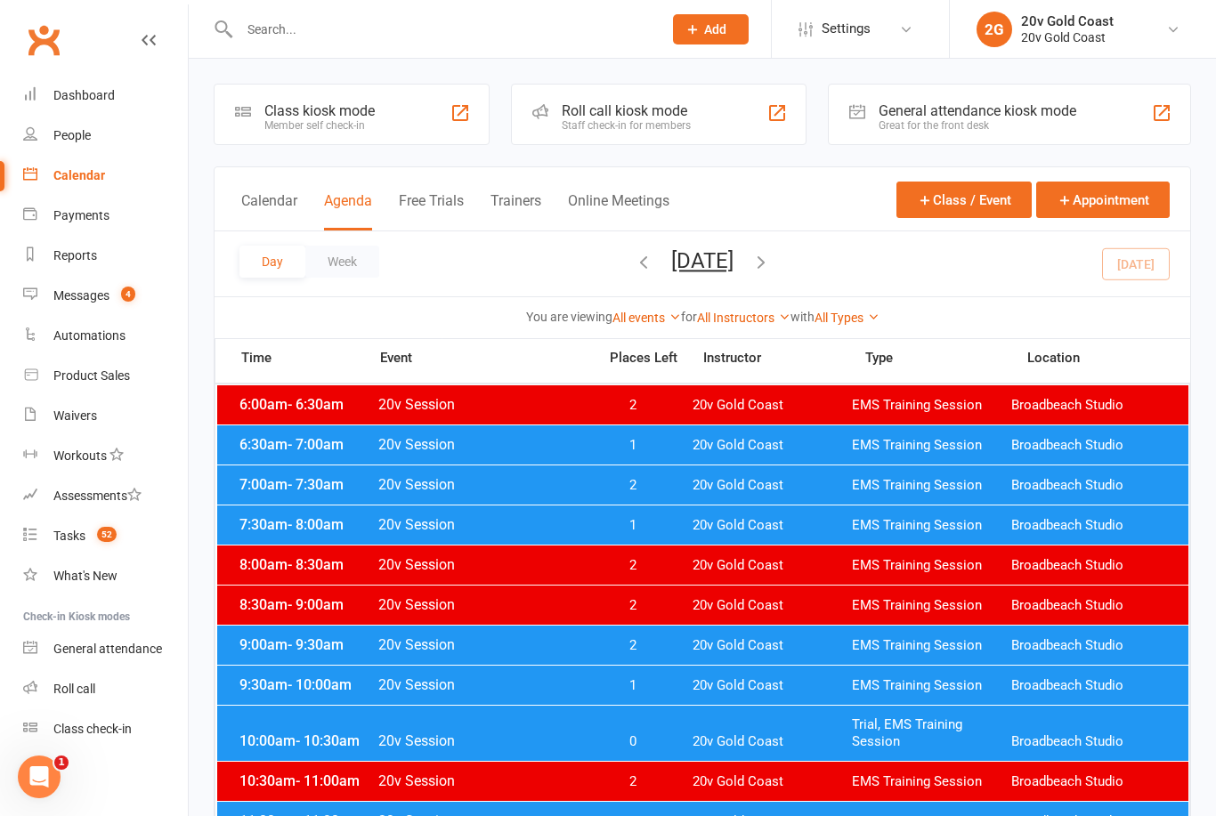
click at [522, 445] on span "20v Session" at bounding box center [481, 444] width 209 height 17
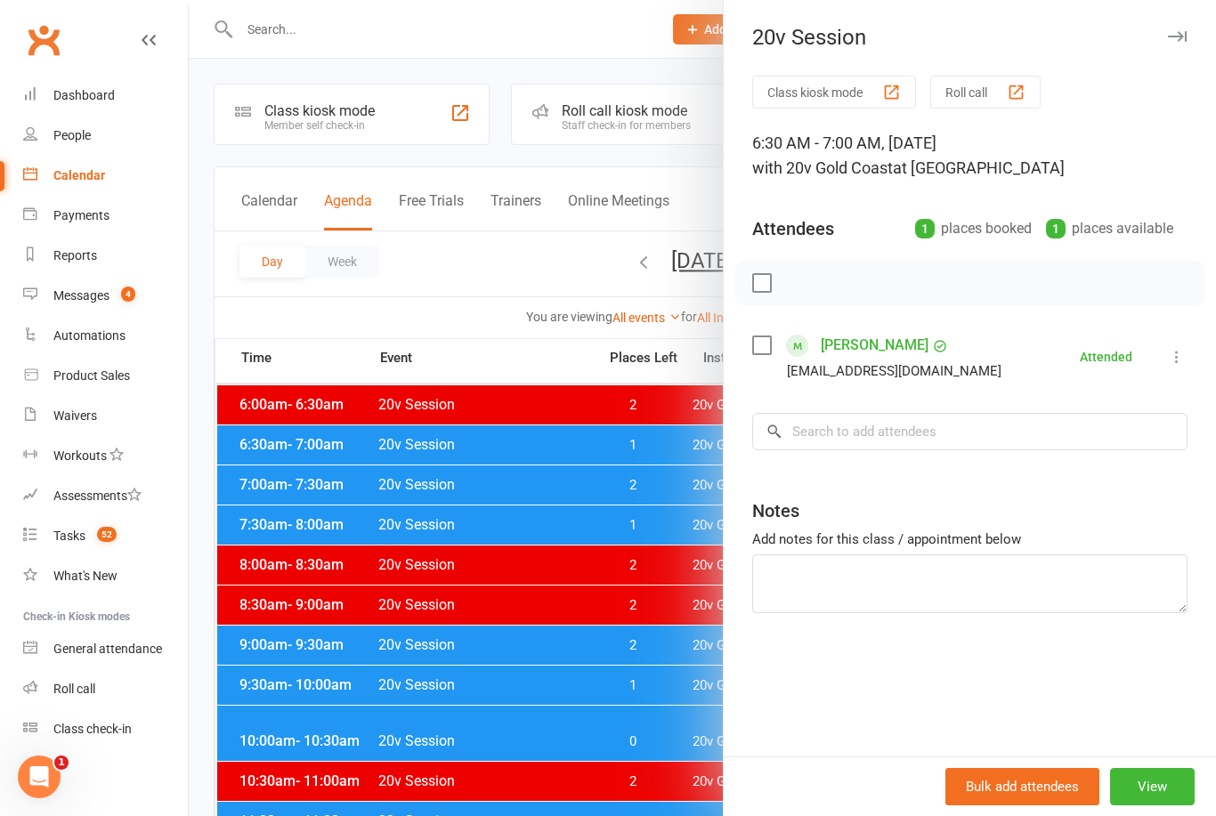
click at [550, 486] on div at bounding box center [702, 408] width 1027 height 816
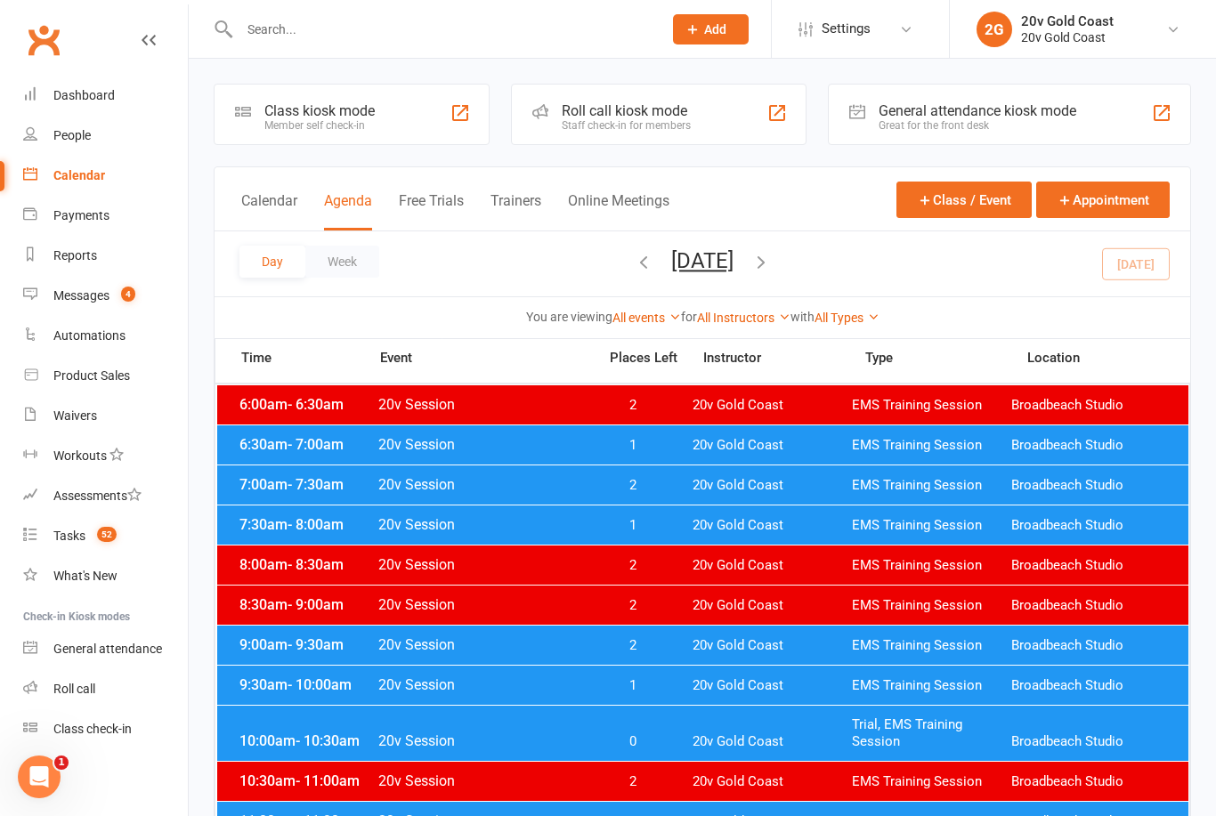
click at [562, 528] on span "20v Session" at bounding box center [481, 524] width 209 height 17
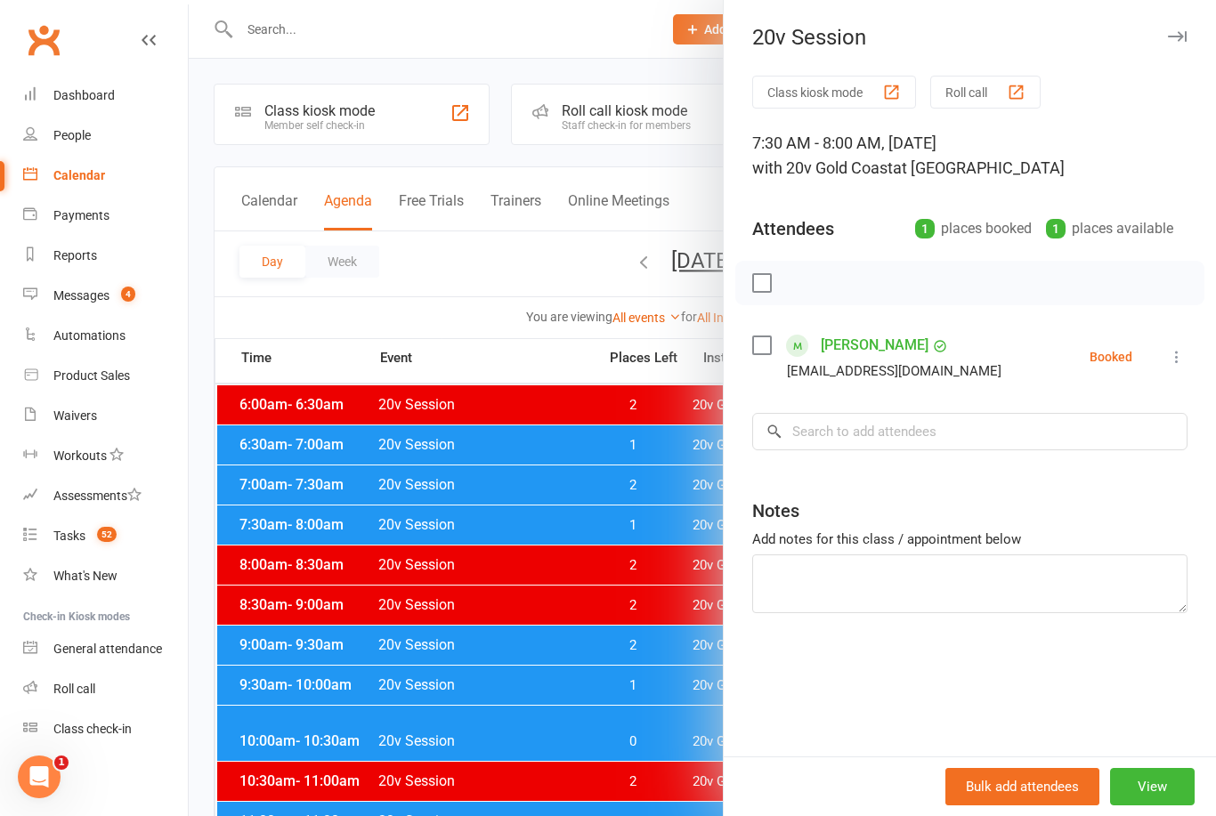
click at [1174, 358] on icon at bounding box center [1177, 357] width 18 height 18
click at [1120, 463] on link "Check in" at bounding box center [1090, 463] width 191 height 36
click at [641, 654] on div at bounding box center [702, 408] width 1027 height 816
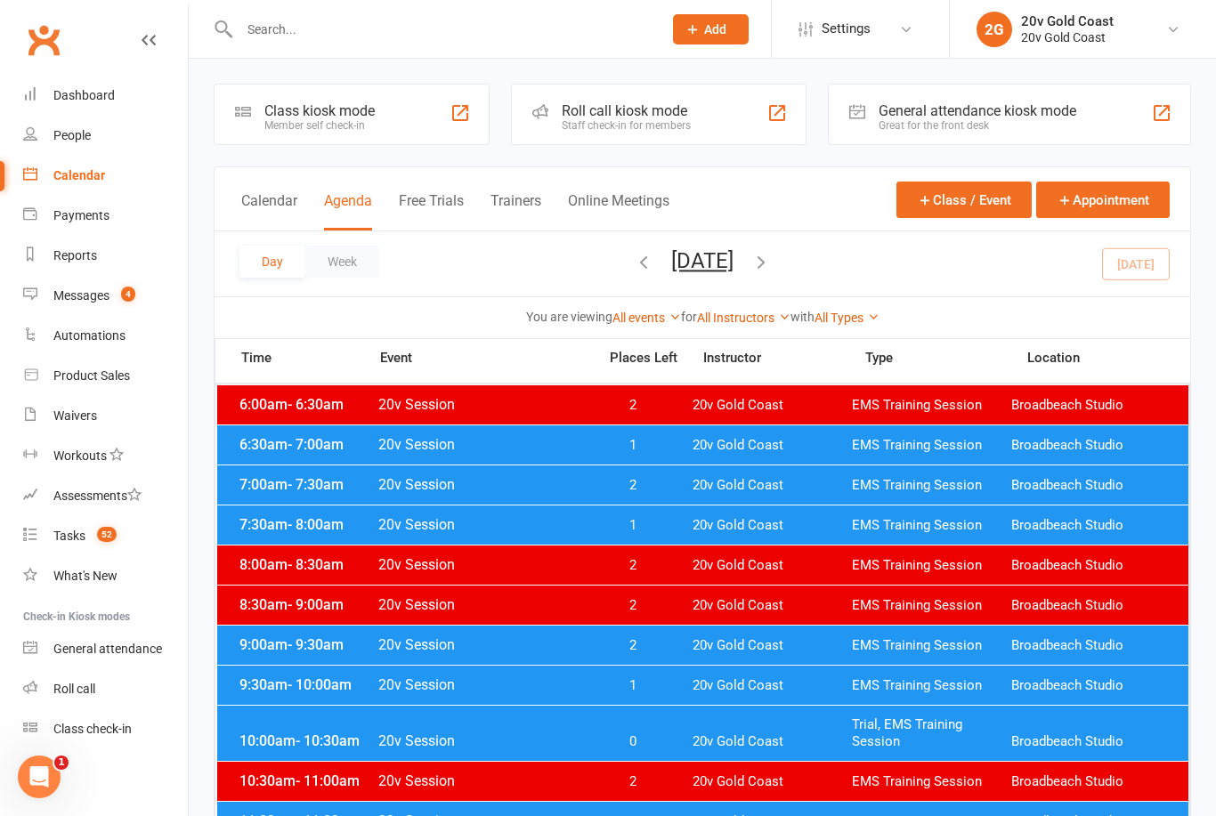
click at [681, 685] on div "9:30am - 10:00am 20v Session 1 20v Gold Coast EMS Training Session Broadbeach S…" at bounding box center [702, 685] width 971 height 39
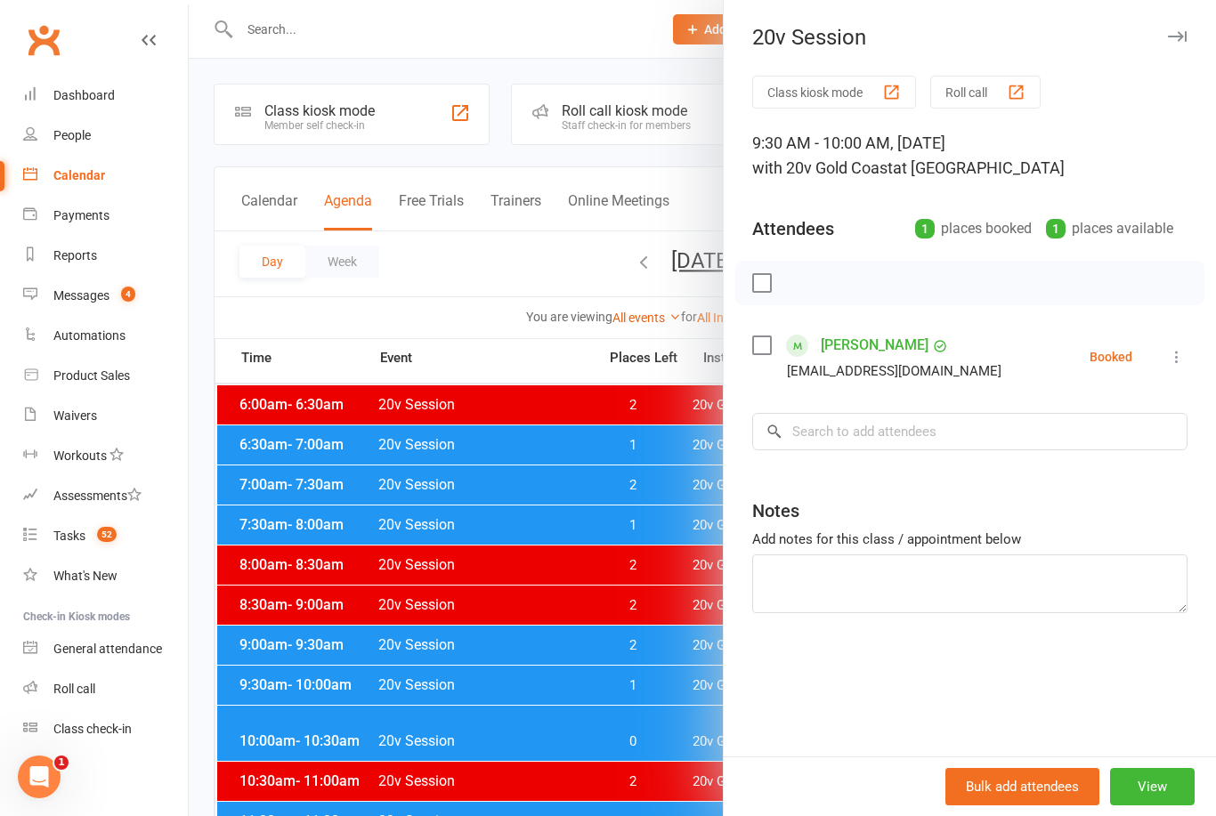
click at [1169, 362] on icon at bounding box center [1177, 357] width 18 height 18
click at [1131, 468] on link "Check in" at bounding box center [1090, 463] width 191 height 36
click at [648, 742] on div at bounding box center [702, 408] width 1027 height 816
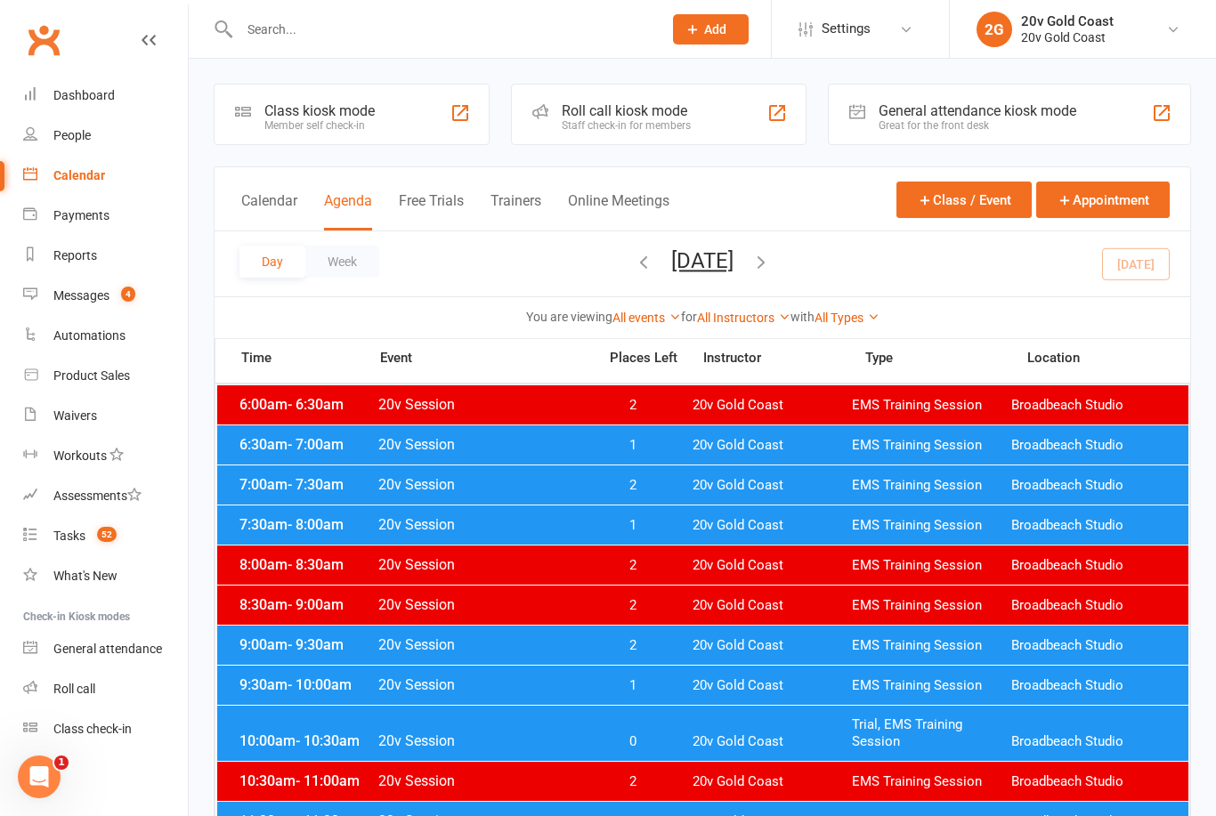
click at [685, 727] on div "10:00am - 10:30am 20v Session 0 20v Gold Coast Trial, EMS Training Session Broa…" at bounding box center [702, 733] width 971 height 55
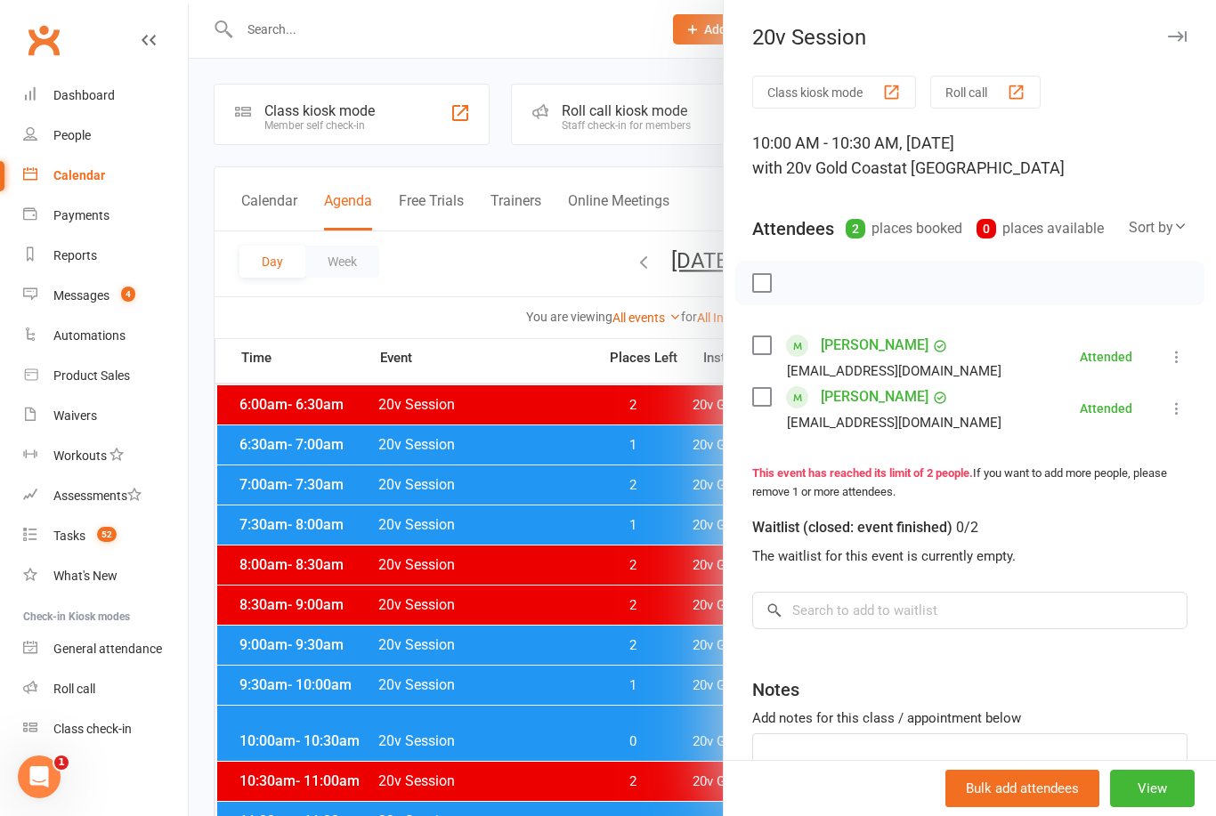
click at [653, 682] on div at bounding box center [702, 408] width 1027 height 816
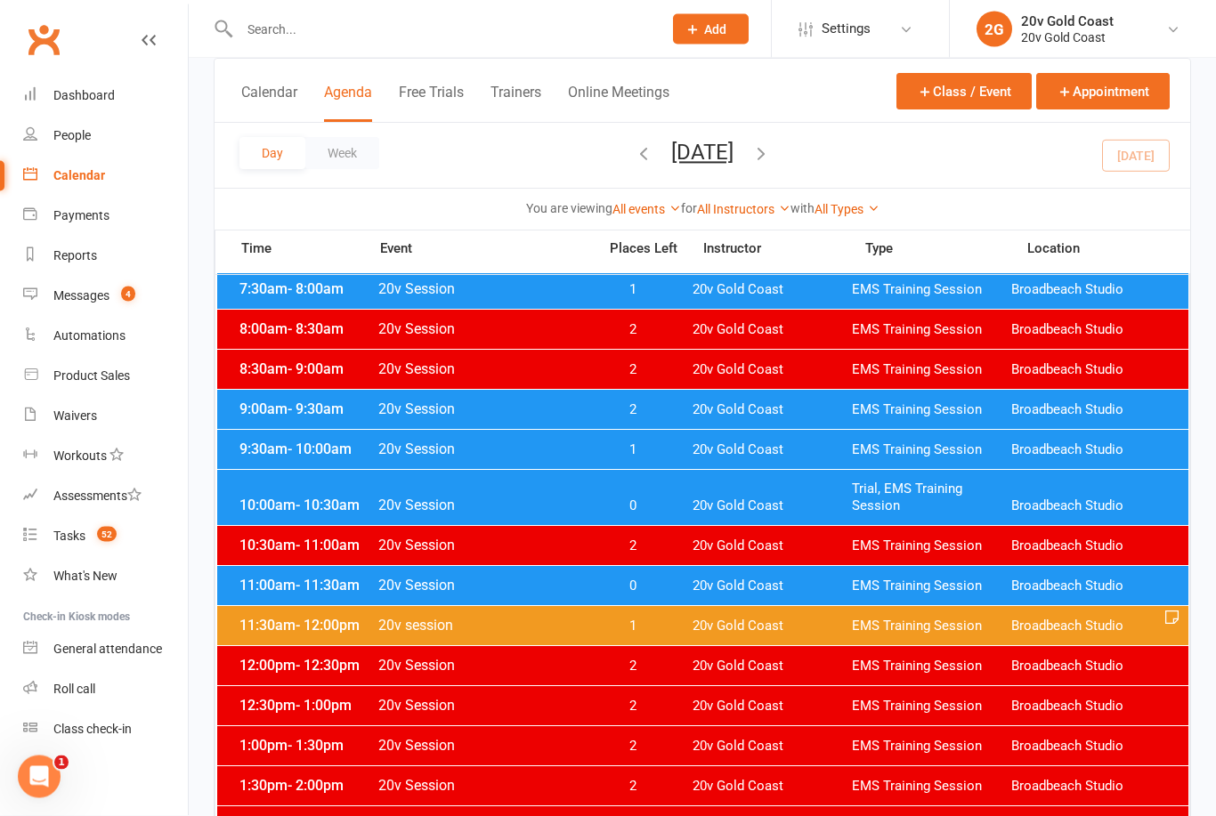
scroll to position [235, 0]
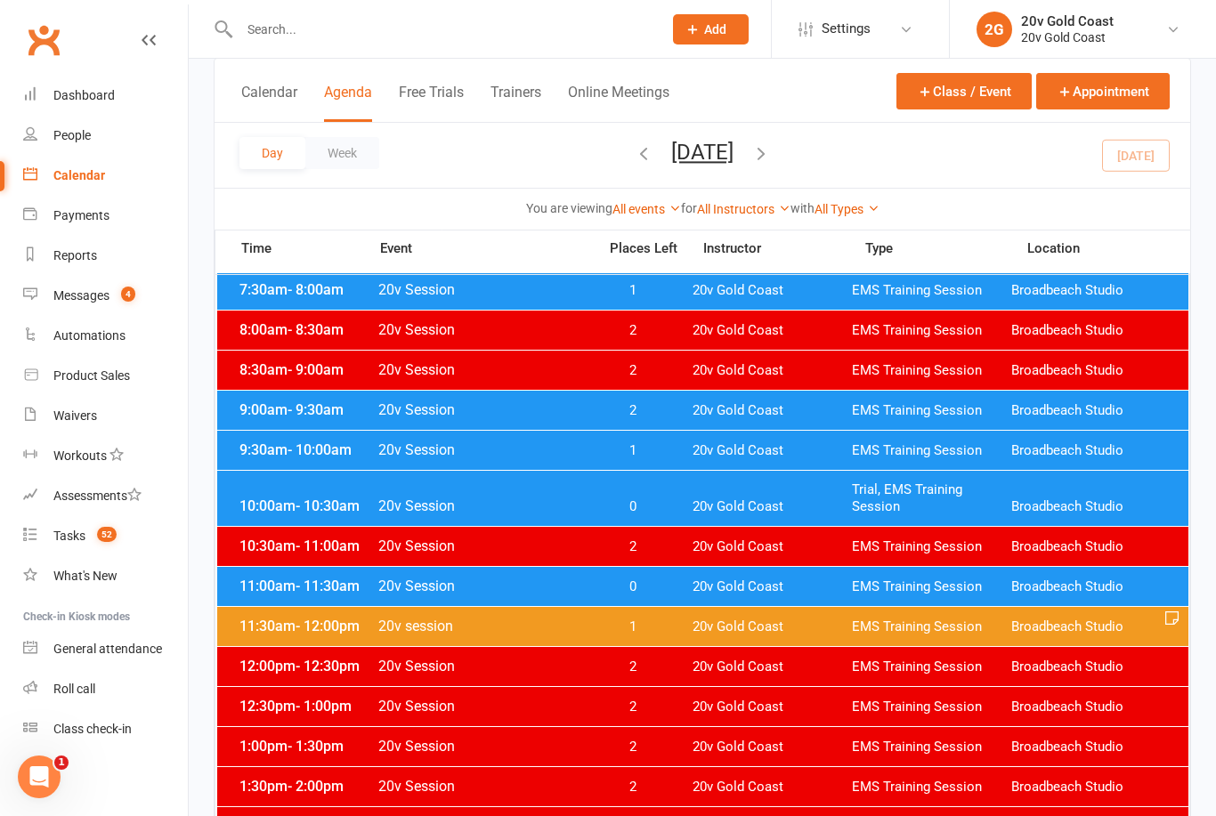
click at [669, 588] on span "0" at bounding box center [632, 587] width 93 height 17
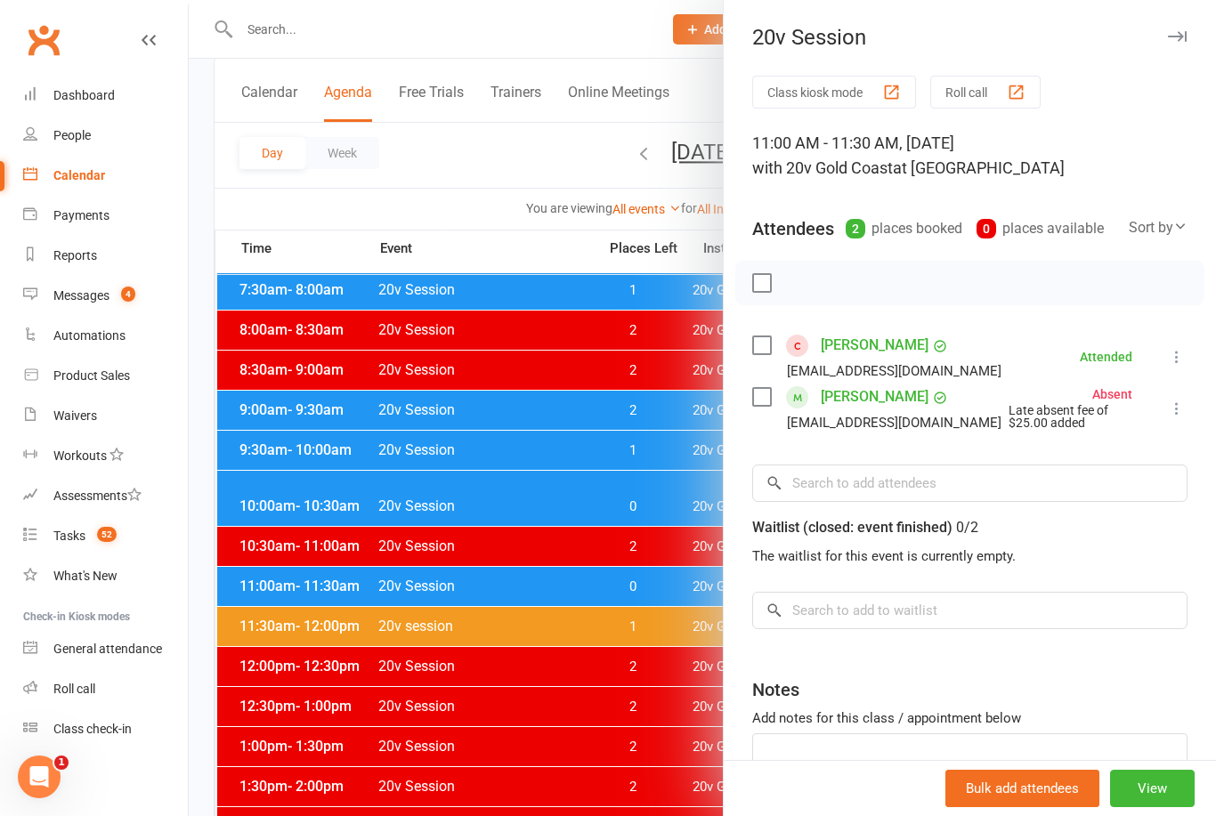
click at [655, 616] on div at bounding box center [702, 408] width 1027 height 816
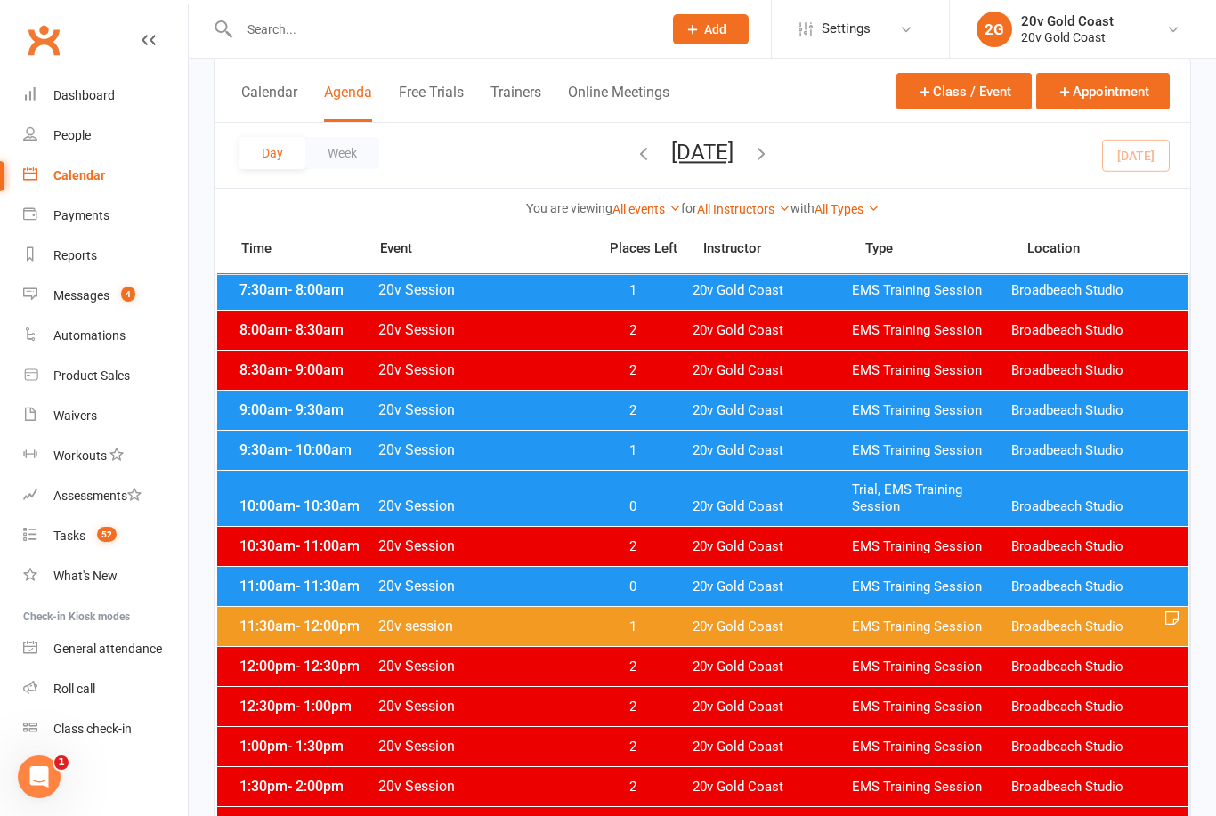
click at [670, 637] on div "11:30am - 12:00pm 20v session 1 20v Gold Coast EMS Training Session Broadbeach …" at bounding box center [702, 626] width 971 height 39
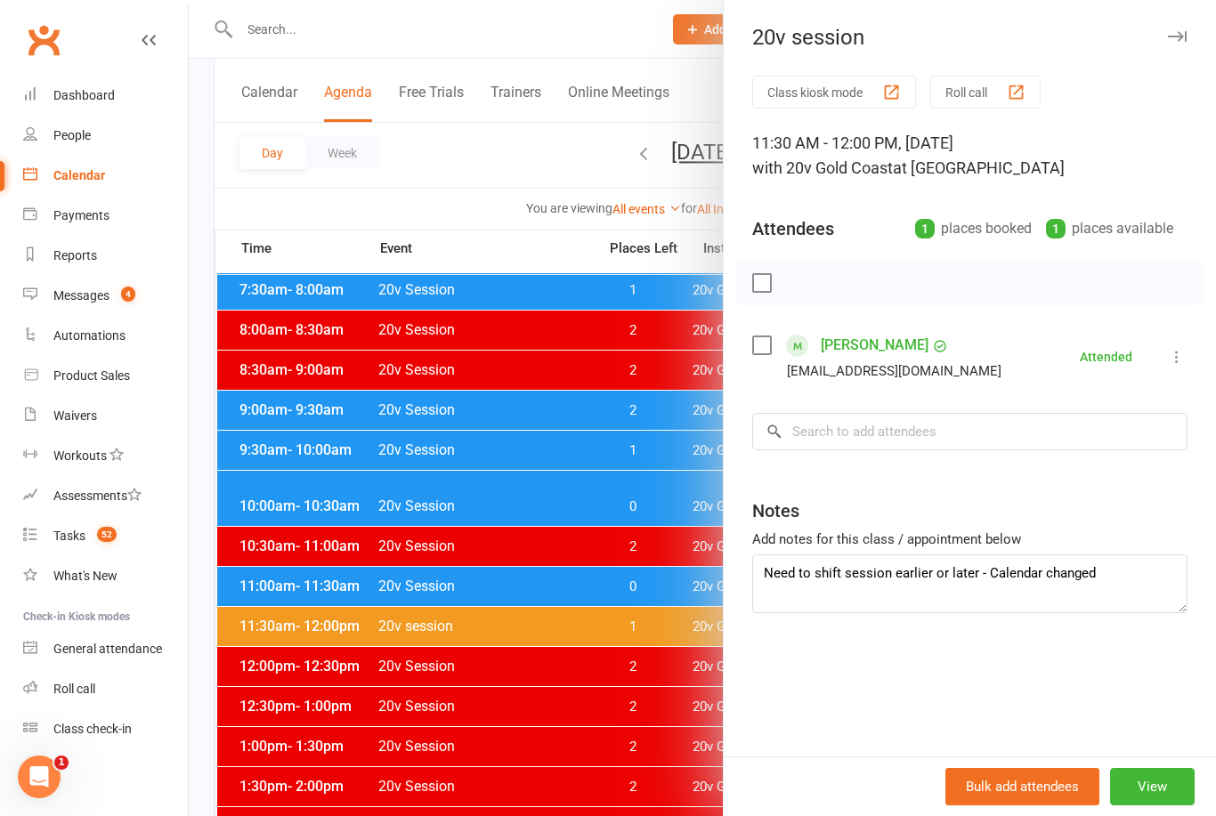
click at [1186, 30] on button "button" at bounding box center [1176, 36] width 21 height 21
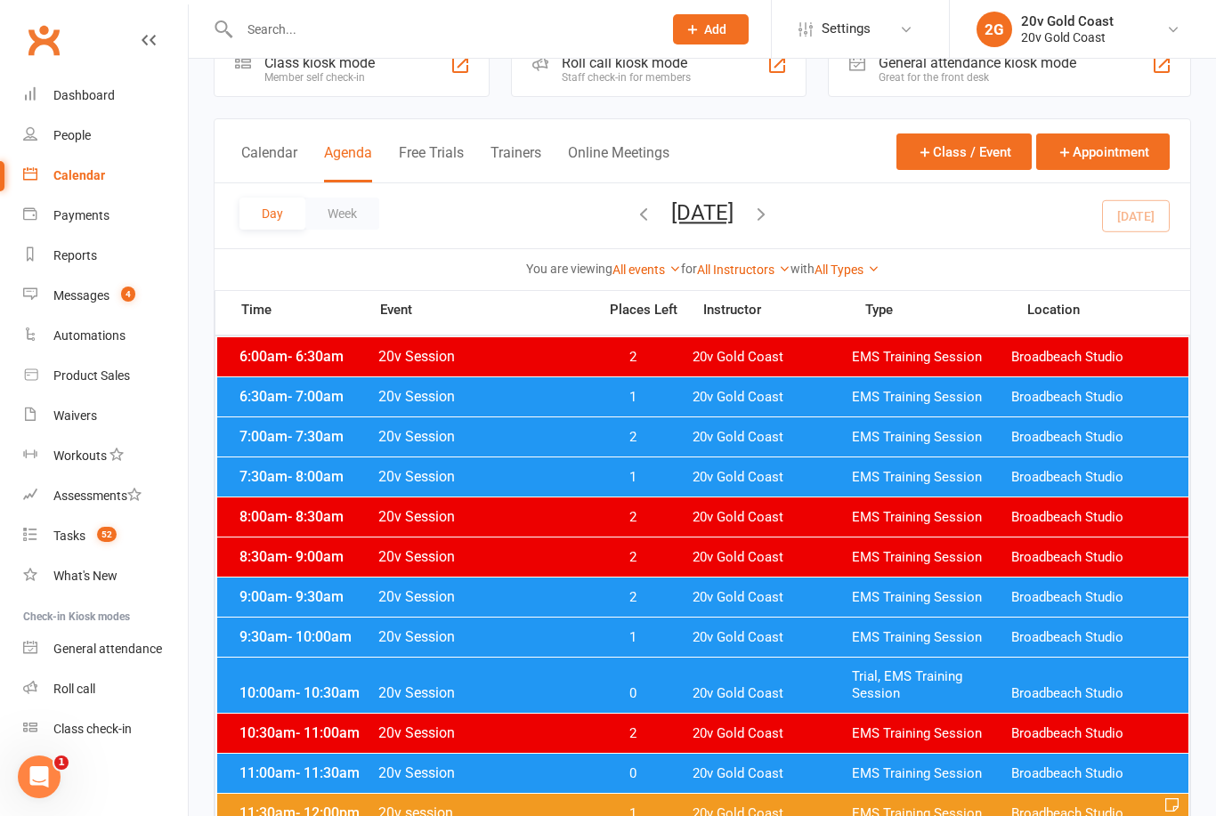
scroll to position [0, 0]
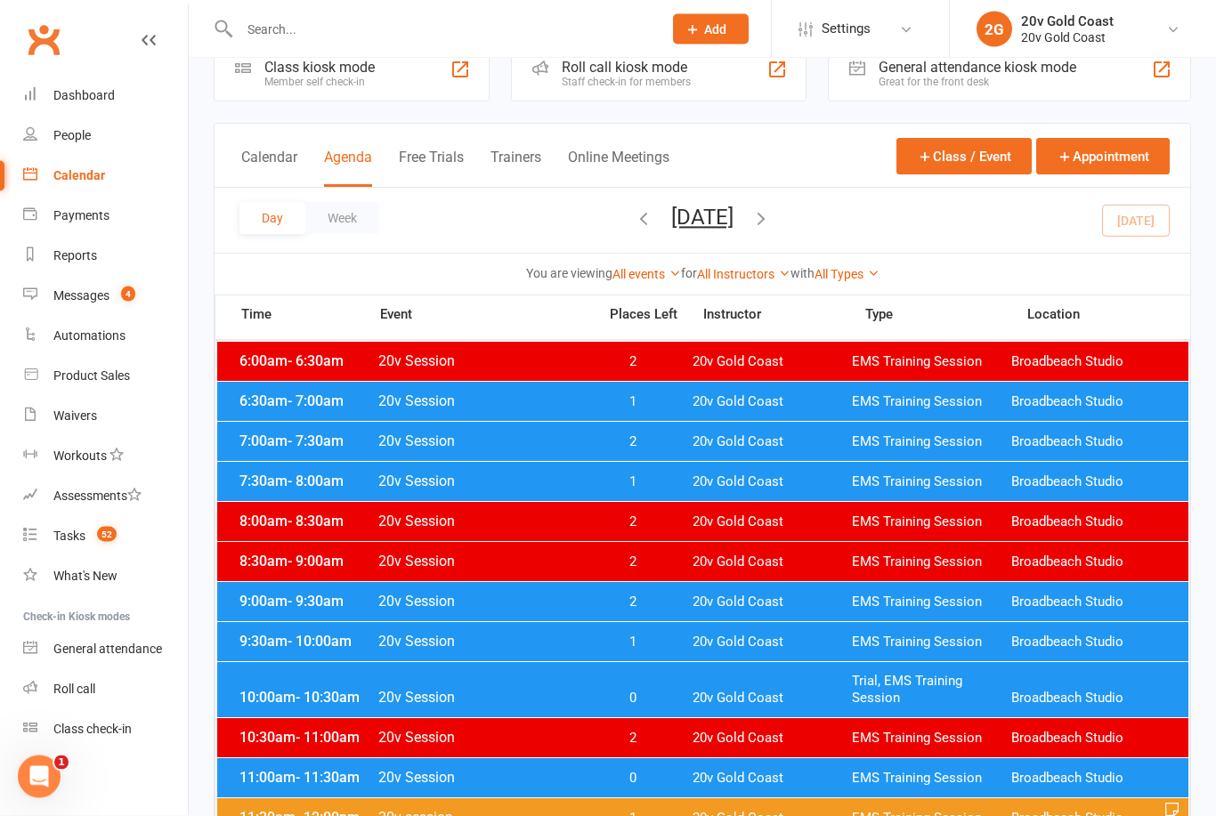
click at [564, 705] on span "20v Session" at bounding box center [481, 698] width 209 height 17
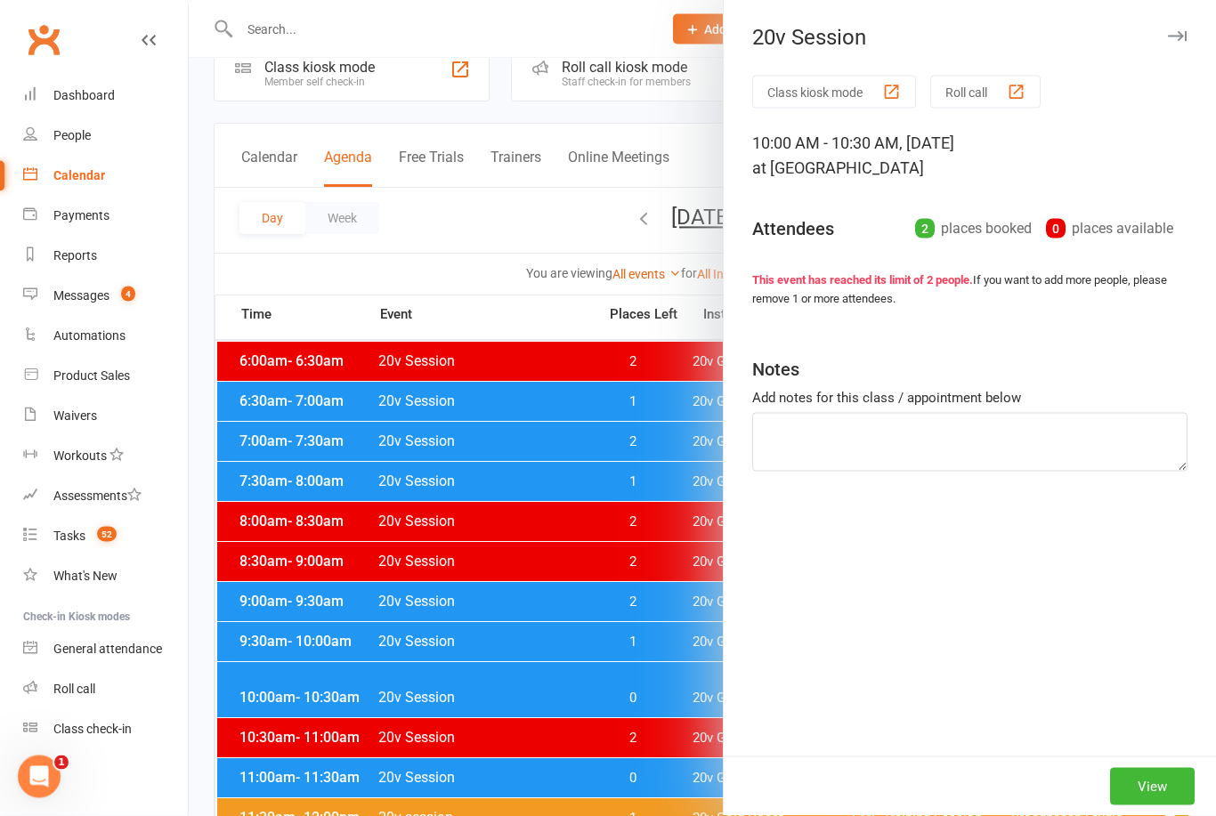
scroll to position [44, 0]
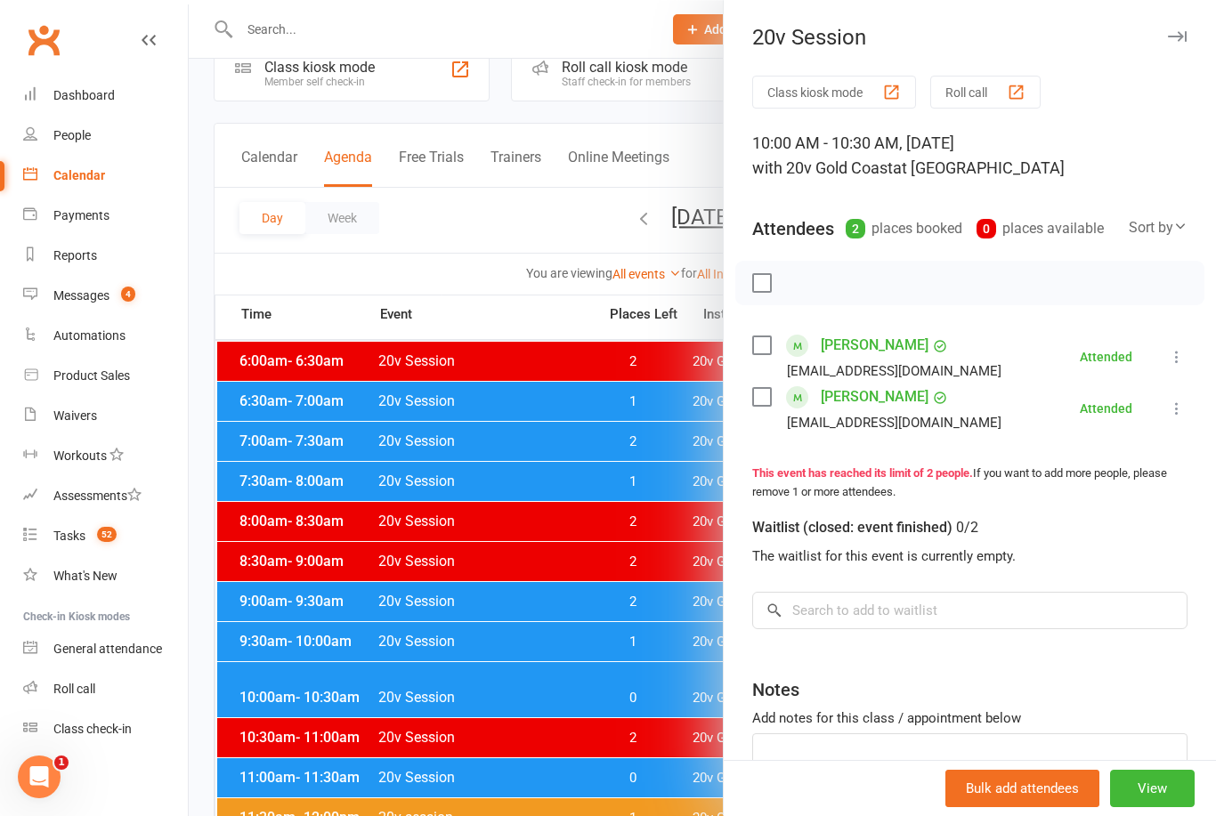
click at [855, 404] on link "[PERSON_NAME]" at bounding box center [875, 397] width 108 height 28
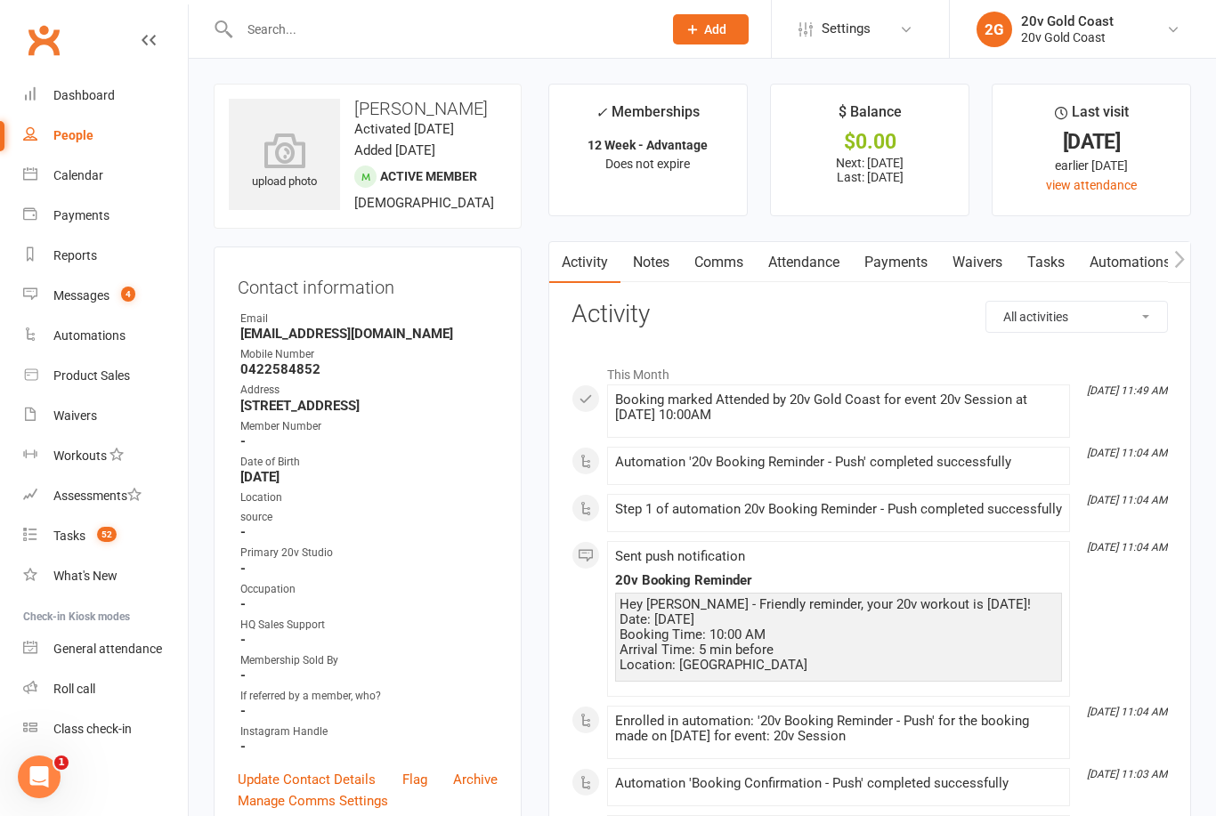
click at [660, 263] on link "Notes" at bounding box center [650, 262] width 61 height 41
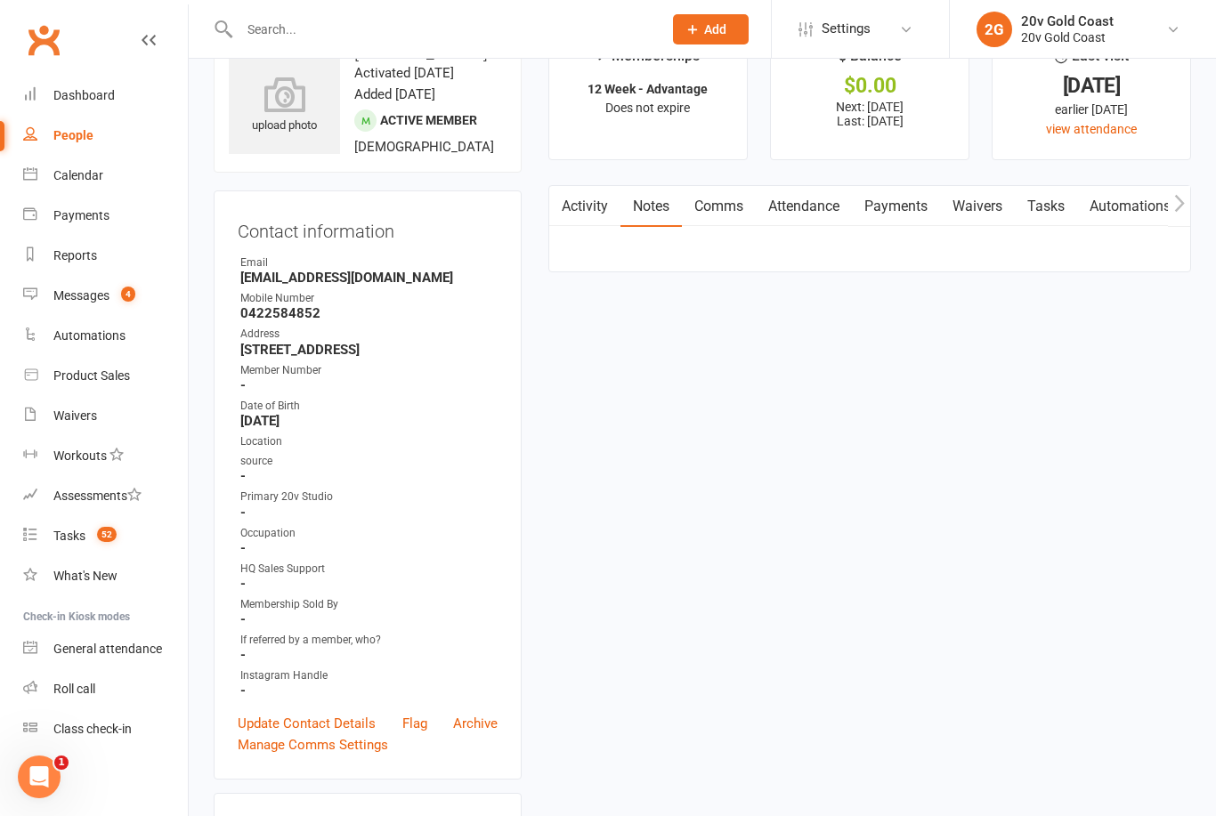
scroll to position [57, 0]
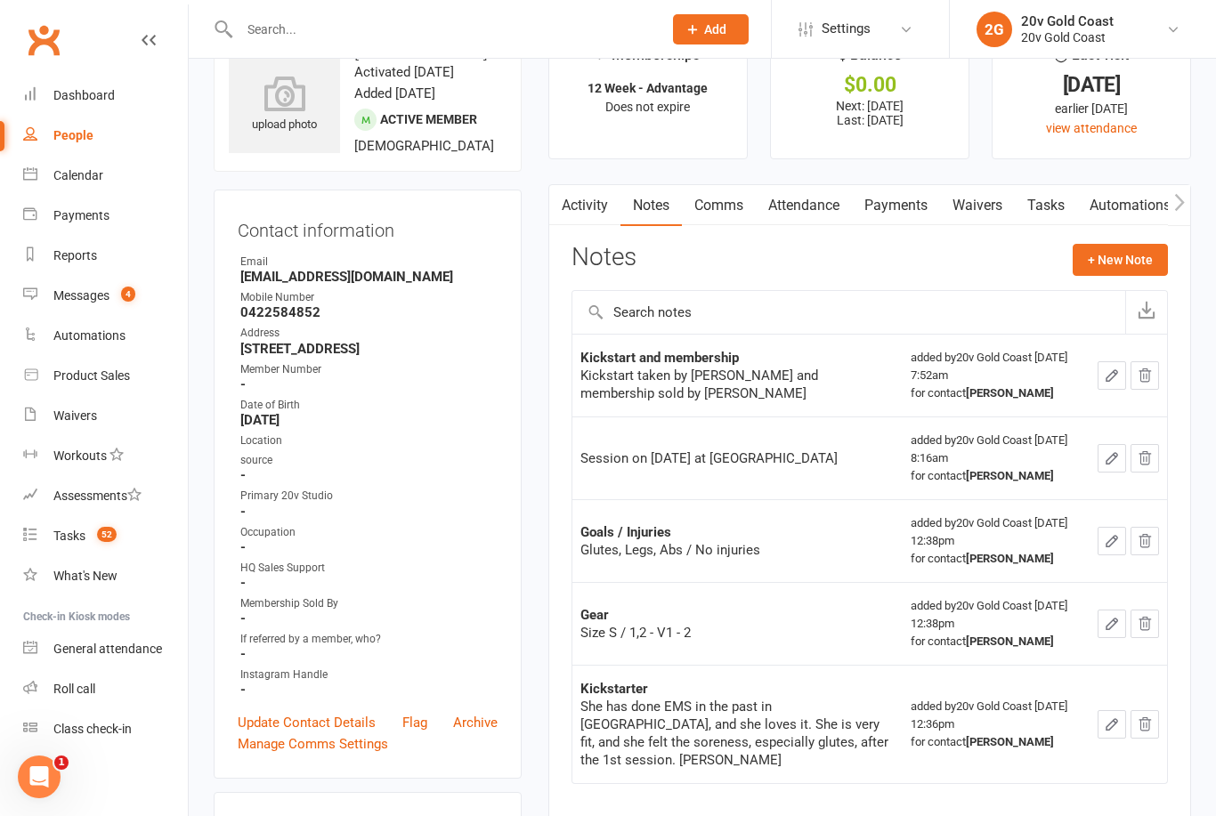
click at [1136, 258] on button "+ New Note" at bounding box center [1120, 260] width 95 height 32
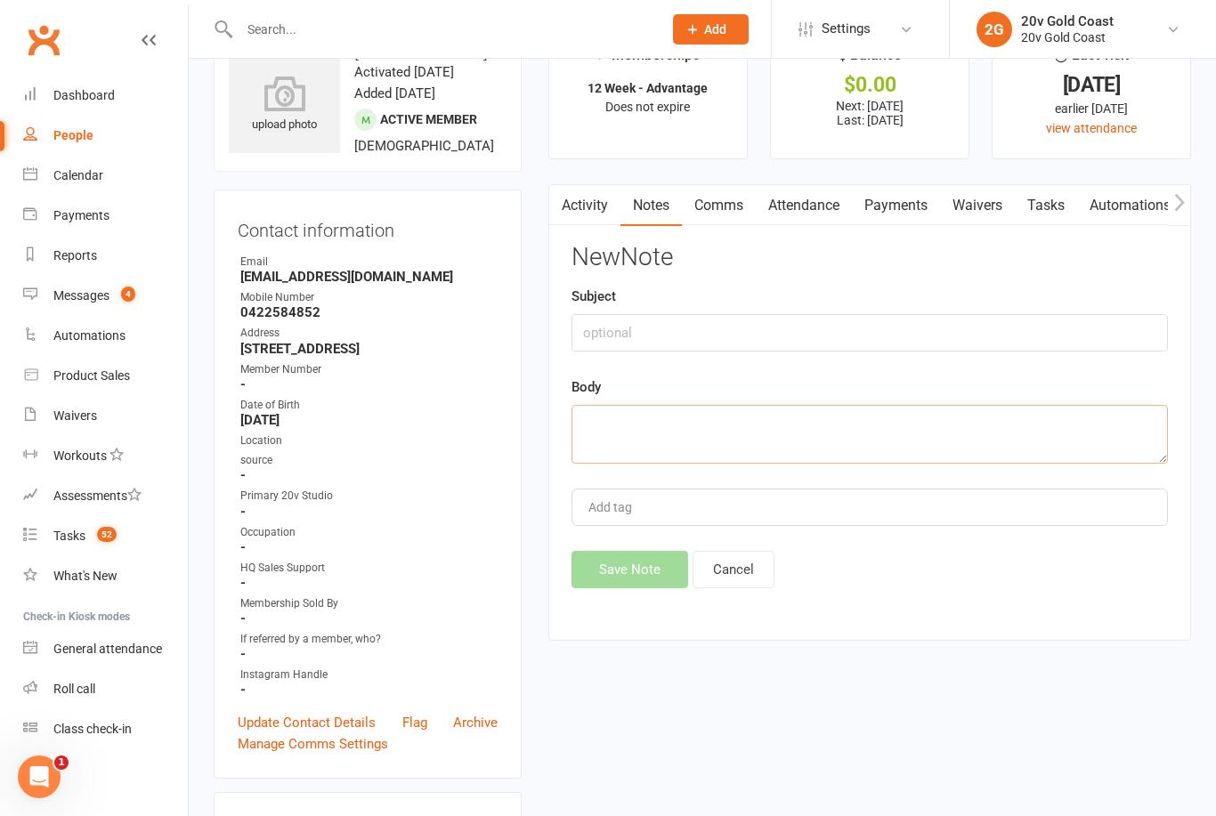
click at [885, 446] on textarea at bounding box center [870, 434] width 596 height 59
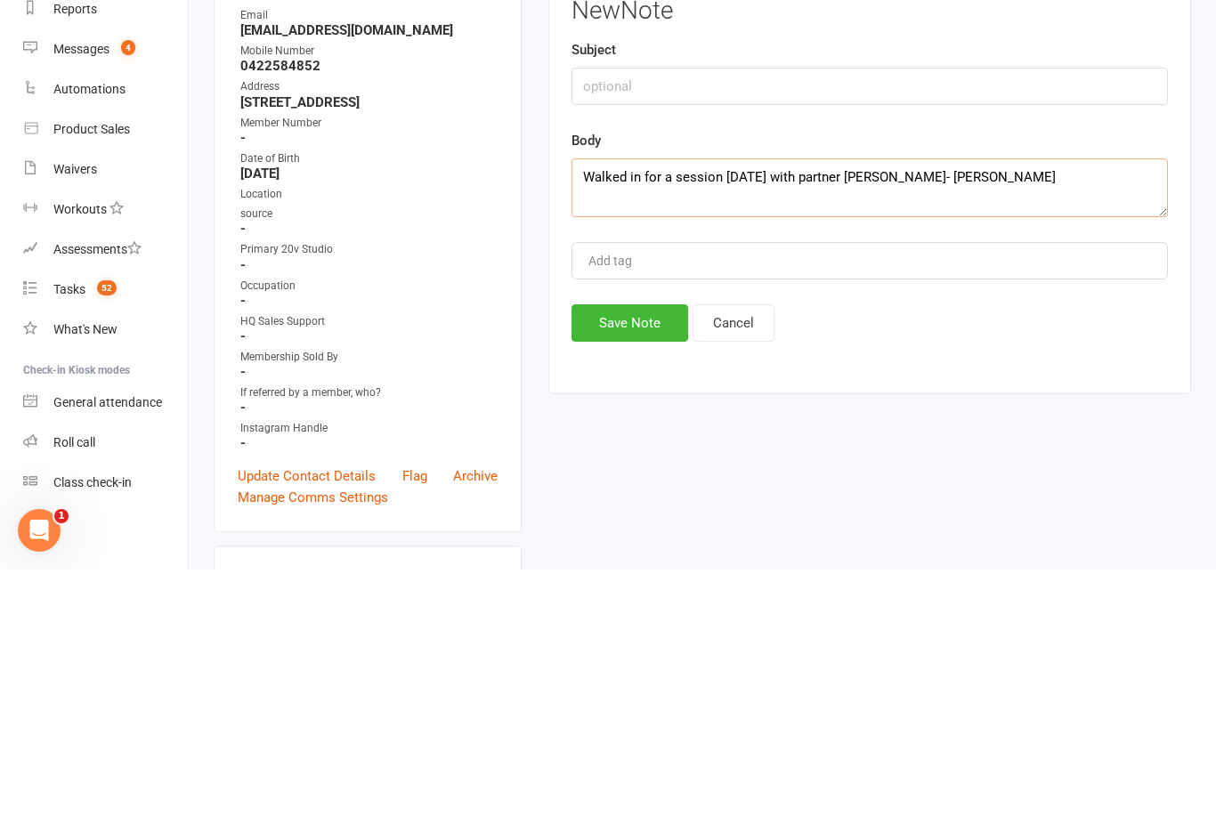
click at [929, 405] on textarea "Walked in for a session [DATE] with partner [PERSON_NAME]- [PERSON_NAME]" at bounding box center [870, 434] width 596 height 59
type textarea "Walked in for a session [DATE] with partner [PERSON_NAME], had to place them se…"
click at [653, 551] on button "Save Note" at bounding box center [630, 569] width 117 height 37
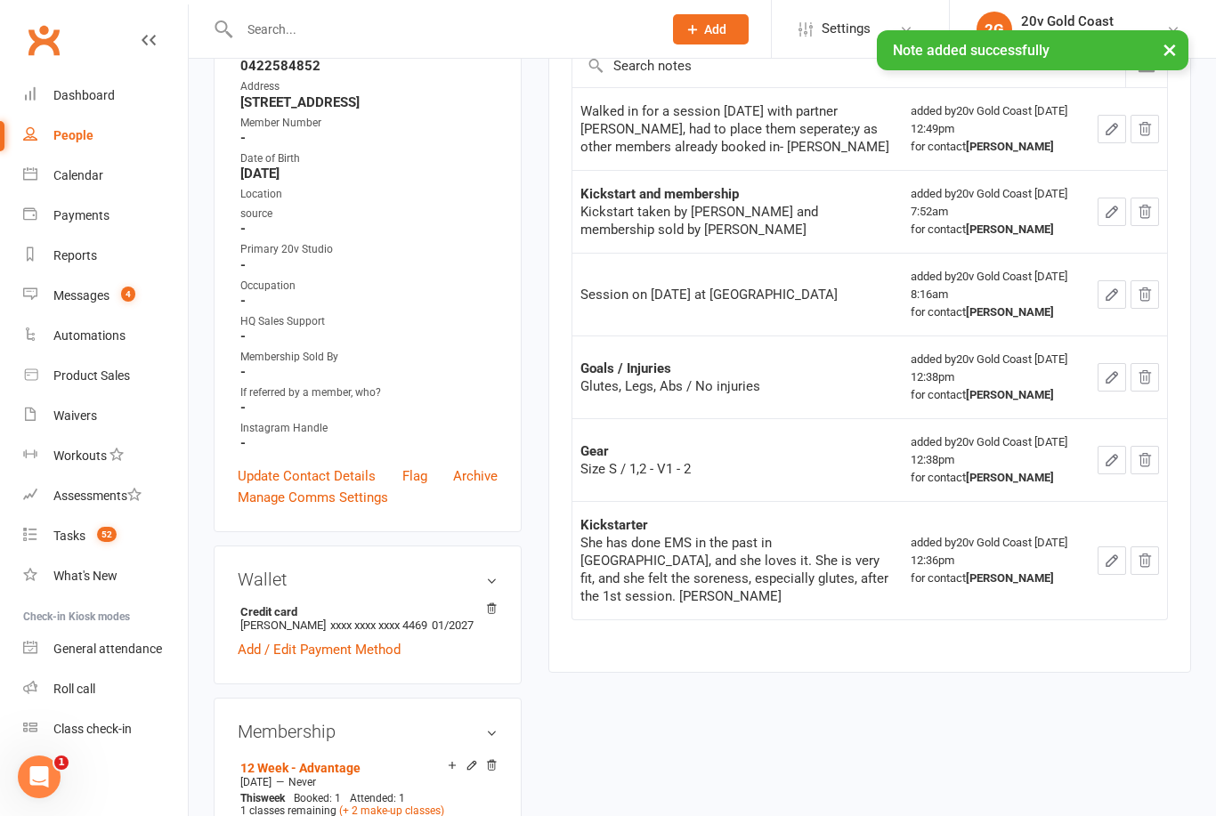
click at [1118, 134] on icon "button" at bounding box center [1112, 129] width 16 height 16
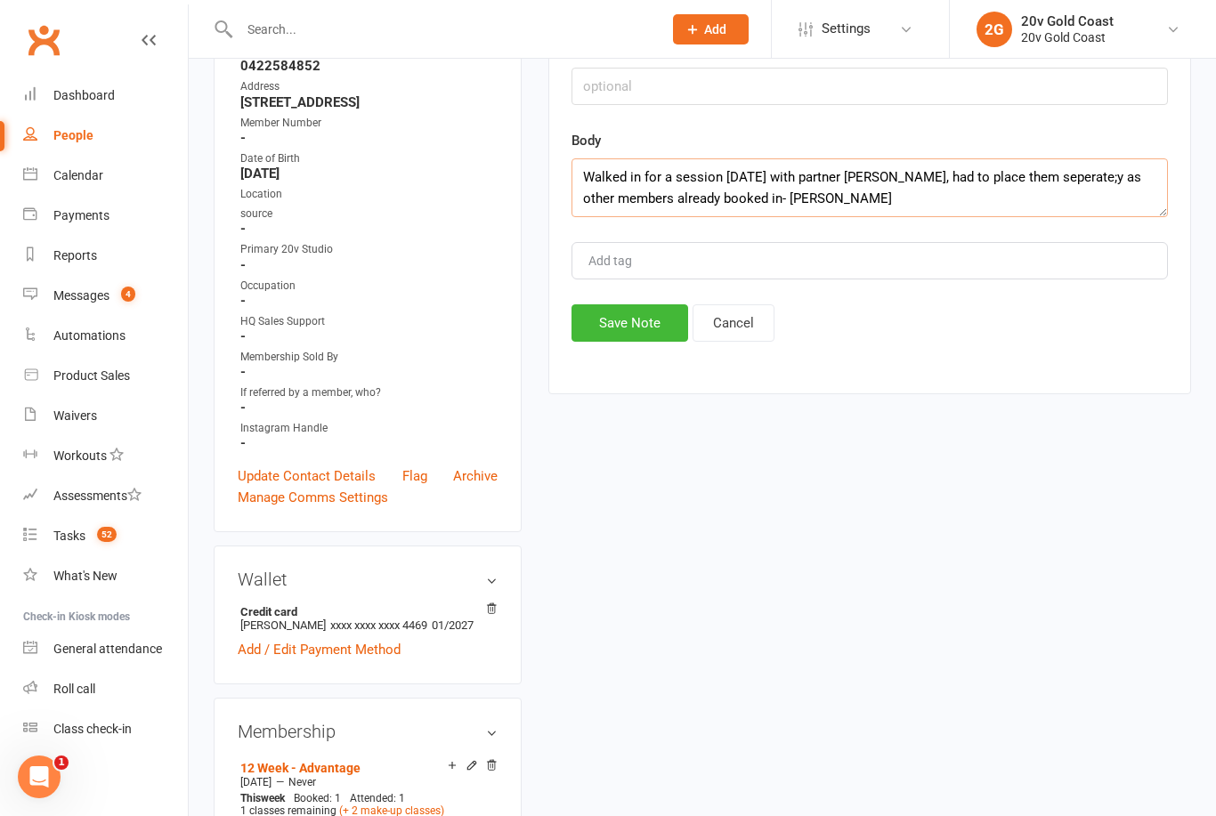
click at [1096, 166] on textarea "Walked in for a session [DATE] with partner [PERSON_NAME], had to place them se…" at bounding box center [870, 187] width 596 height 59
type textarea "Walked in for a session [DATE] with partner [PERSON_NAME], had to place them se…"
click at [632, 323] on button "Save Note" at bounding box center [630, 322] width 117 height 37
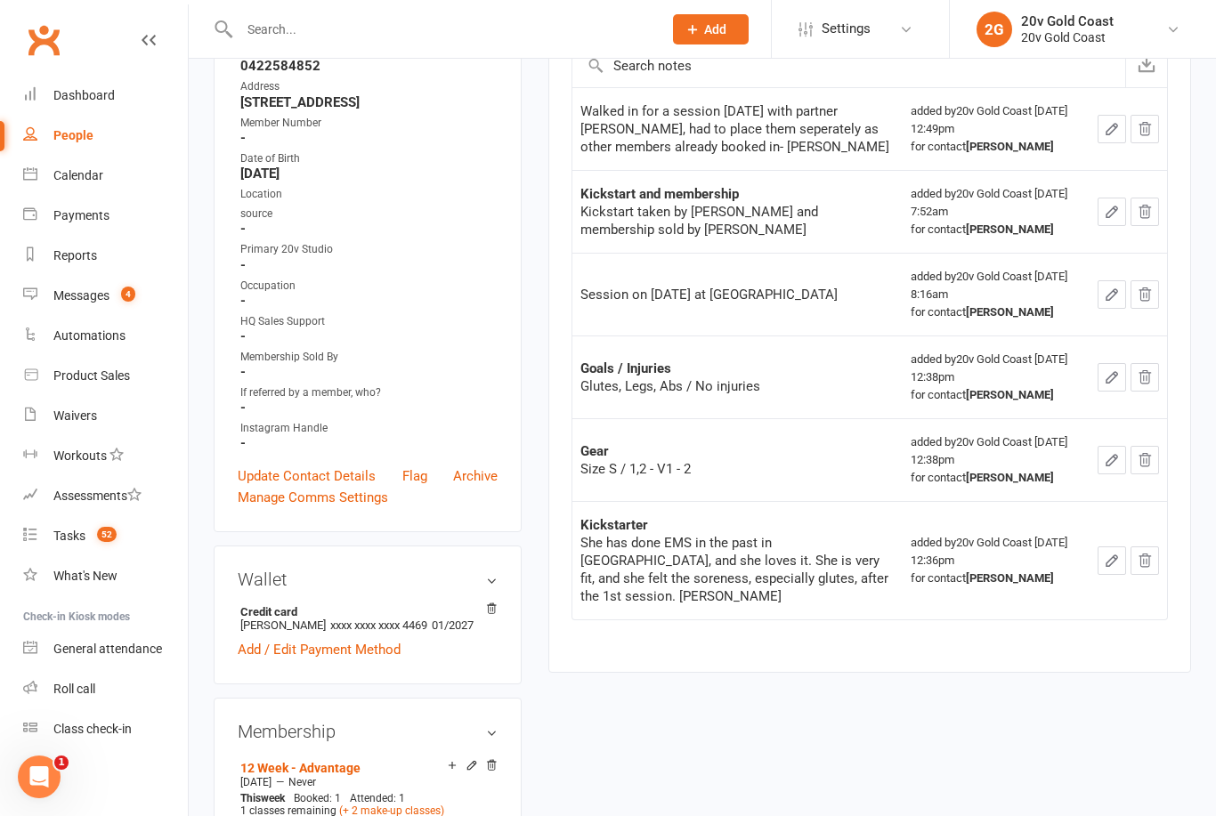
scroll to position [0, 0]
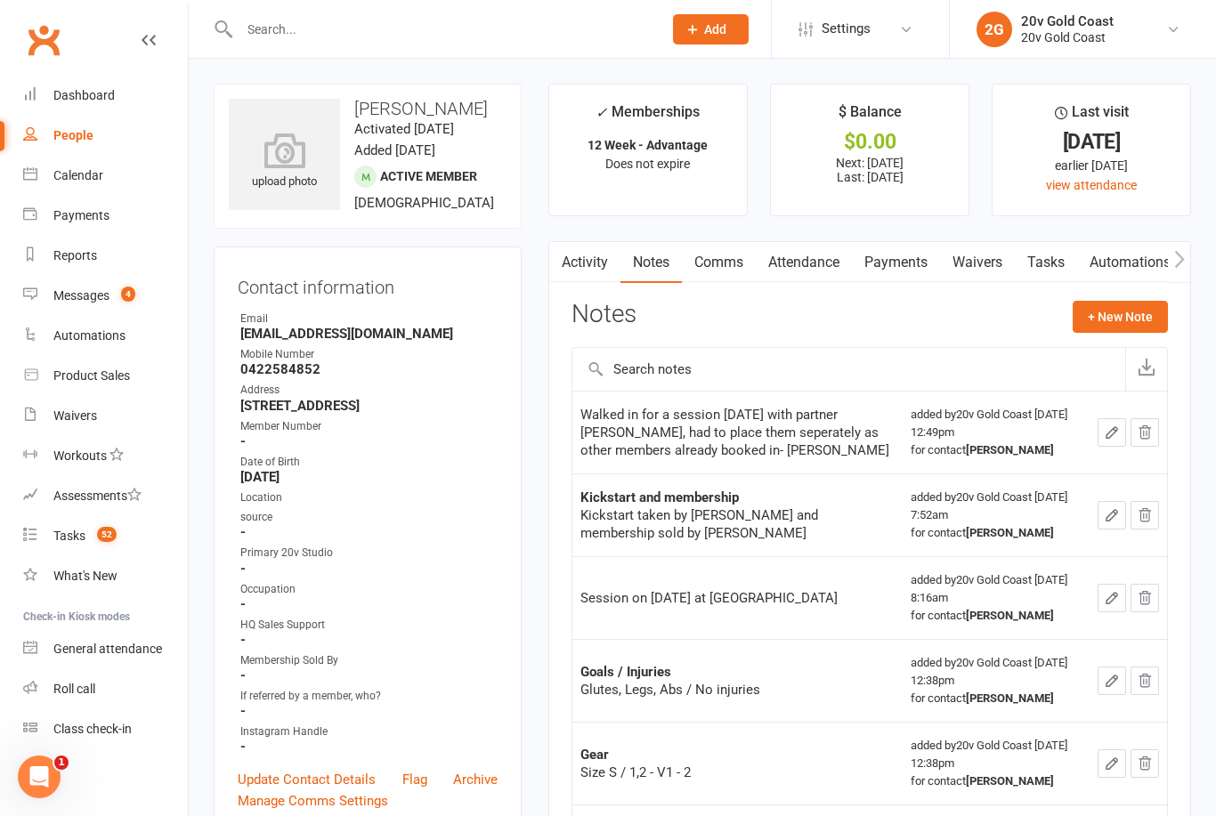
click at [62, 186] on link "Calendar" at bounding box center [105, 176] width 165 height 40
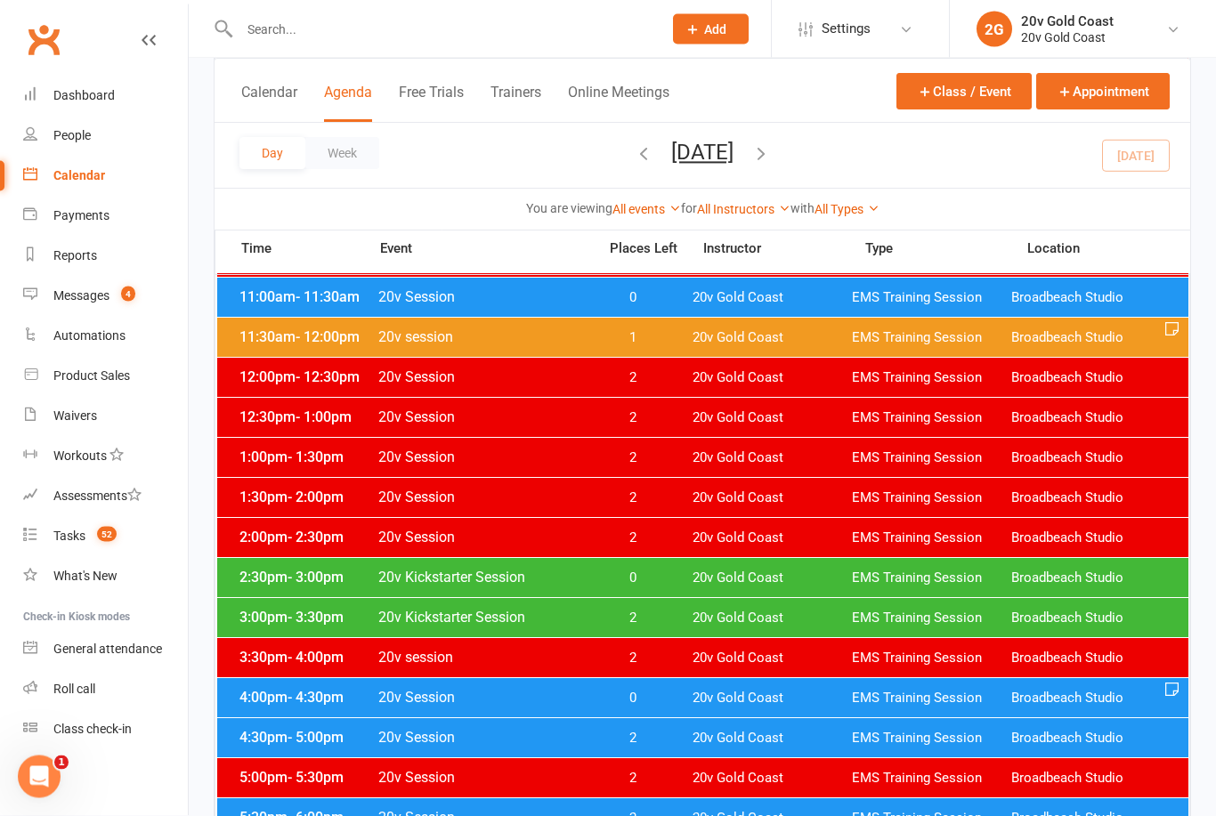
scroll to position [524, 0]
click at [771, 151] on icon "button" at bounding box center [761, 153] width 20 height 20
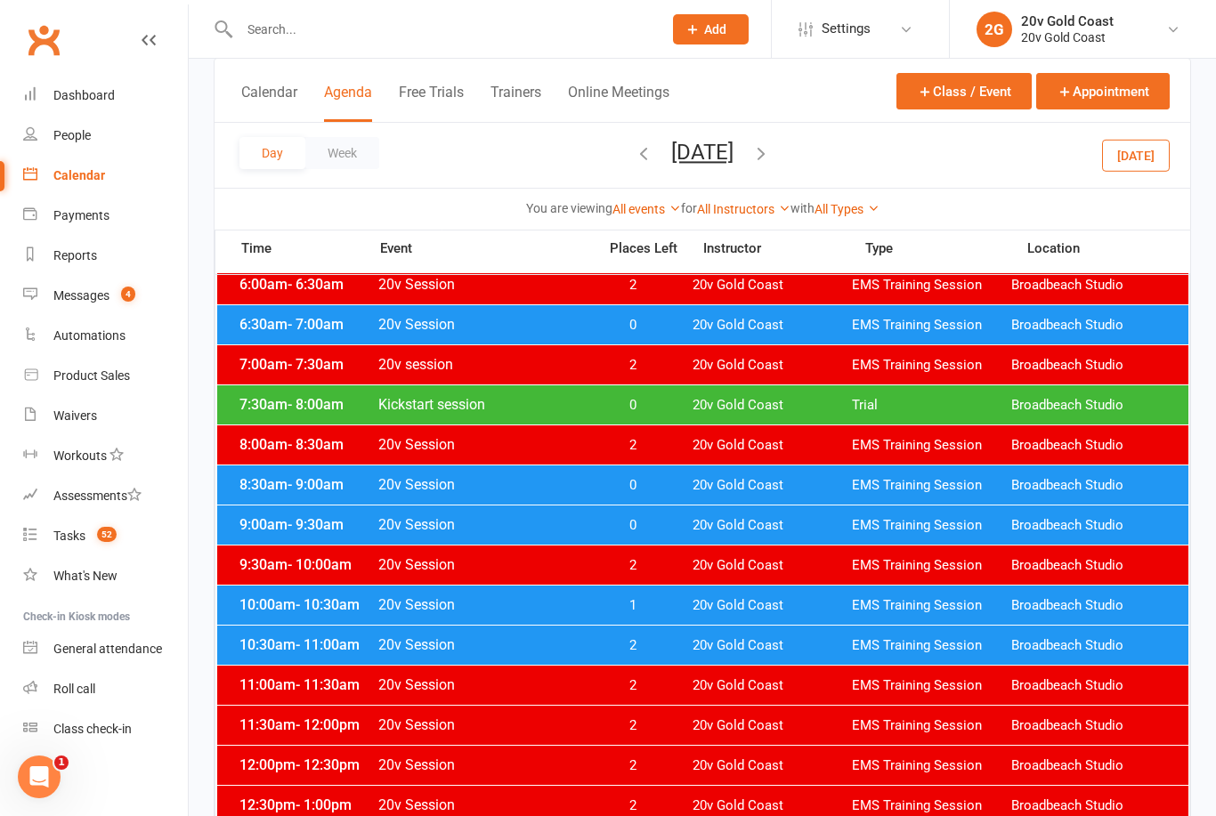
scroll to position [0, 0]
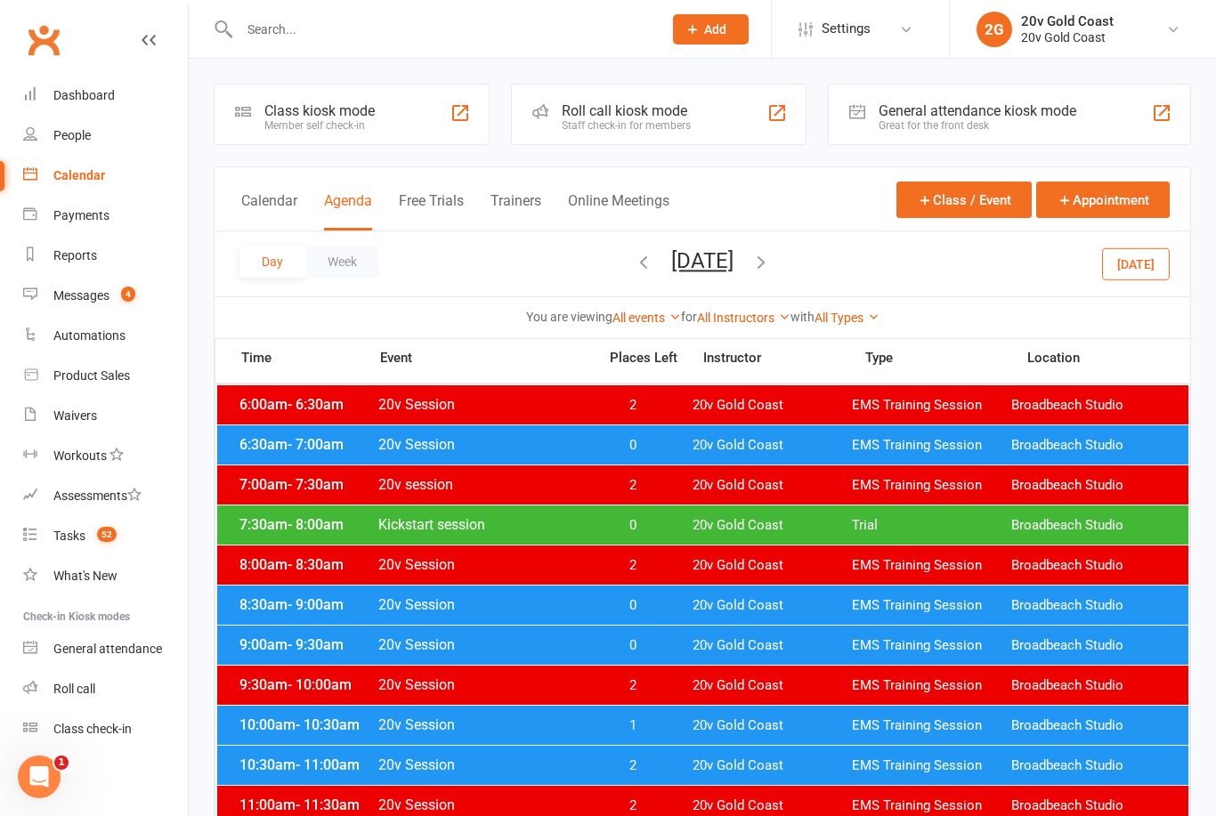
click at [669, 439] on span "0" at bounding box center [632, 445] width 93 height 17
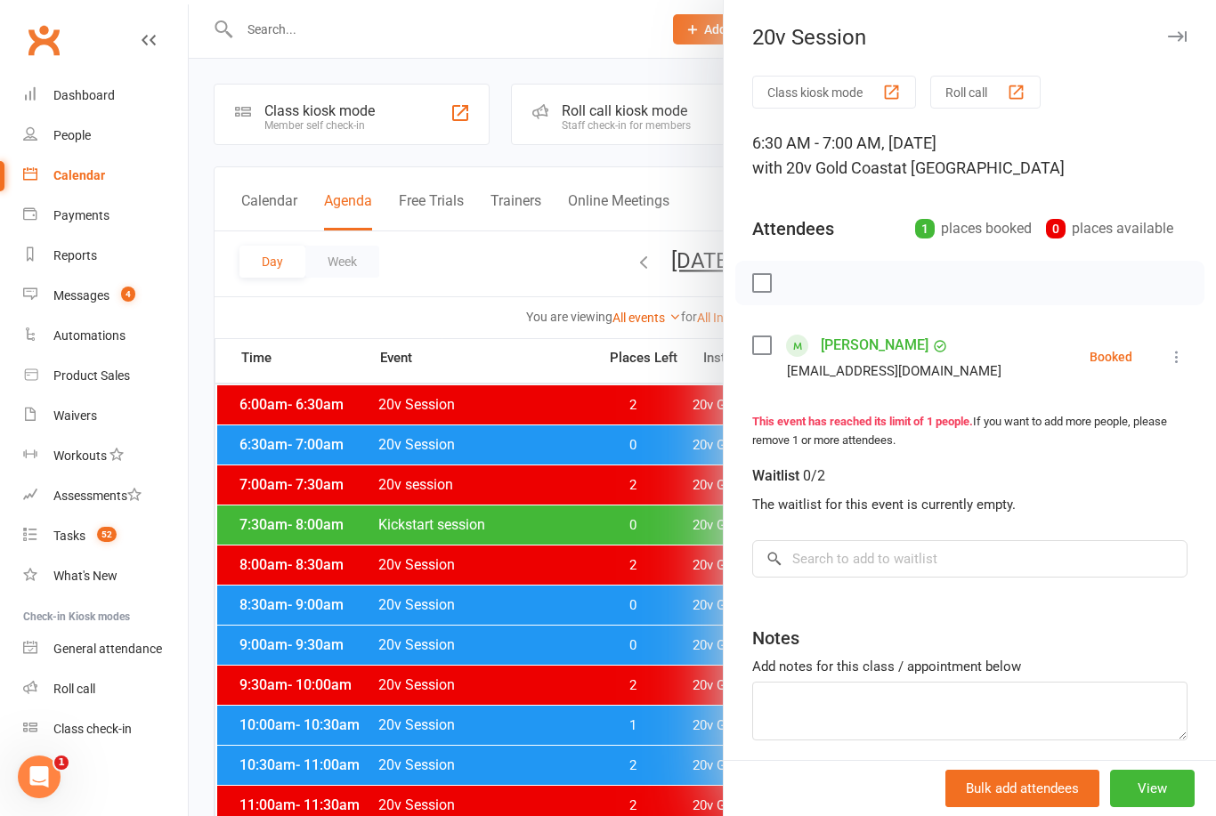
click at [1160, 33] on div "20v Session" at bounding box center [970, 37] width 492 height 25
click at [1174, 28] on button "button" at bounding box center [1176, 36] width 21 height 21
